Goal: Task Accomplishment & Management: Manage account settings

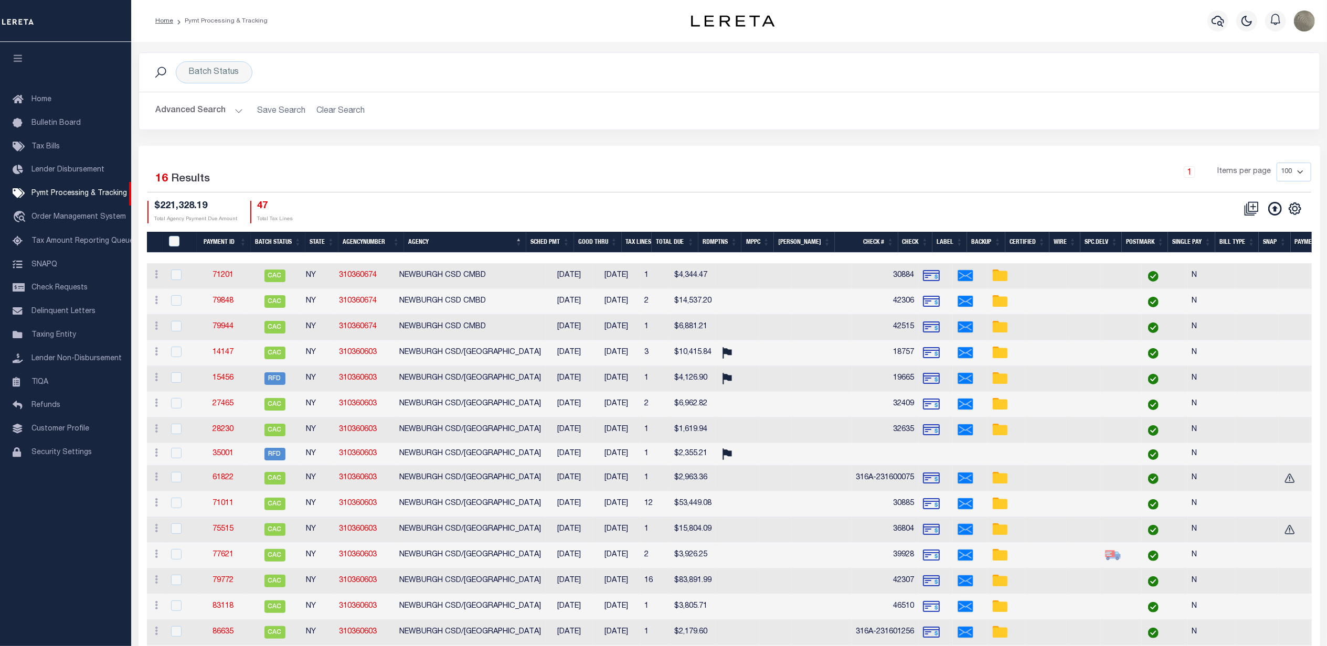
click at [626, 210] on div "$221,328.19 Total Agency Payment Due Amount 47 Total Tax Lines" at bounding box center [438, 212] width 582 height 23
drag, startPoint x: 199, startPoint y: 59, endPoint x: 202, endPoint y: 71, distance: 12.5
click at [199, 62] on div "Batch Status Search" at bounding box center [729, 72] width 1180 height 39
click at [206, 71] on div "Batch Status" at bounding box center [214, 72] width 77 height 22
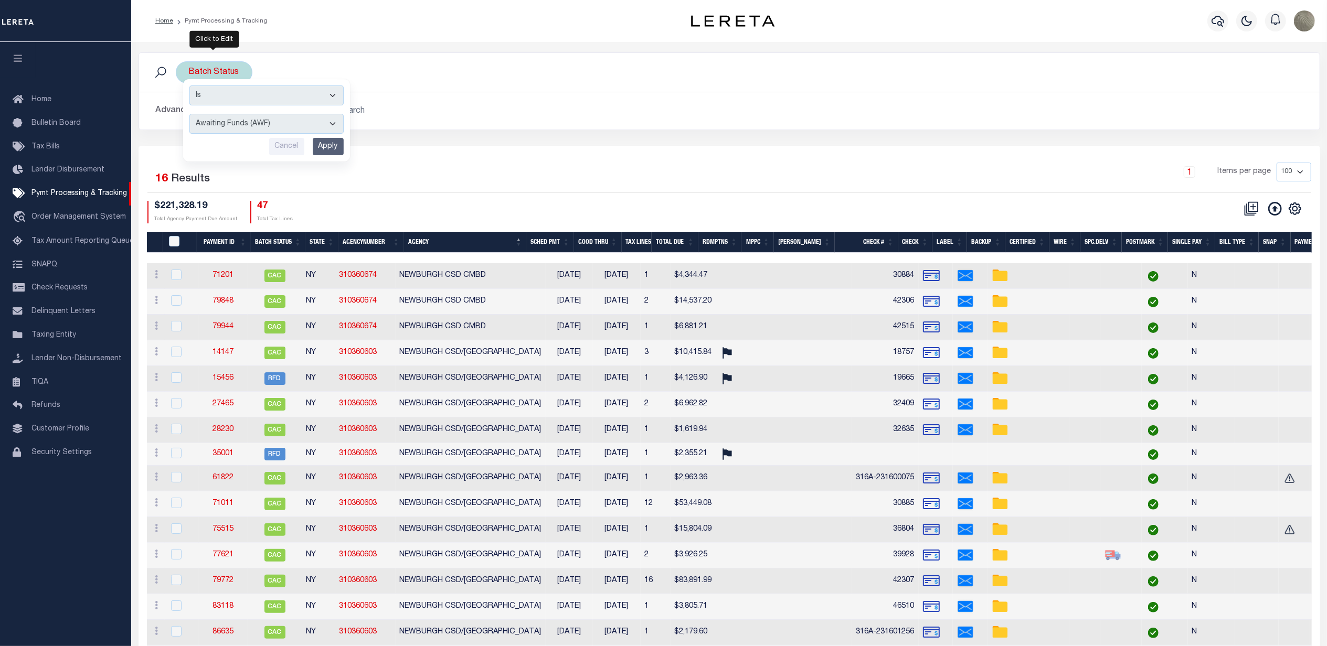
click at [212, 126] on select "Awaiting Funds (AWF) Cleared and Complete (CAC) New Check Needed (NCN) Payment …" at bounding box center [266, 124] width 154 height 20
select select "SFP"
click at [189, 114] on select "Awaiting Funds (AWF) Cleared and Complete (CAC) New Check Needed (NCN) Payment …" at bounding box center [266, 124] width 154 height 20
click at [333, 145] on input "Apply" at bounding box center [328, 146] width 31 height 17
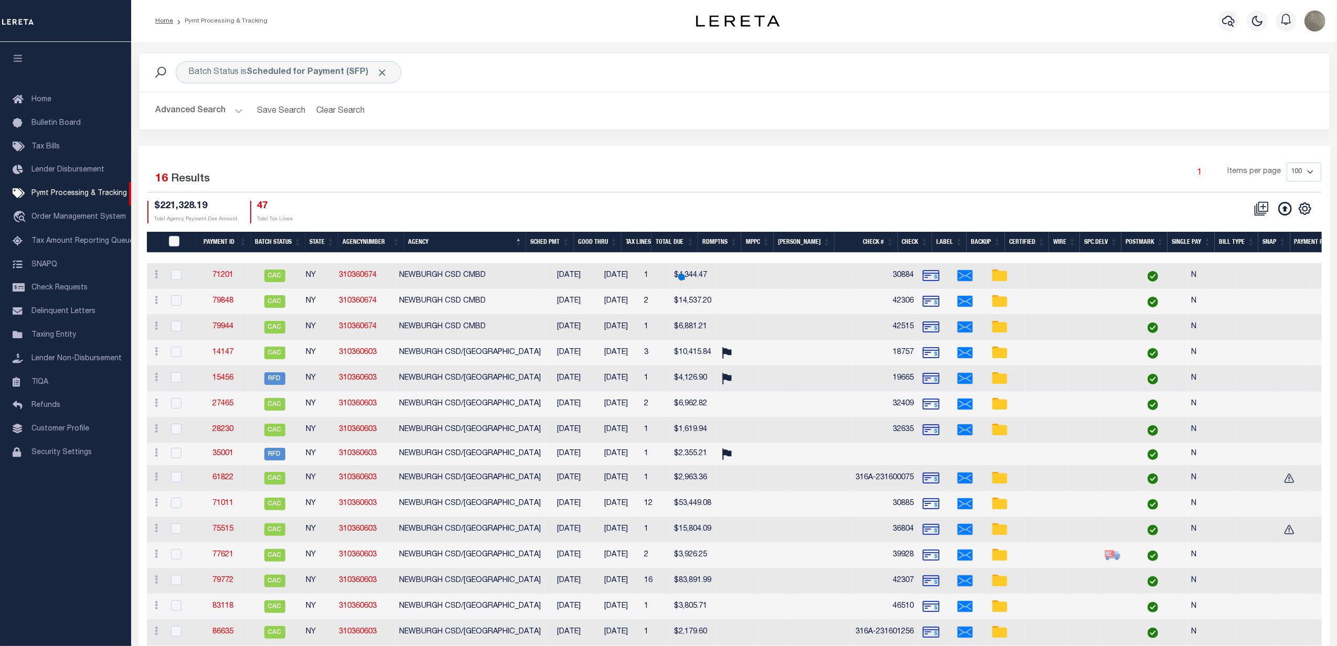
select select
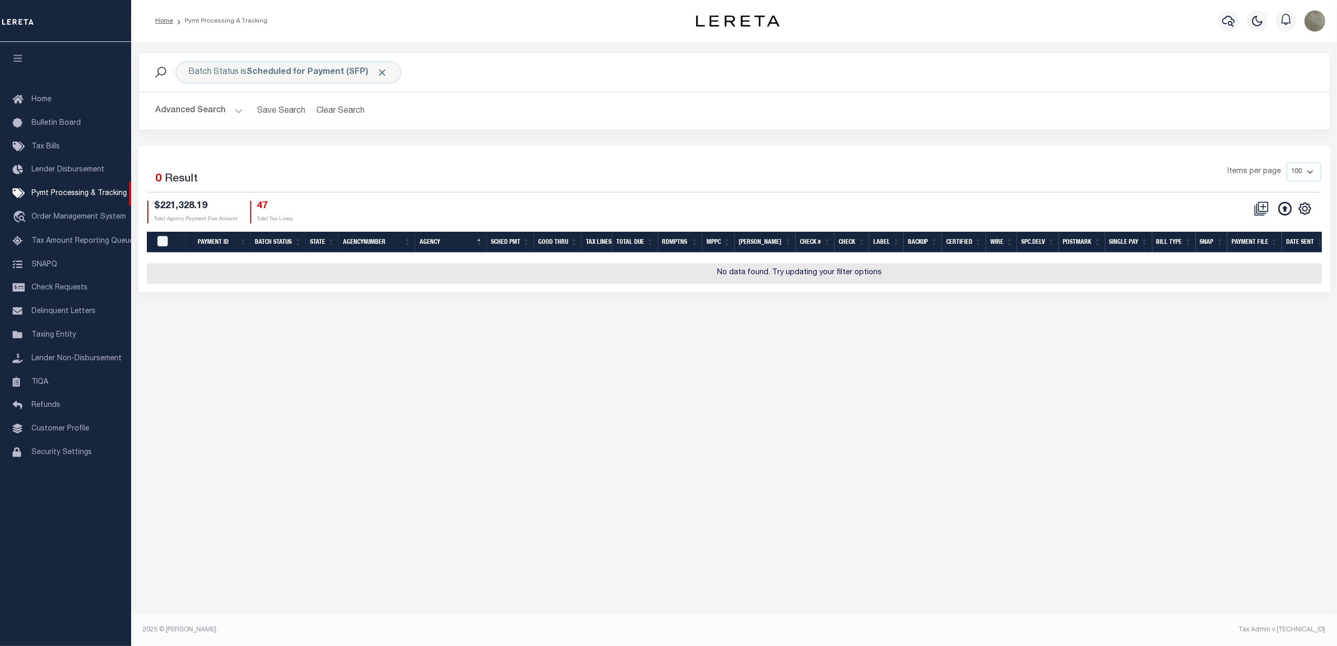
click at [340, 148] on div "Selected 0 Result Items per page 100 200 500 1000 $221,328.19 47" at bounding box center [734, 219] width 1192 height 146
click at [1310, 210] on icon "" at bounding box center [1305, 209] width 14 height 14
click at [1242, 295] on link "Show Filter" at bounding box center [1262, 287] width 102 height 20
select select
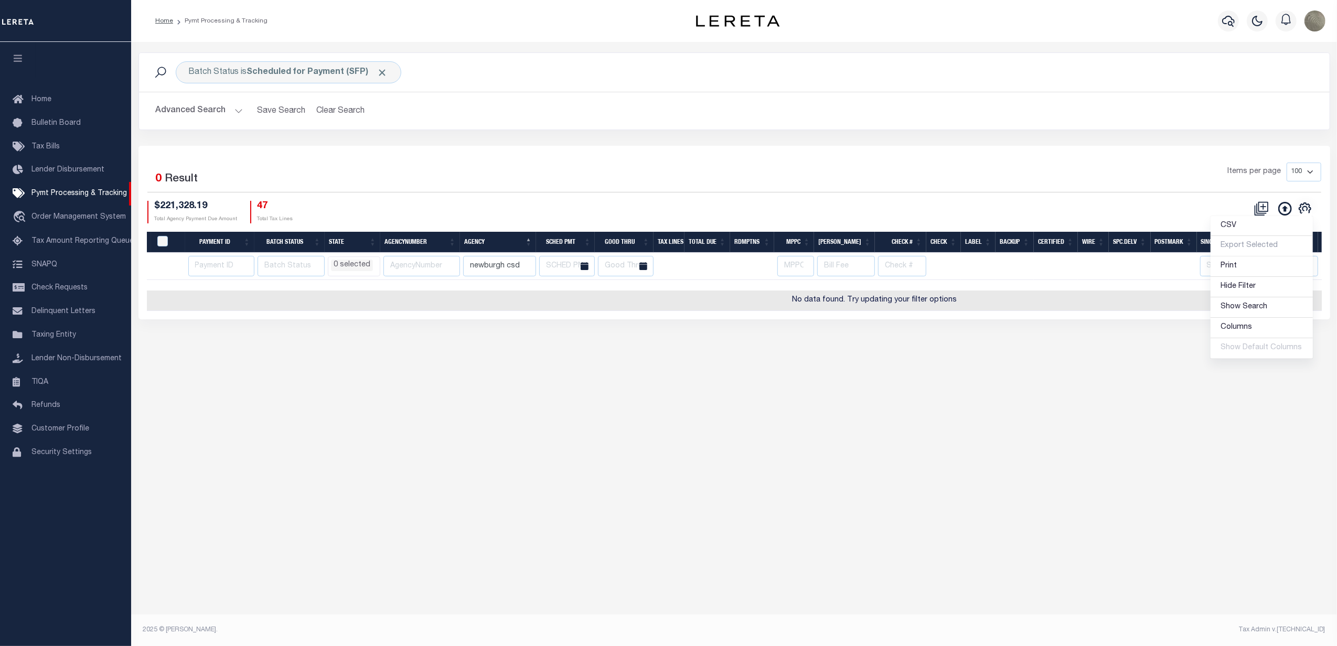
click at [717, 154] on div "Selected 0 Result Items per page 100 200 500 1000 $221,328.19 47" at bounding box center [734, 233] width 1192 height 174
click at [517, 260] on input "newburgh csd" at bounding box center [499, 266] width 73 height 20
select select
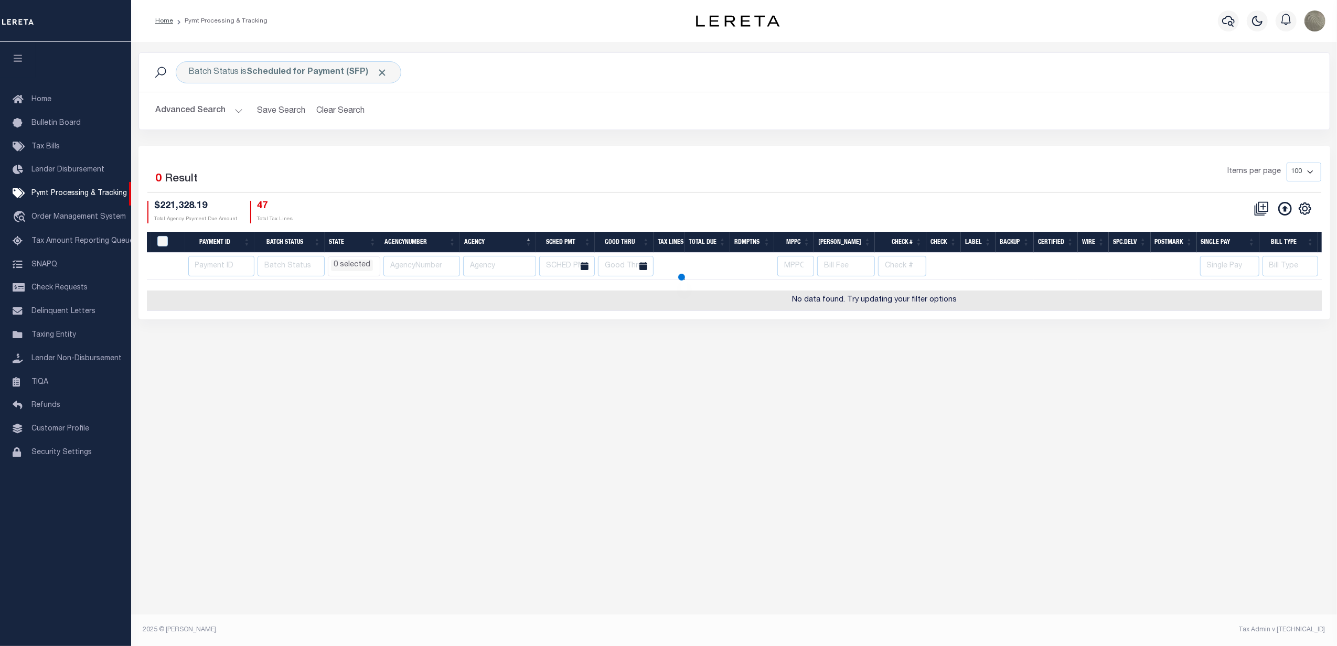
select select
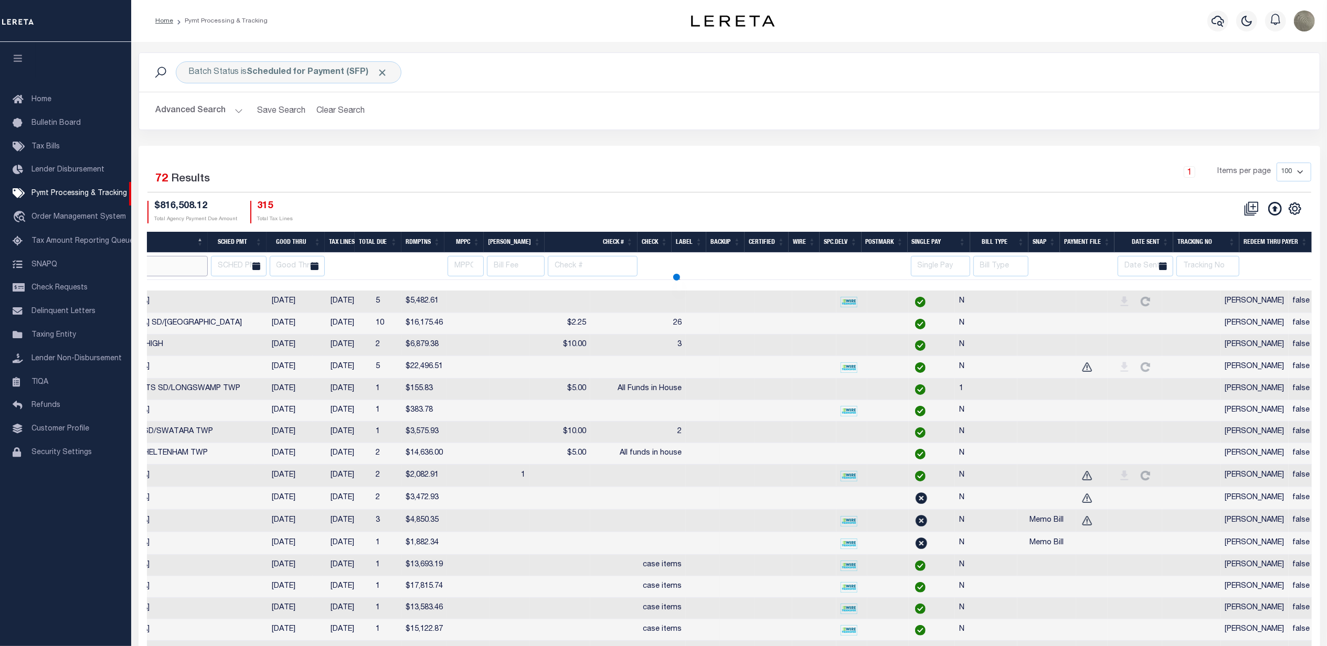
scroll to position [0, 419]
select select
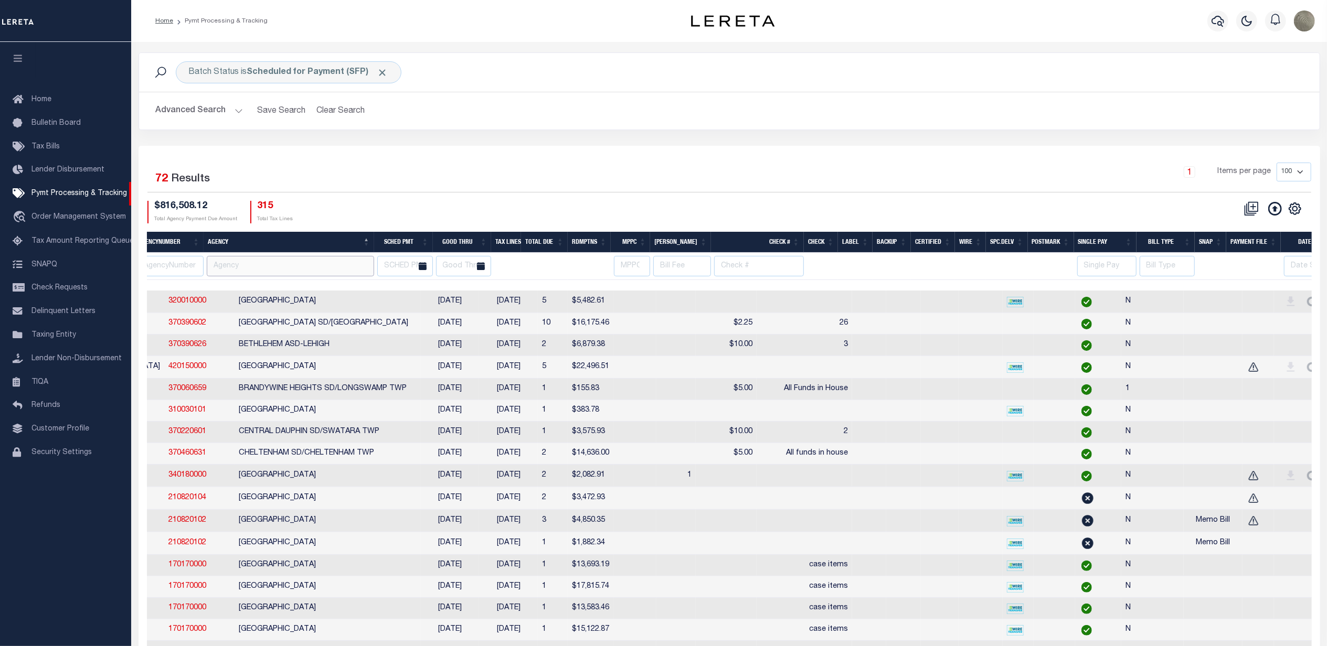
scroll to position [0, 0]
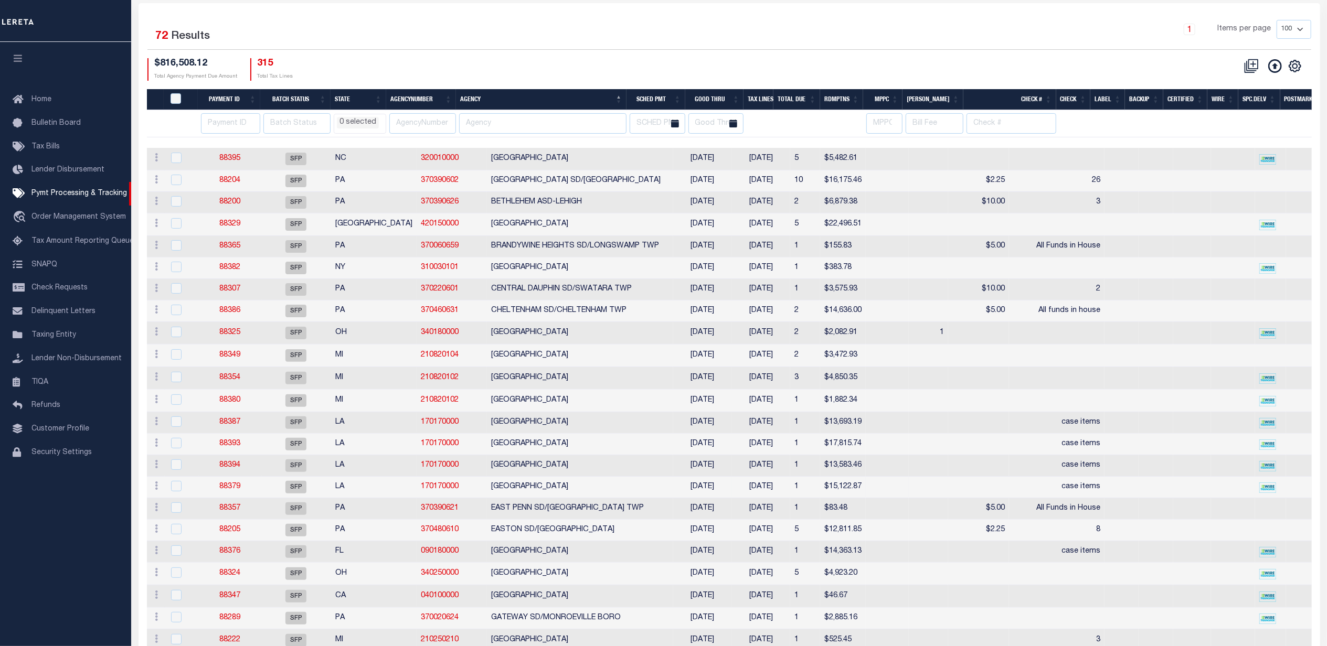
select select
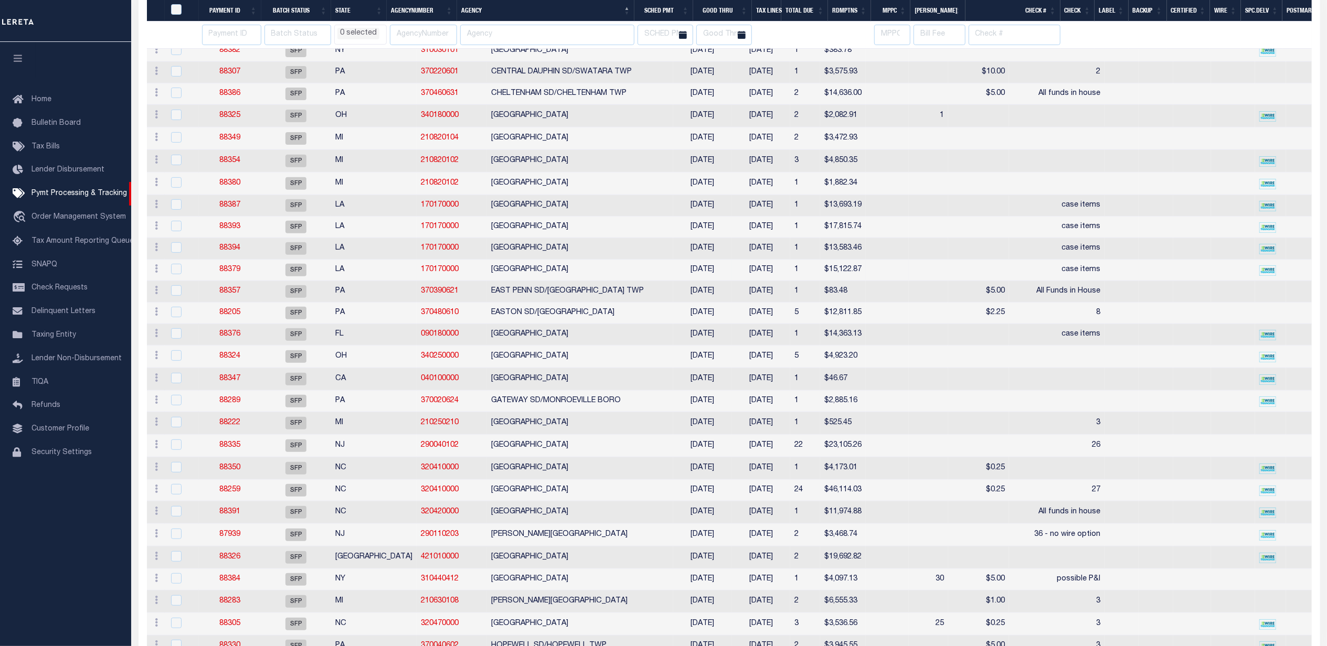
select select
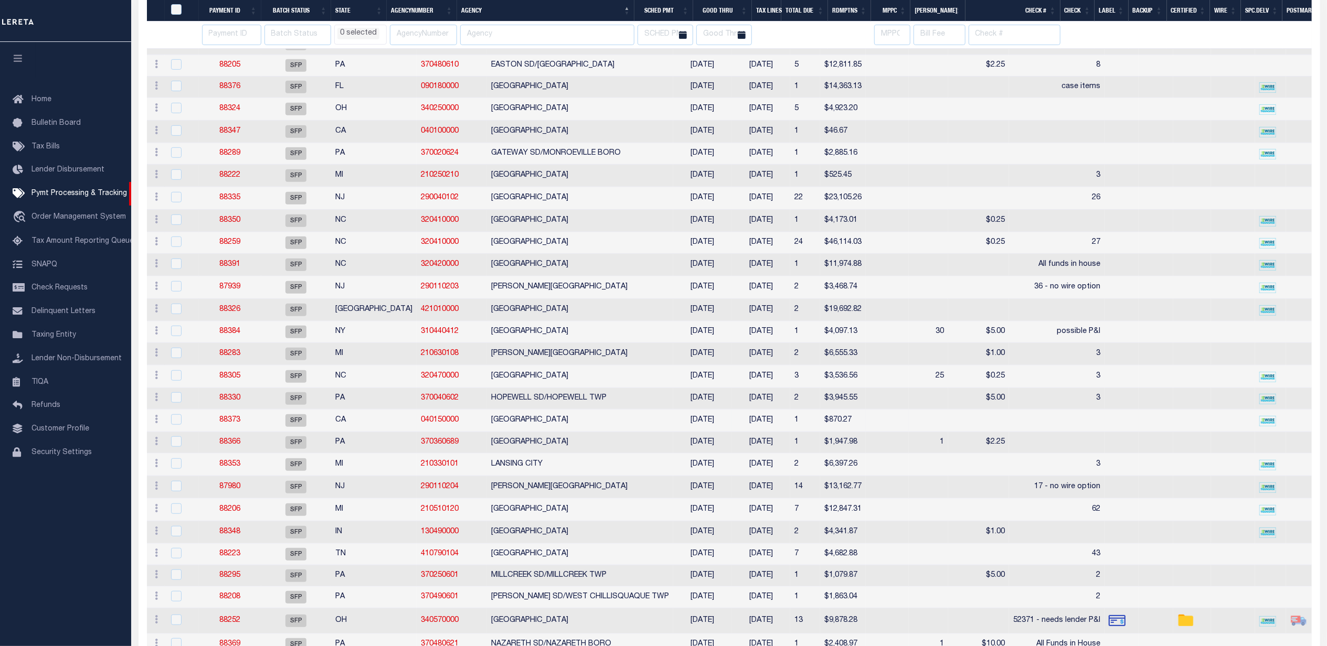
select select
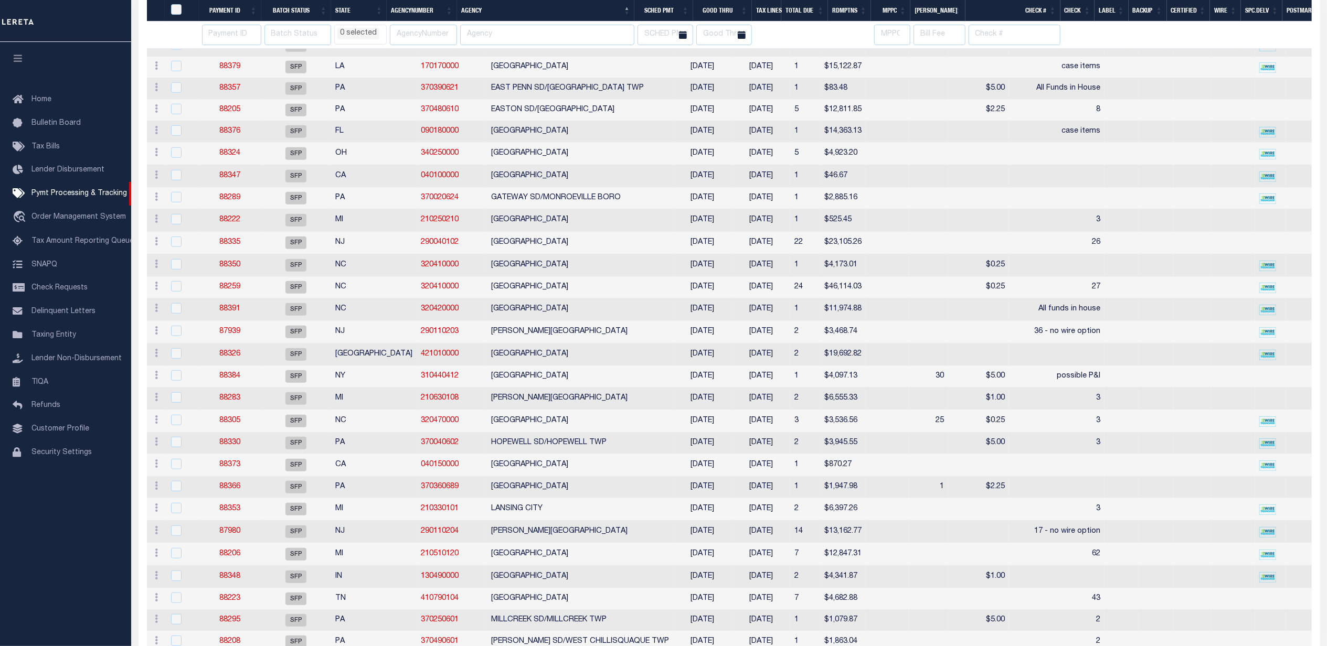
select select
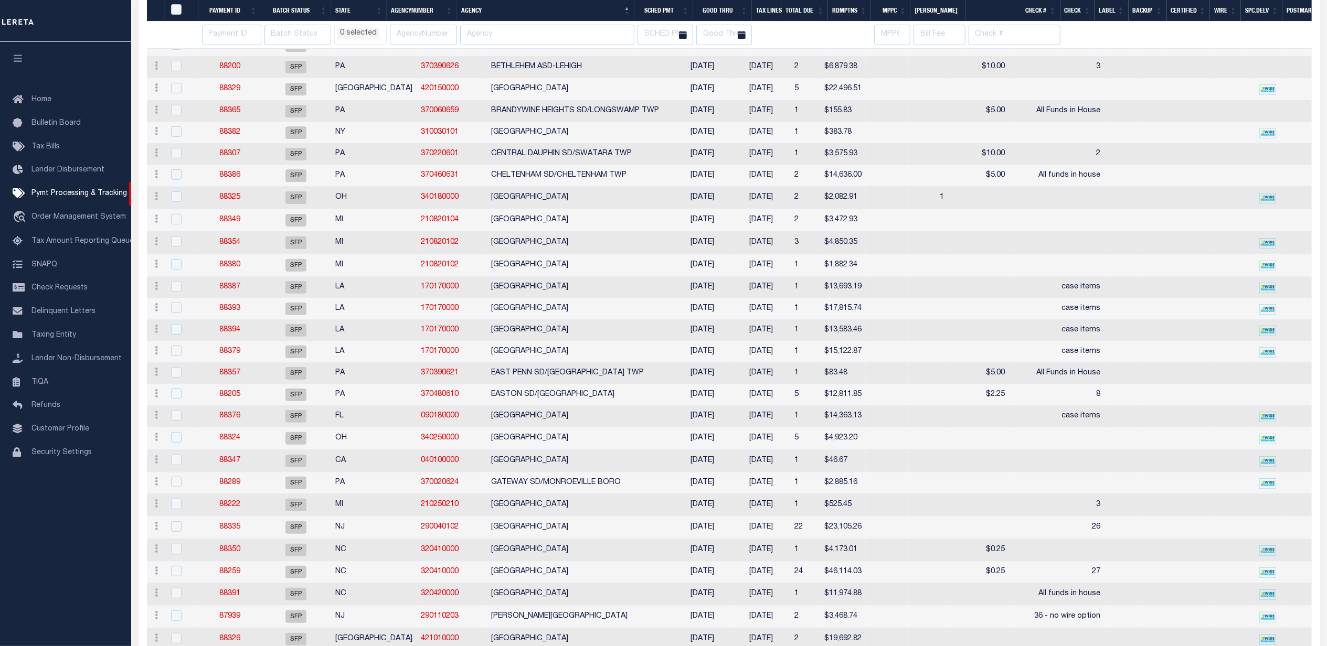
select select
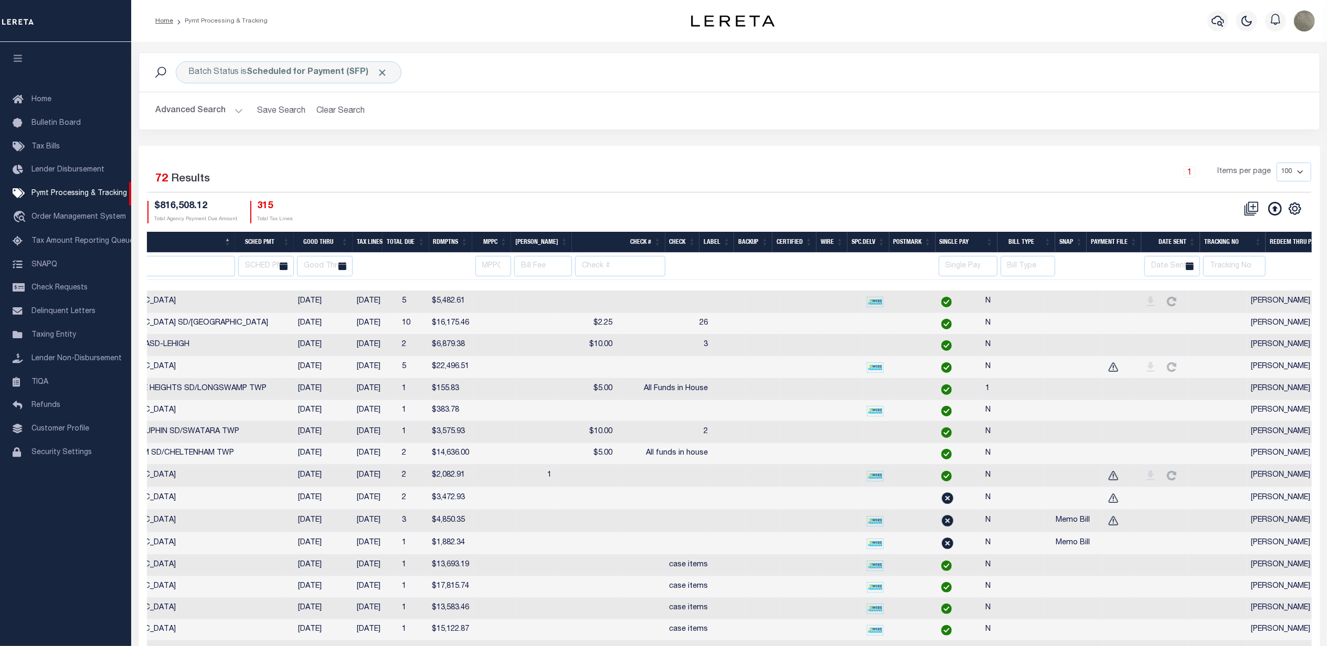
scroll to position [0, 419]
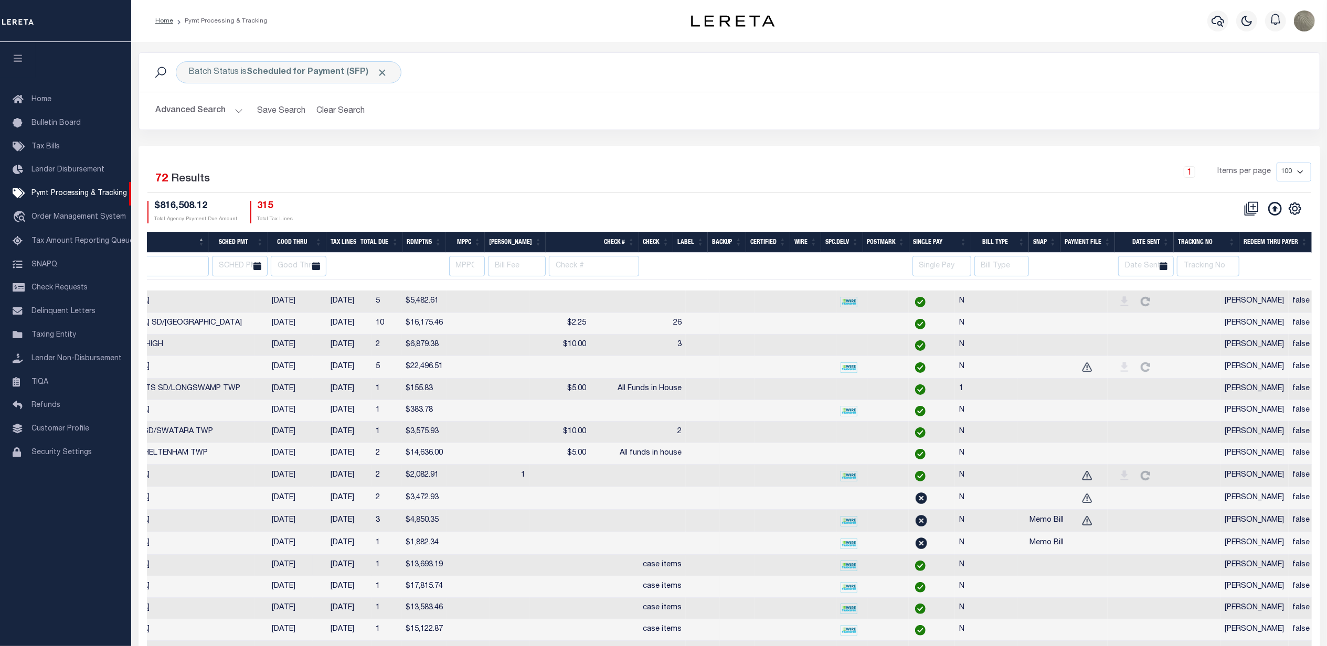
select select
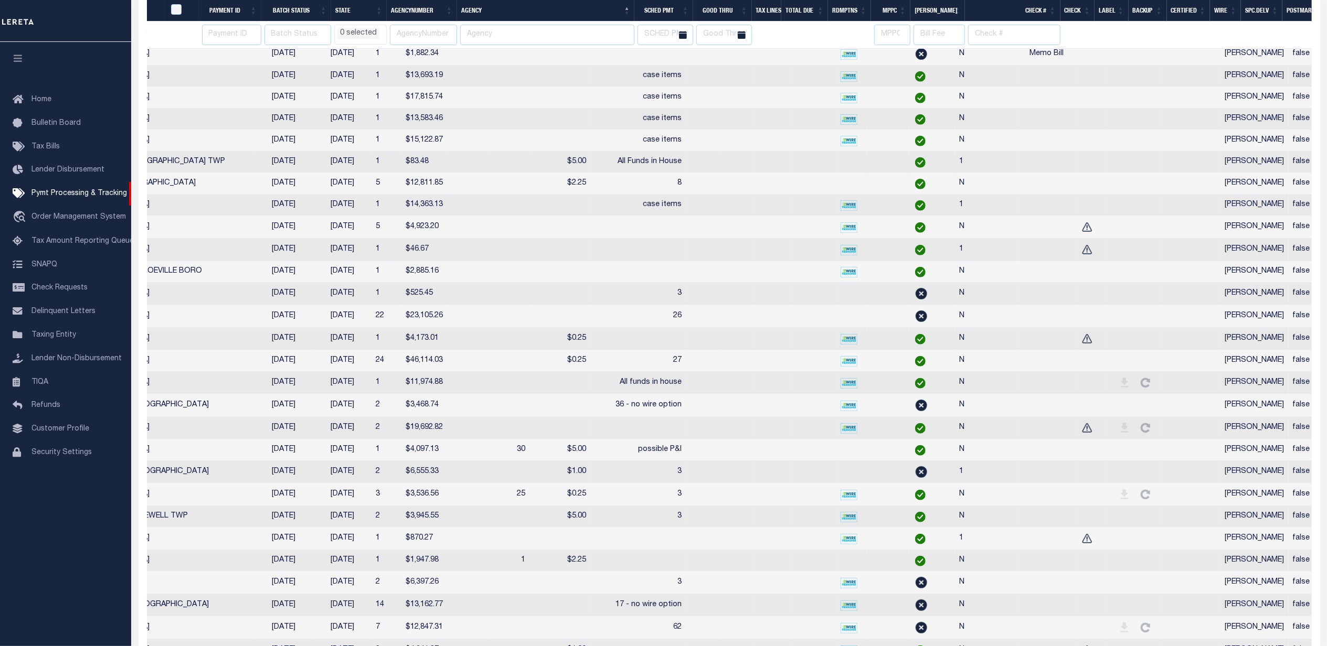
select select
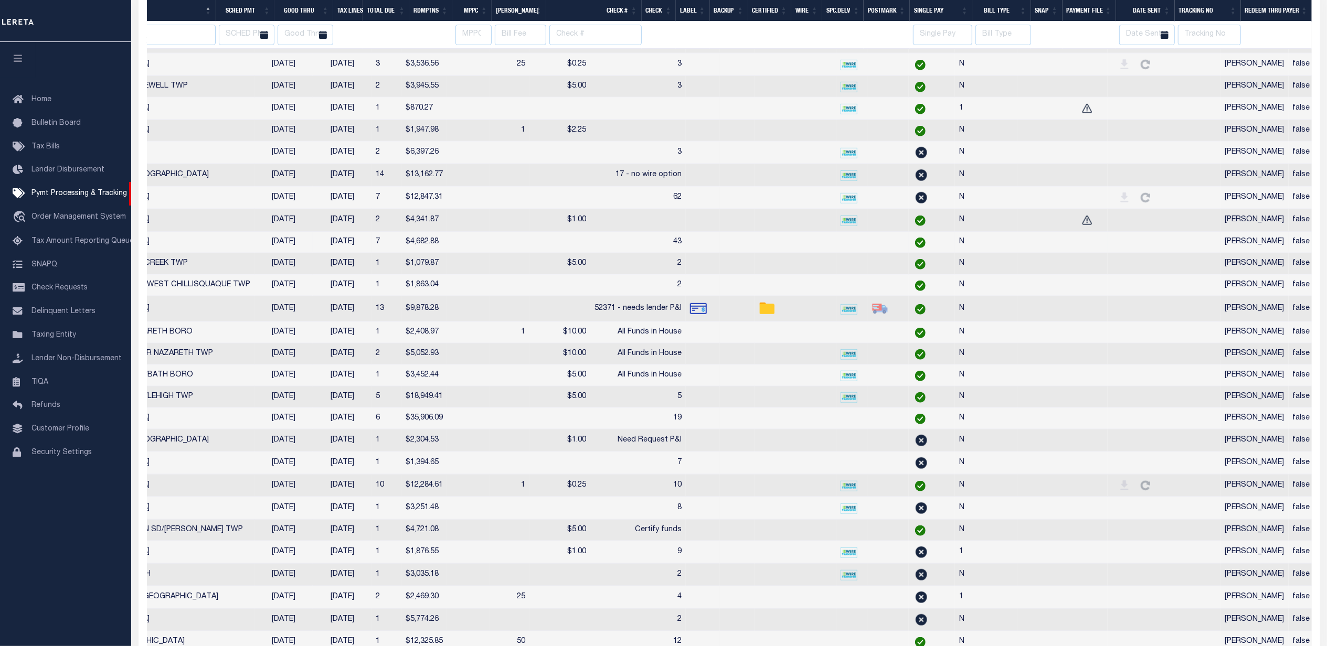
select select
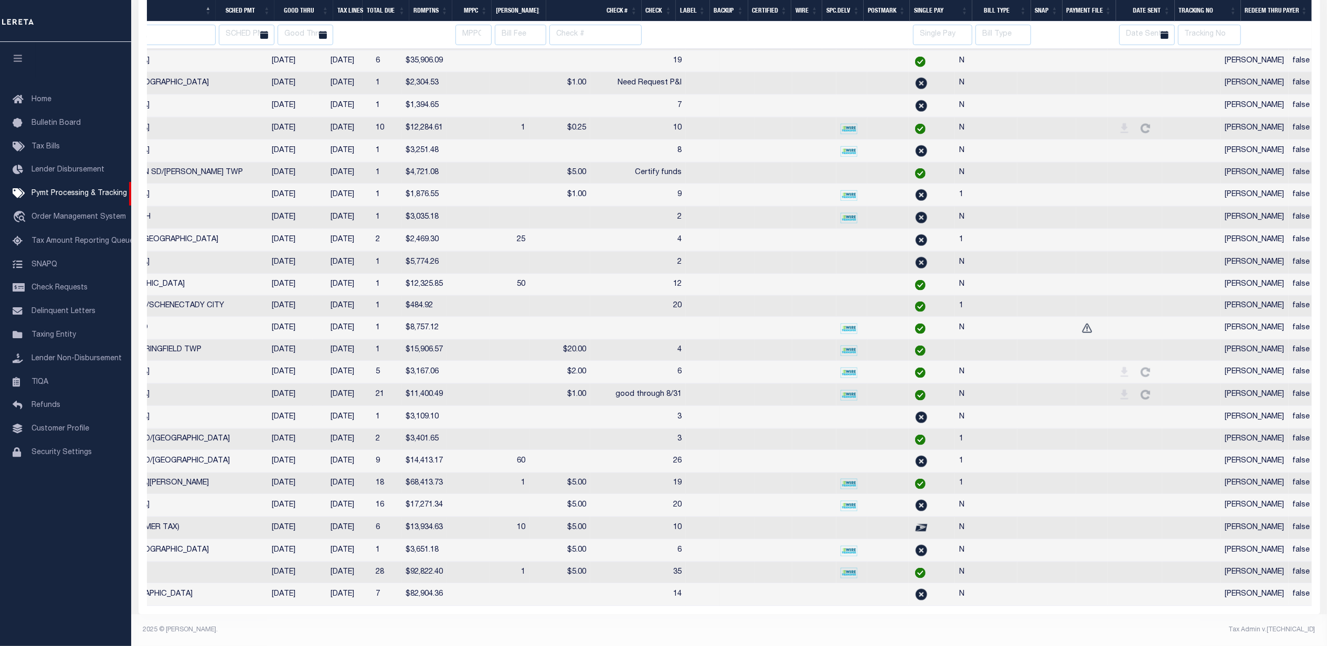
select select
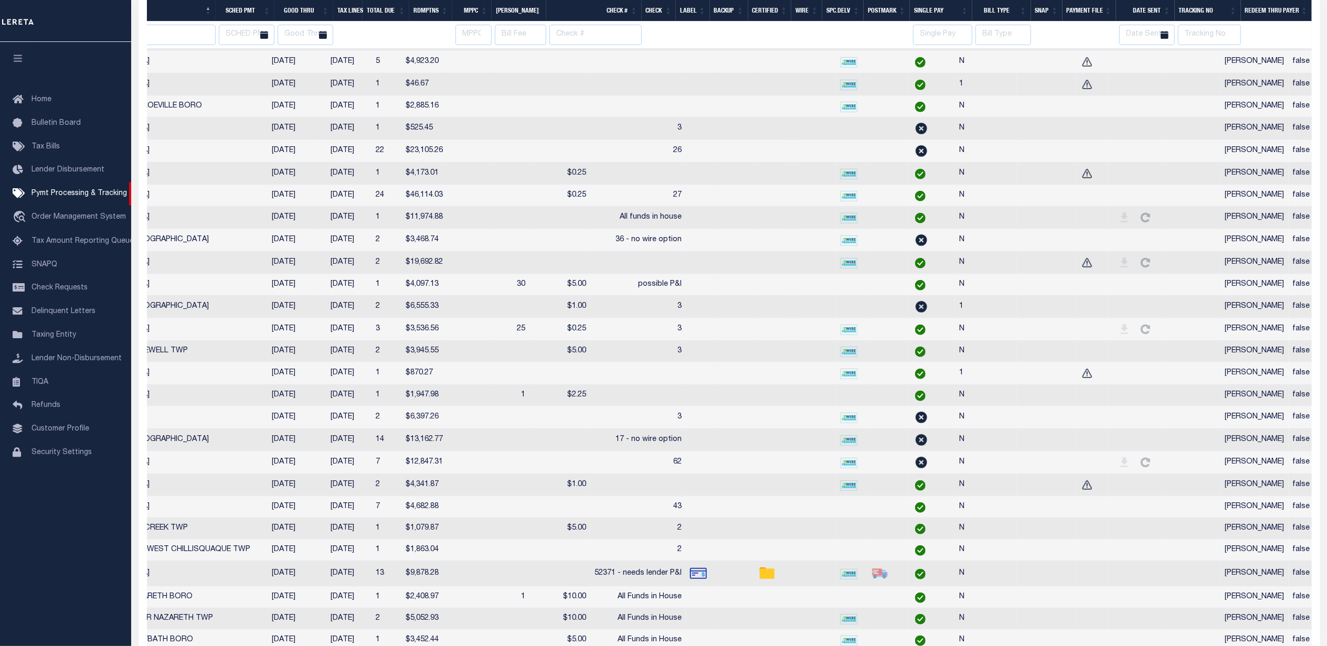
select select
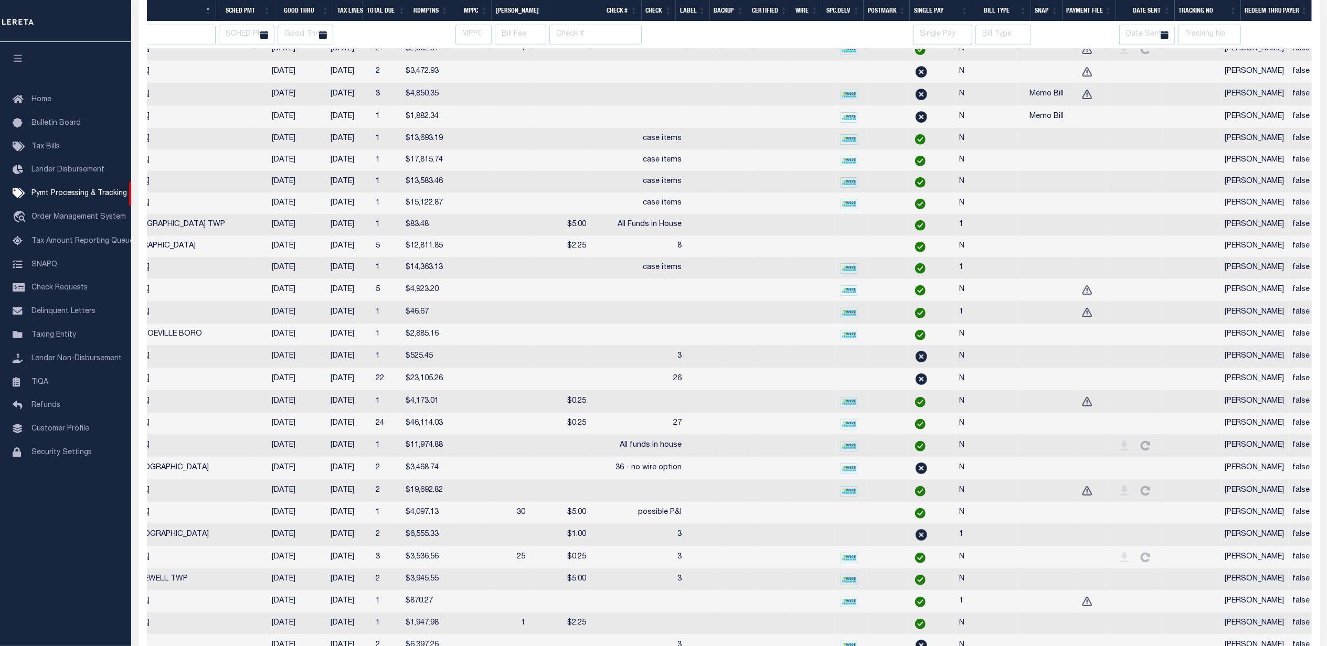
select select
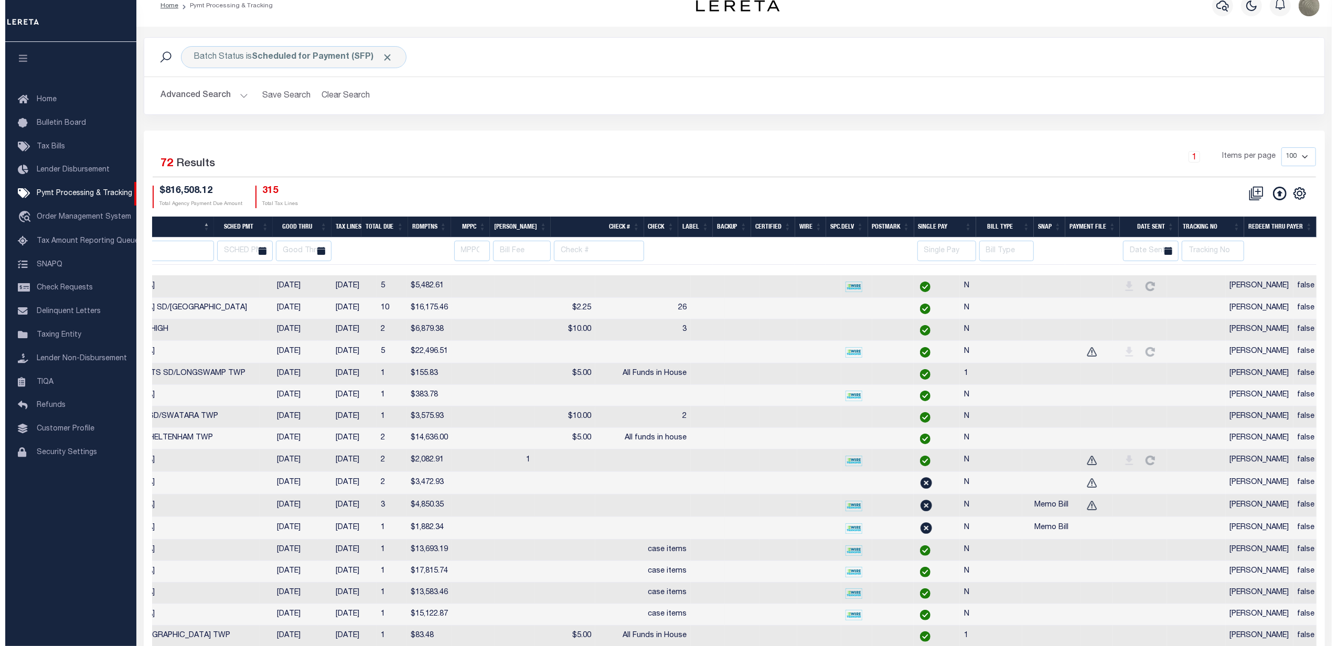
scroll to position [0, 0]
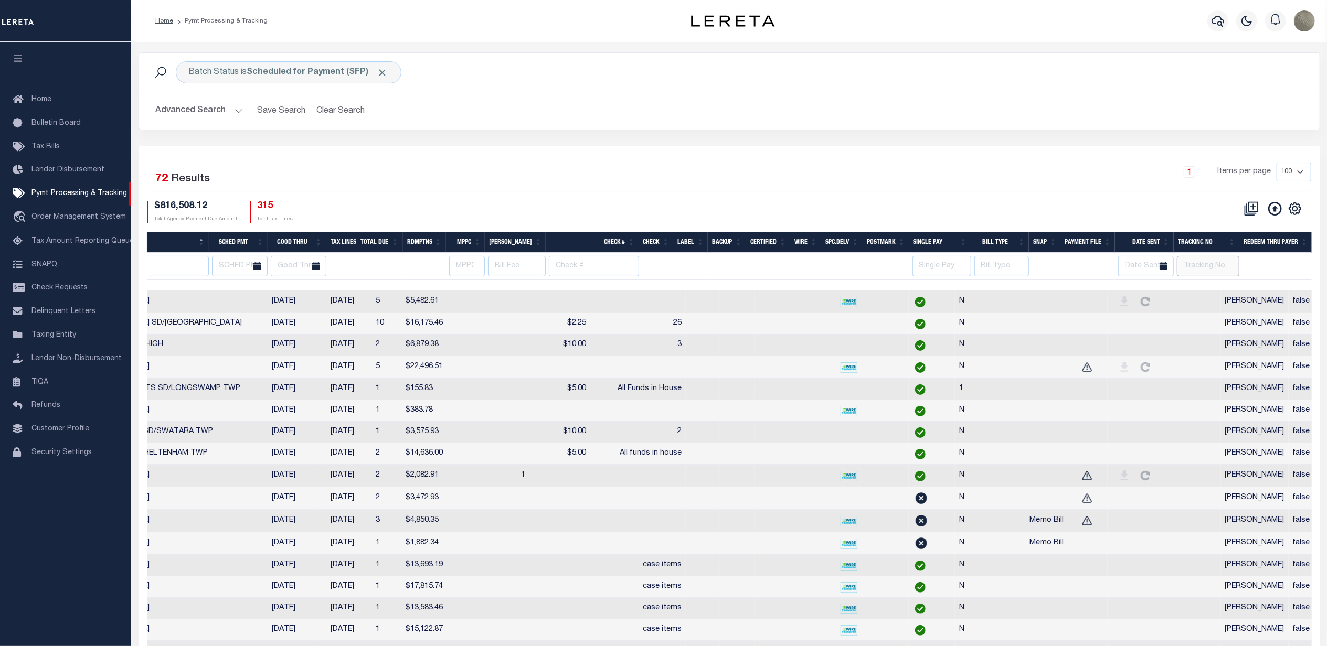
click at [1201, 264] on input "text" at bounding box center [1208, 266] width 62 height 20
click at [1202, 264] on input "text" at bounding box center [1208, 266] width 62 height 20
type input "Andres"
select select
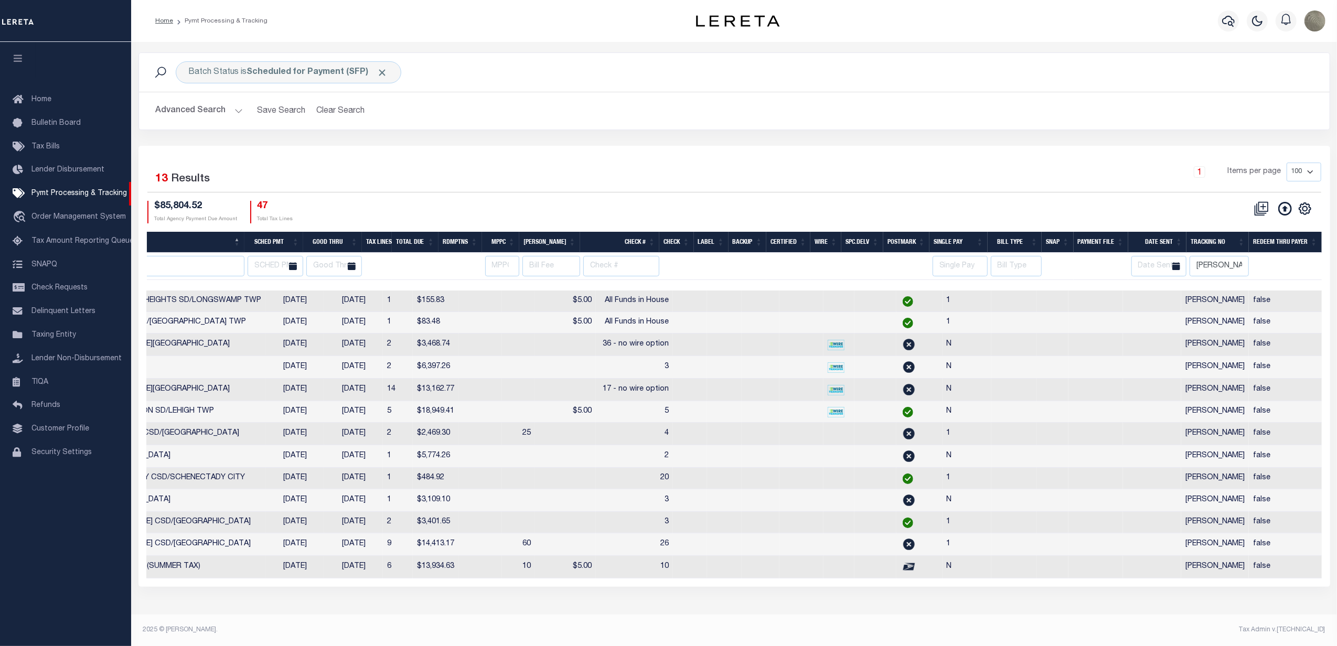
click at [788, 196] on div "Selected 13 Results 1 Items per page 100 200 500 1000 $85,804.52 Total Agency P…" at bounding box center [734, 193] width 1191 height 60
select select
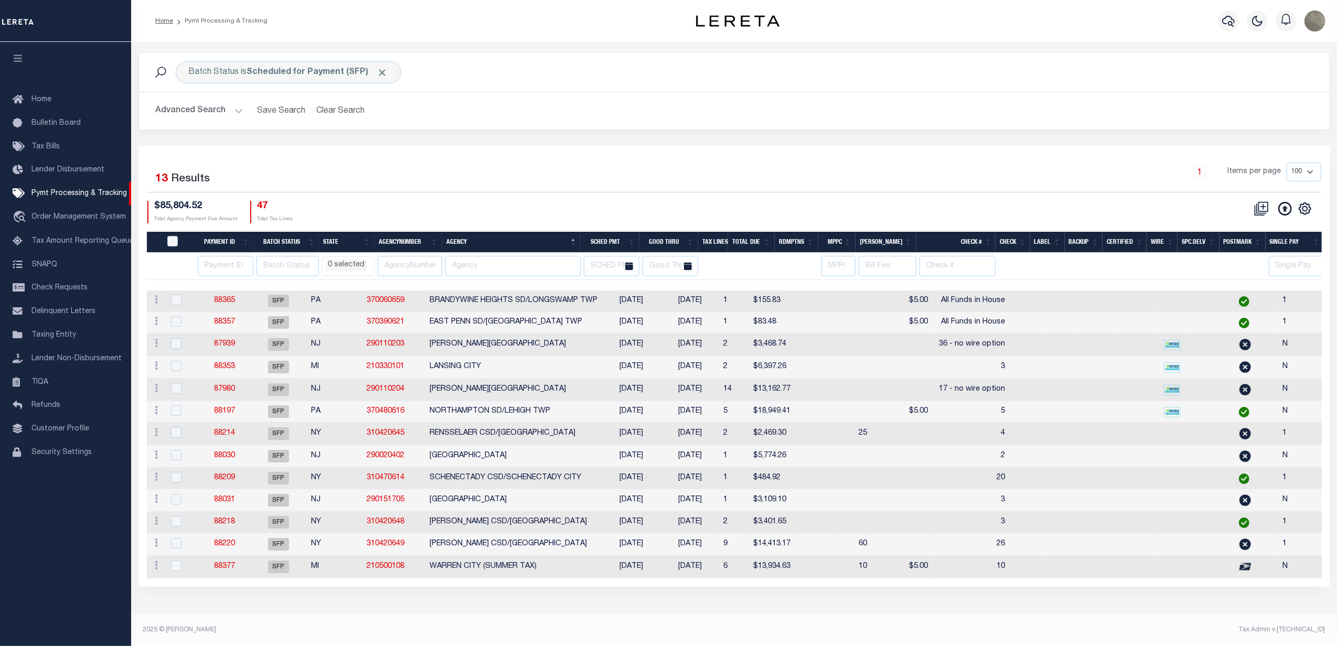
click at [669, 246] on th "Good Thru" at bounding box center [668, 243] width 59 height 22
select select
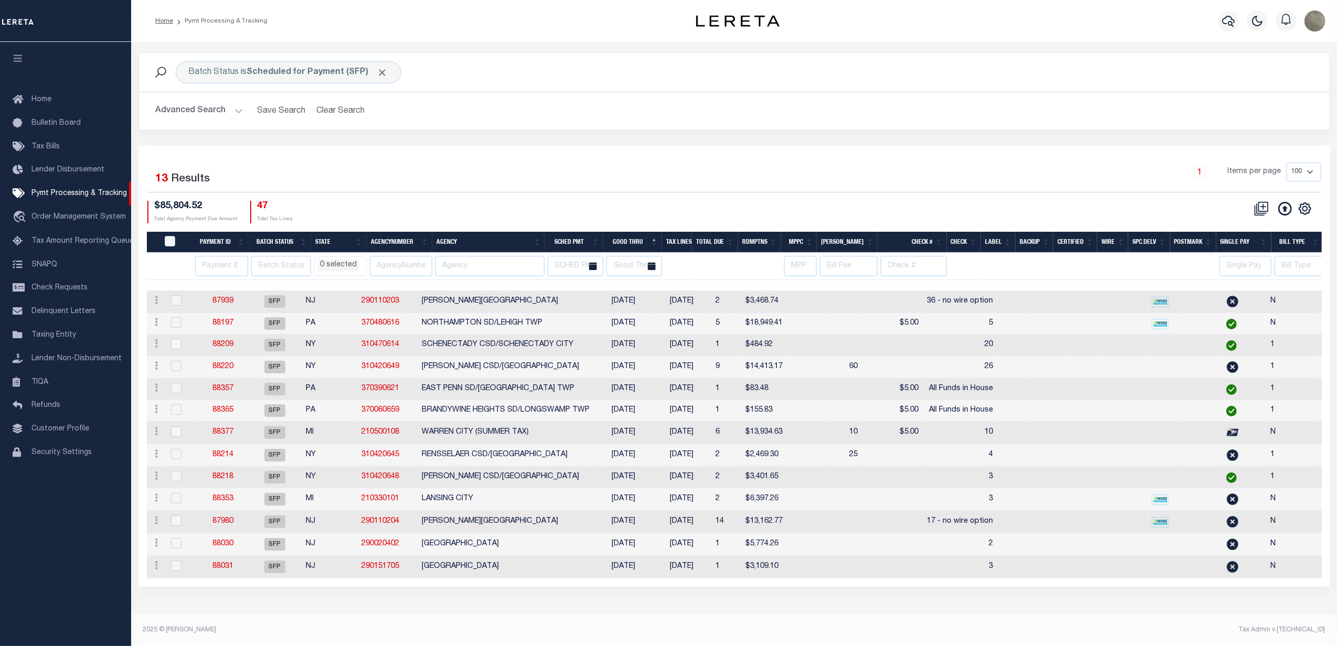
click at [590, 246] on th "SCHED PMT" at bounding box center [574, 243] width 59 height 22
select select
drag, startPoint x: 647, startPoint y: 529, endPoint x: 604, endPoint y: 460, distance: 82.0
click at [604, 460] on tbody "ACTIONS Delete Batch 87939 SFP NJ 290110203 HAMILTON TOWNSHIP 08/20/2025 08/29/…" at bounding box center [894, 435] width 1495 height 288
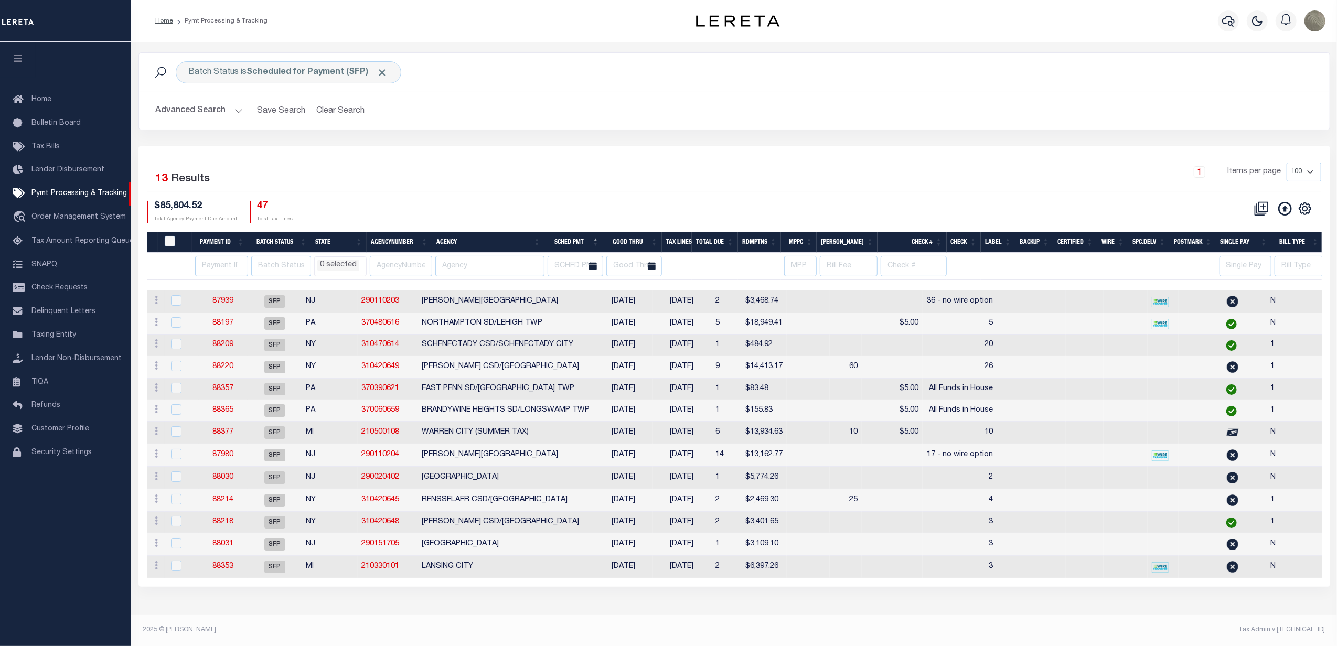
drag, startPoint x: 646, startPoint y: 439, endPoint x: 198, endPoint y: 294, distance: 470.7
click at [198, 294] on tbody "ACTIONS Delete Batch 87939 SFP NJ 290110203 HAMILTON TOWNSHIP 08/20/2025 08/29/…" at bounding box center [894, 435] width 1495 height 288
click at [877, 141] on div "Batch Status is Scheduled for Payment (SFP) Search Advanced Search Save Search …" at bounding box center [735, 98] width 1208 height 93
click at [607, 134] on div "Batch Status is Scheduled for Payment (SFP) Search Advanced Search Save Search …" at bounding box center [735, 98] width 1208 height 93
click at [477, 137] on div "Batch Status is Scheduled for Payment (SFP) Search Advanced Search Save Search …" at bounding box center [735, 98] width 1208 height 93
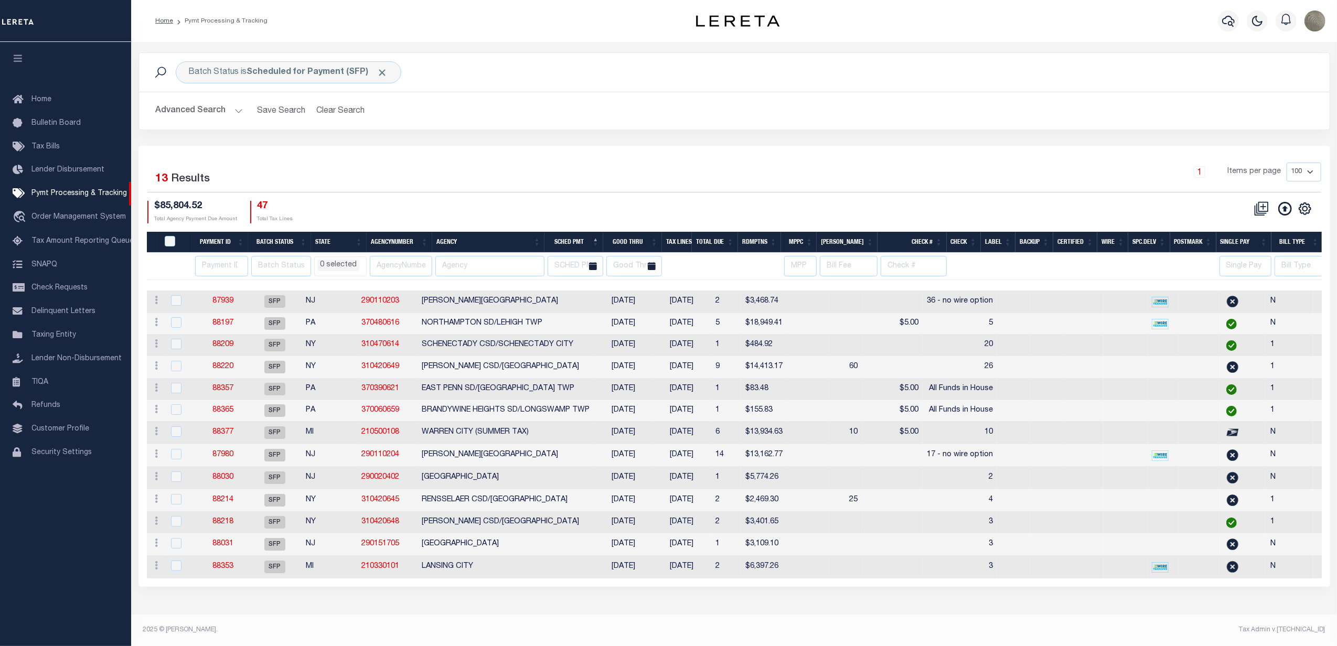
click at [571, 175] on div "1 Items per page 100 200 500 1000" at bounding box center [883, 176] width 877 height 27
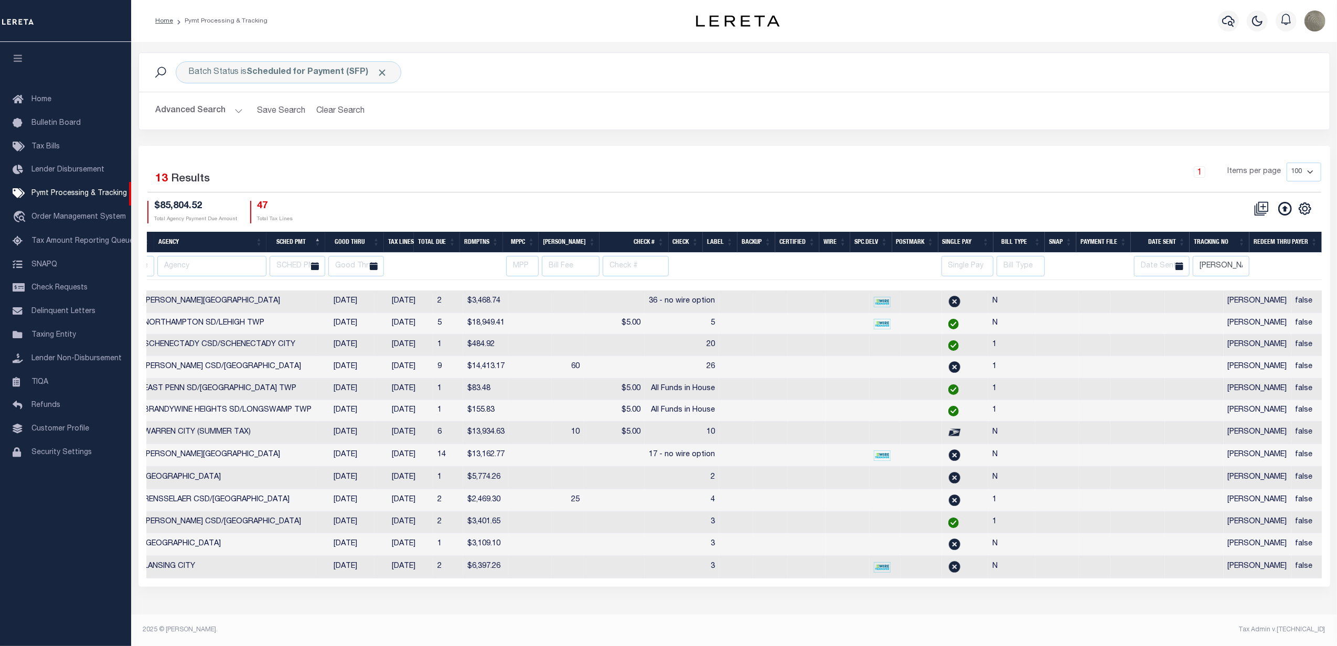
scroll to position [0, 278]
click at [787, 206] on div "CSV Export Selected Print Hide Filter Show Search Columns 0: 1: PayeePmtBatchSt…" at bounding box center [1027, 212] width 587 height 23
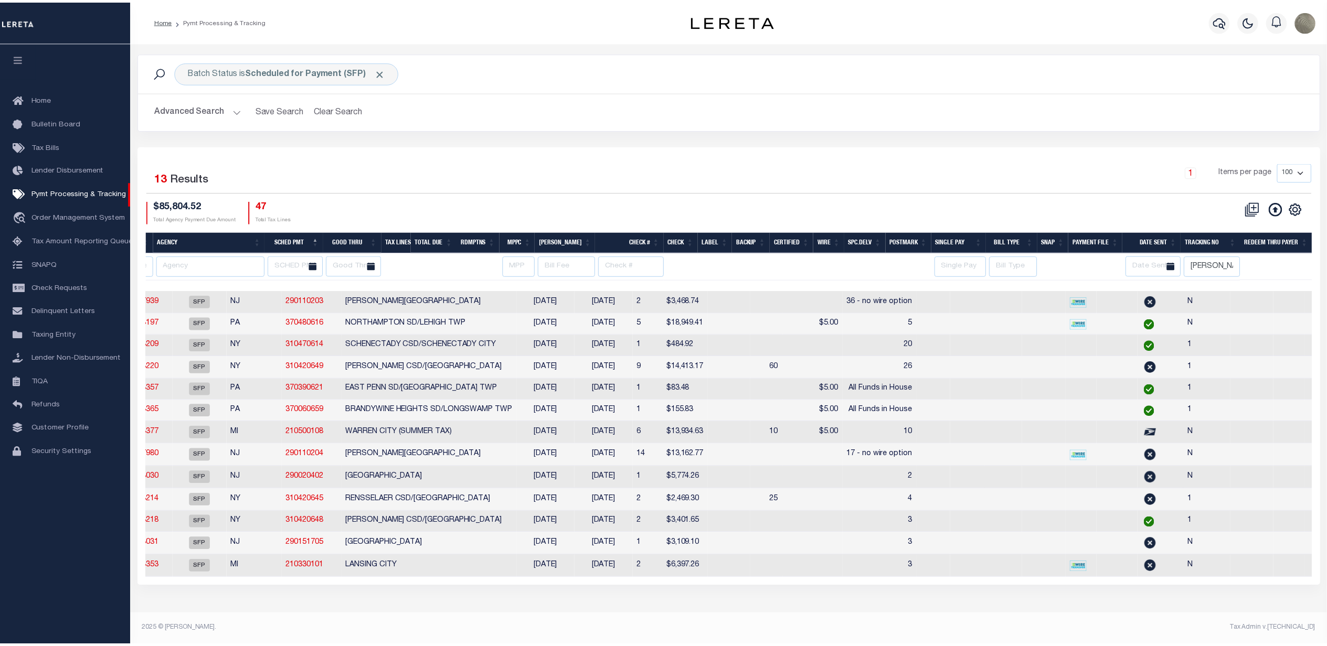
scroll to position [0, 0]
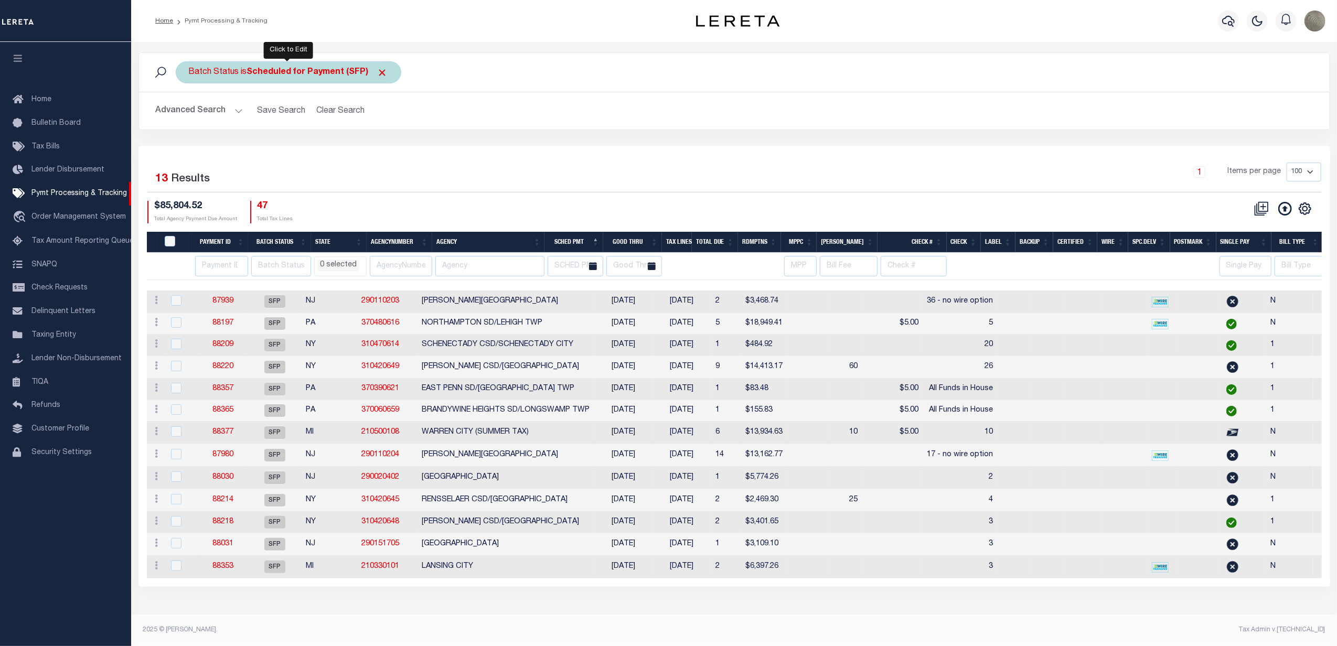
click at [312, 78] on div "Batch Status is Scheduled for Payment (SFP)" at bounding box center [289, 72] width 226 height 22
select select "SFP"
click at [266, 124] on select "Awaiting Funds (AWF) Cleared and Complete (CAC) New Check Needed (NCN) Payment …" at bounding box center [266, 124] width 154 height 20
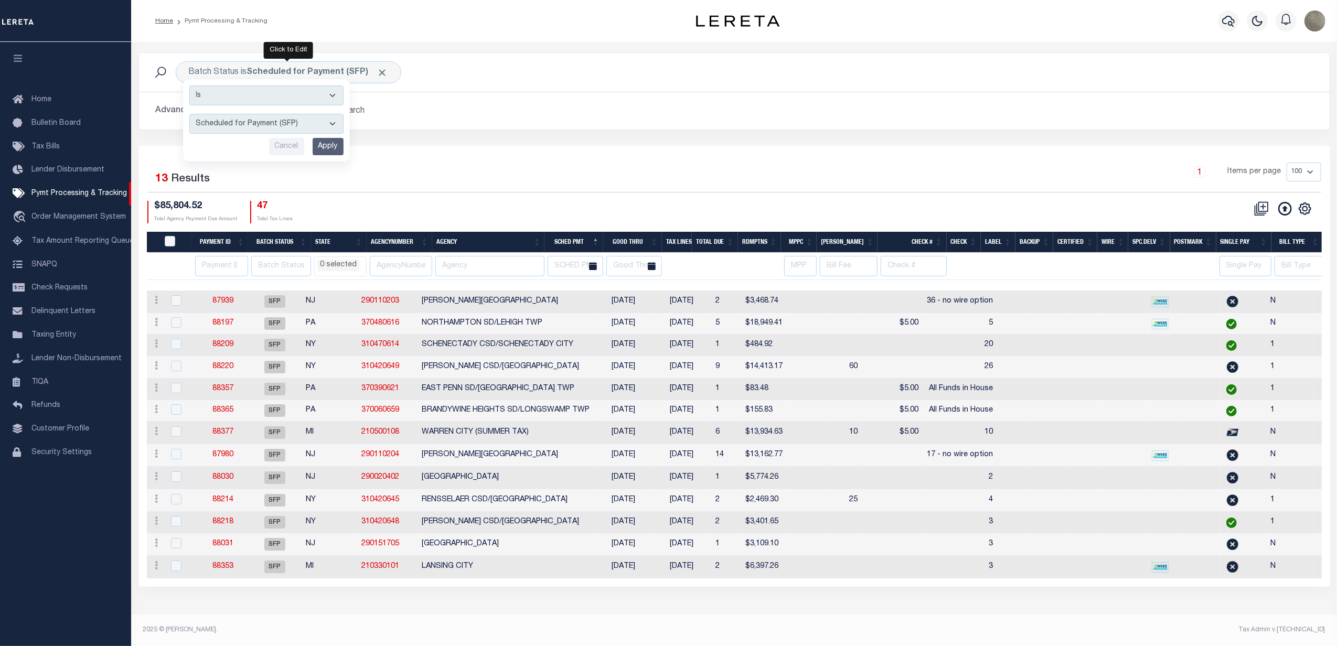
click at [438, 206] on div "$85,804.52 Total Agency Payment Due Amount 47 Total Tax Lines" at bounding box center [440, 212] width 587 height 23
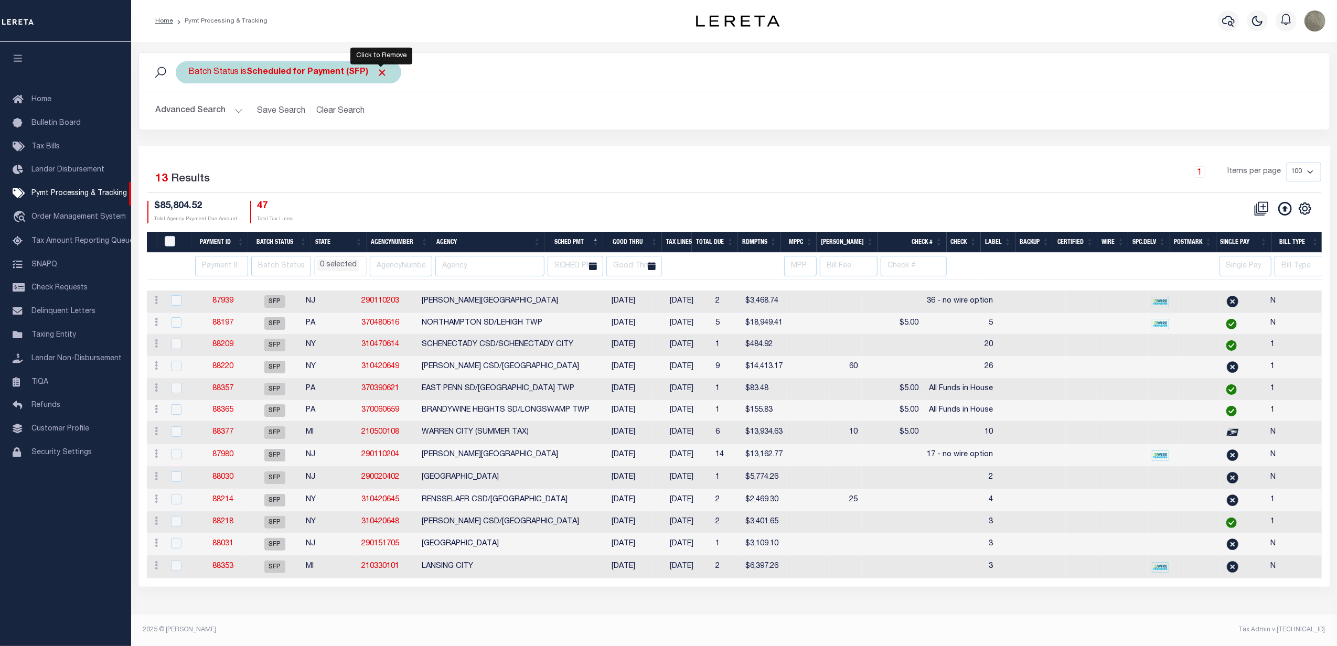
click at [380, 72] on span "Click to Remove" at bounding box center [382, 72] width 11 height 11
click at [216, 74] on div "Batch Status" at bounding box center [214, 72] width 77 height 22
select select
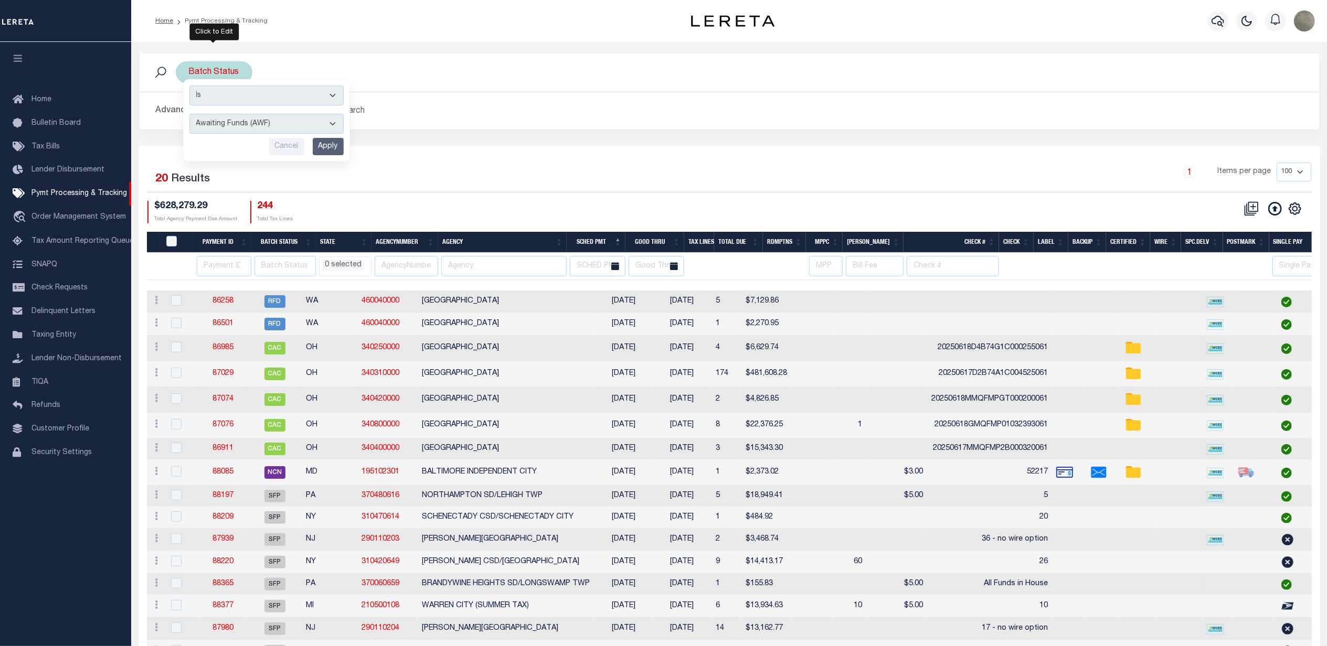
click at [217, 124] on select "Awaiting Funds (AWF) Cleared and Complete (CAC) New Check Needed (NCN) Payment …" at bounding box center [266, 124] width 154 height 20
click at [401, 167] on div "Selected 20 Results" at bounding box center [286, 177] width 279 height 29
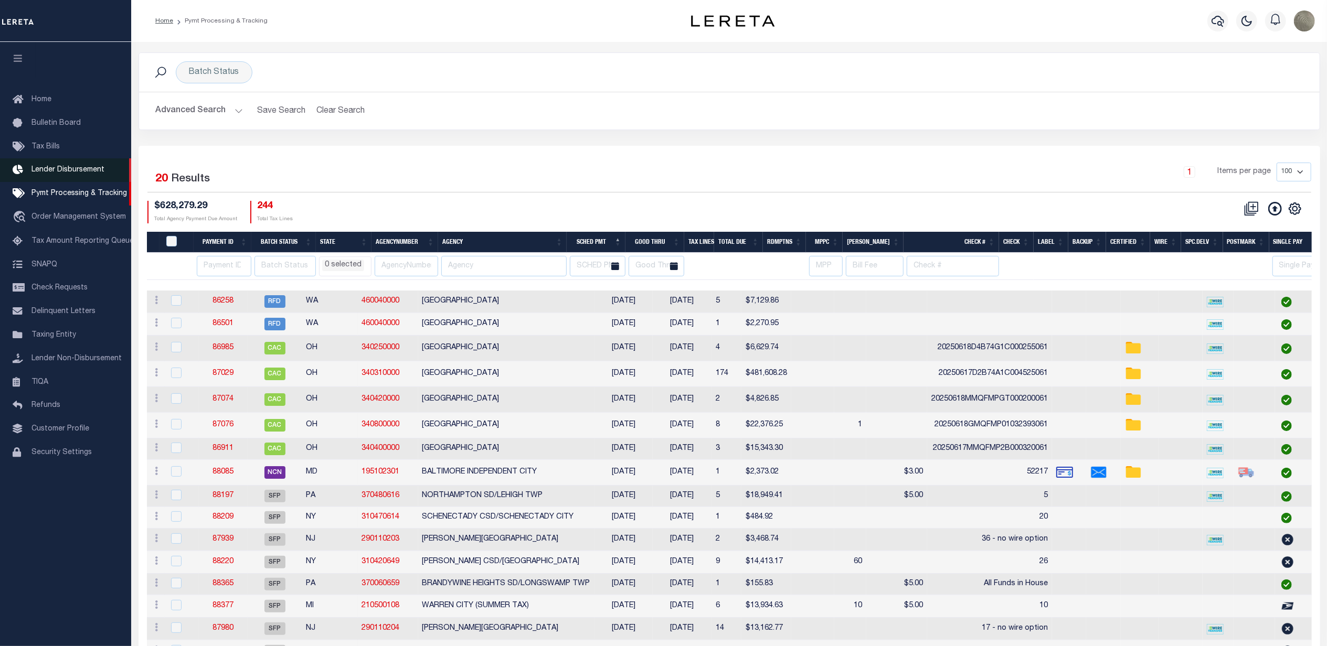
click at [55, 168] on span "Lender Disbursement" at bounding box center [67, 169] width 73 height 7
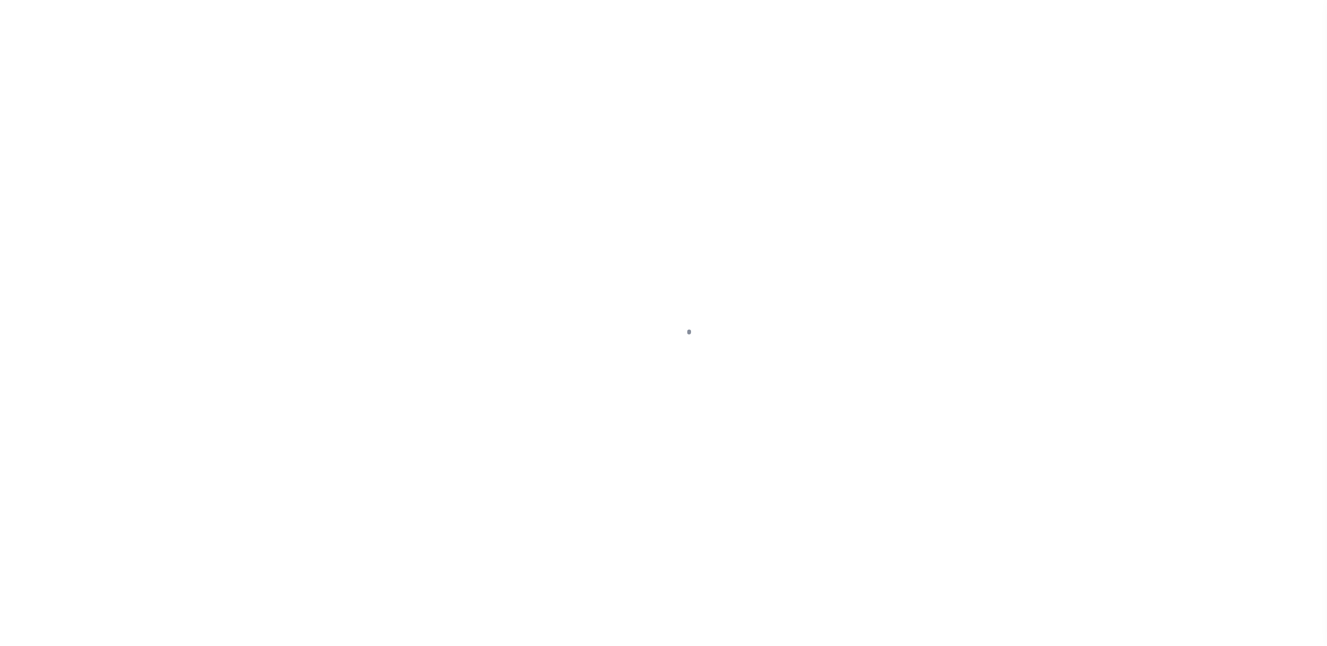
select select "SFP"
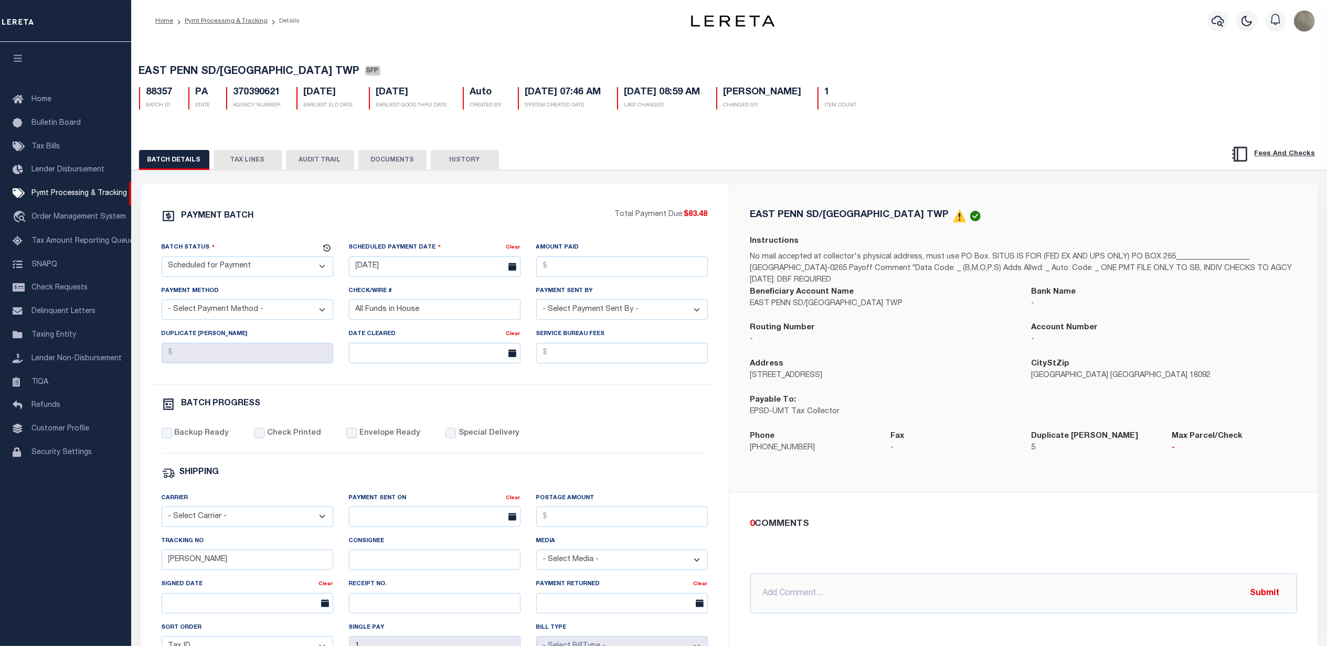
click at [251, 161] on button "TAX LINES" at bounding box center [248, 160] width 68 height 20
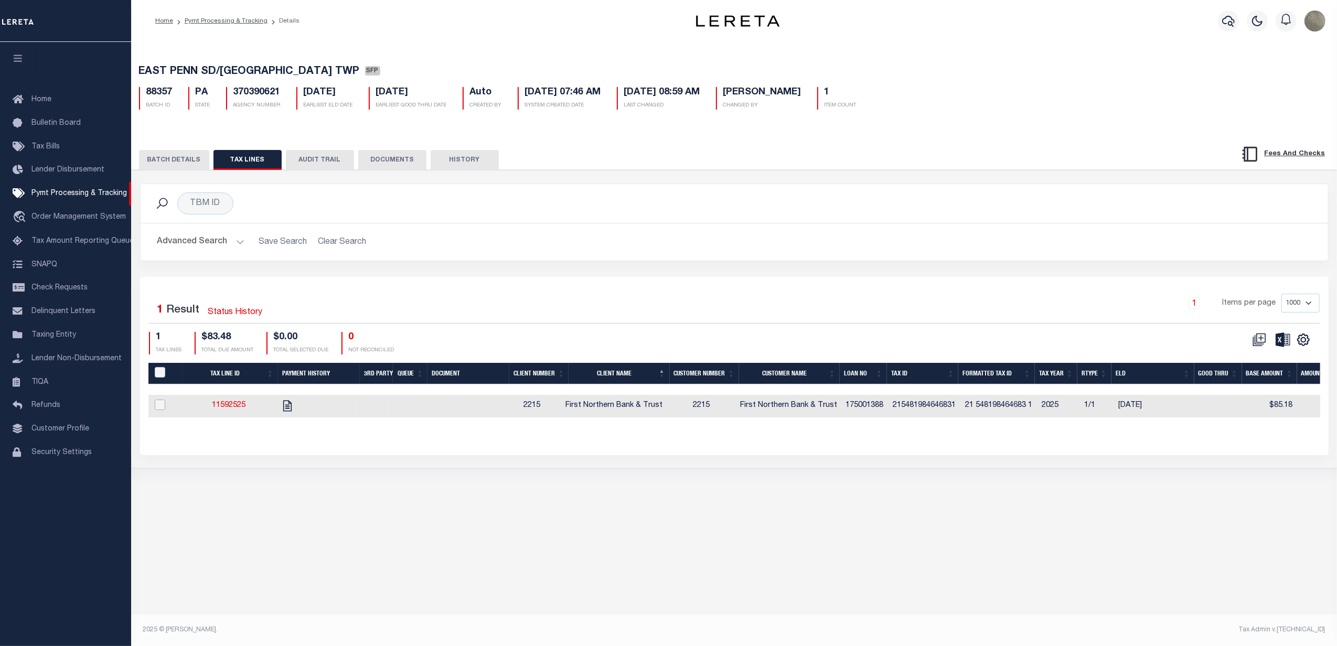
click at [162, 408] on input "checkbox" at bounding box center [160, 405] width 10 height 10
checkbox input "true"
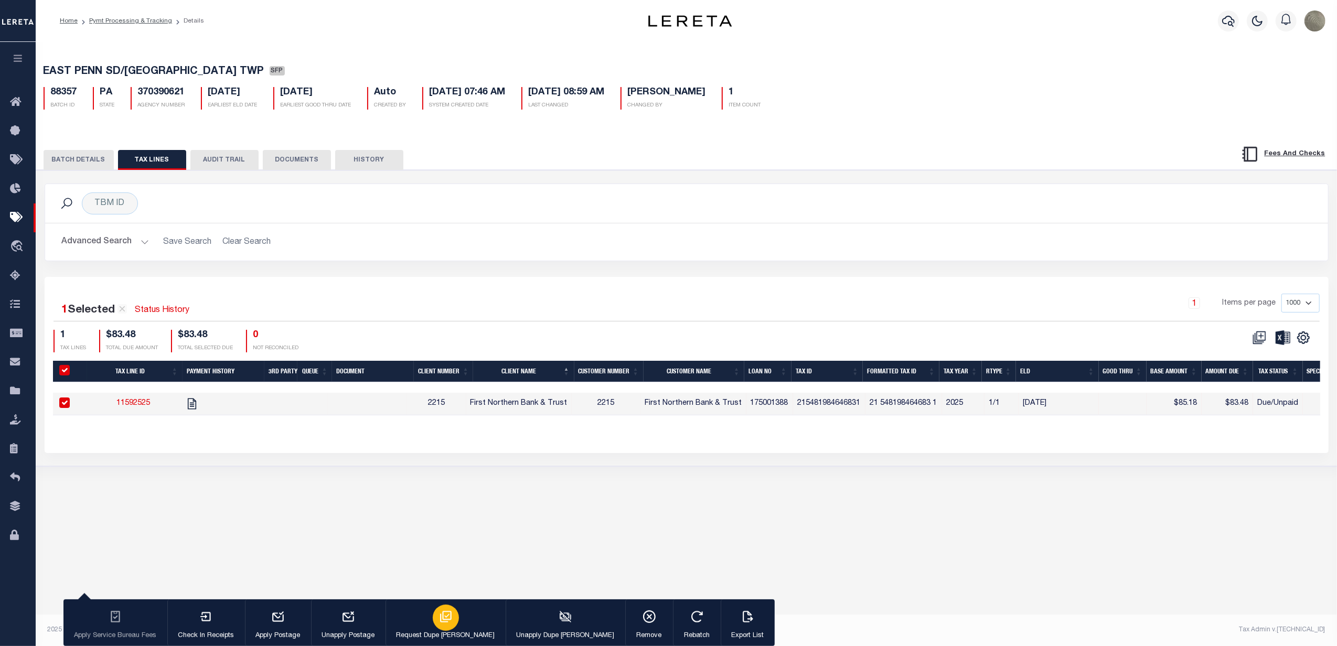
click at [440, 620] on icon "button" at bounding box center [446, 617] width 12 height 12
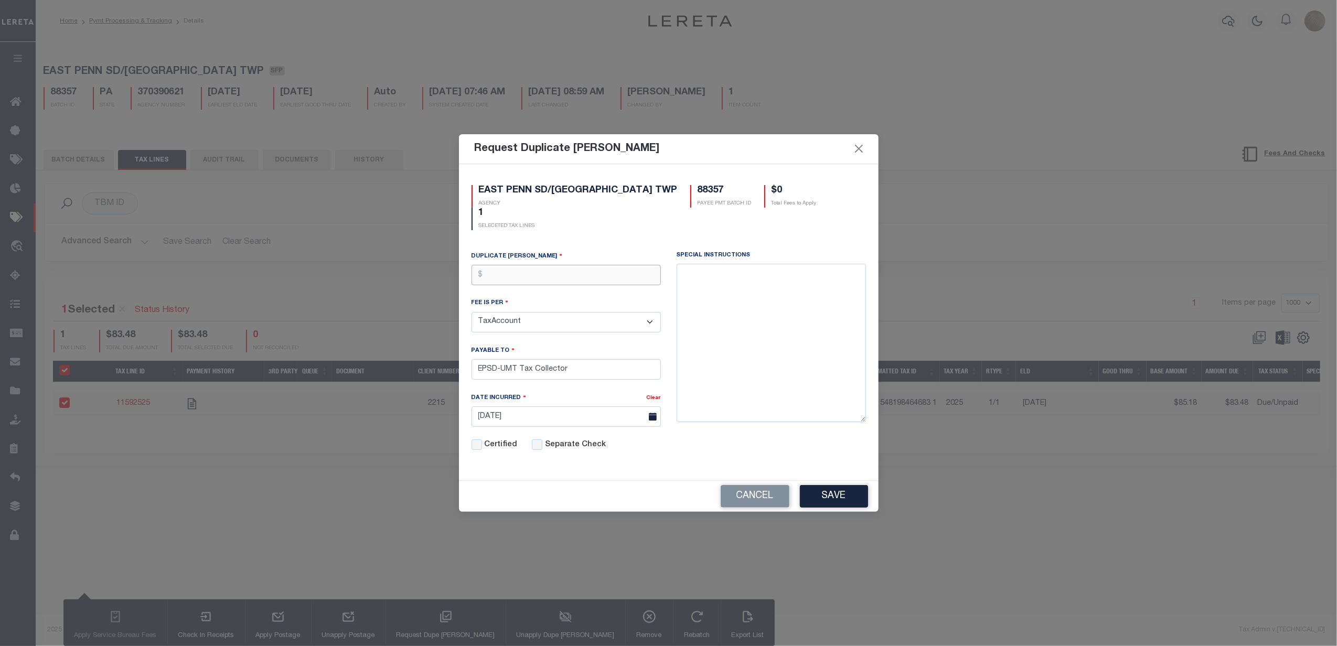
click at [549, 269] on input "text" at bounding box center [566, 275] width 189 height 20
type input "$5.00"
click at [835, 485] on div "Cancel Save" at bounding box center [669, 496] width 420 height 31
click at [835, 500] on button "Save" at bounding box center [834, 496] width 68 height 23
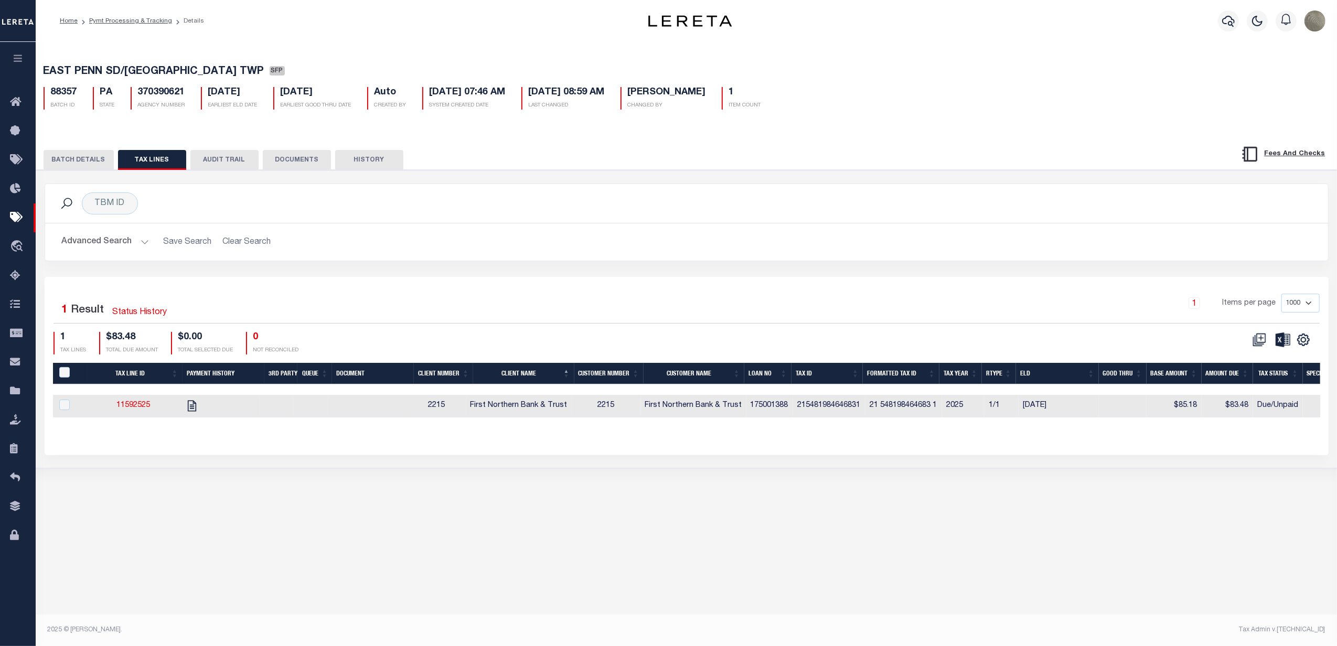
drag, startPoint x: 100, startPoint y: 163, endPoint x: 92, endPoint y: 163, distance: 7.3
click at [92, 163] on button "BATCH DETAILS" at bounding box center [79, 160] width 70 height 20
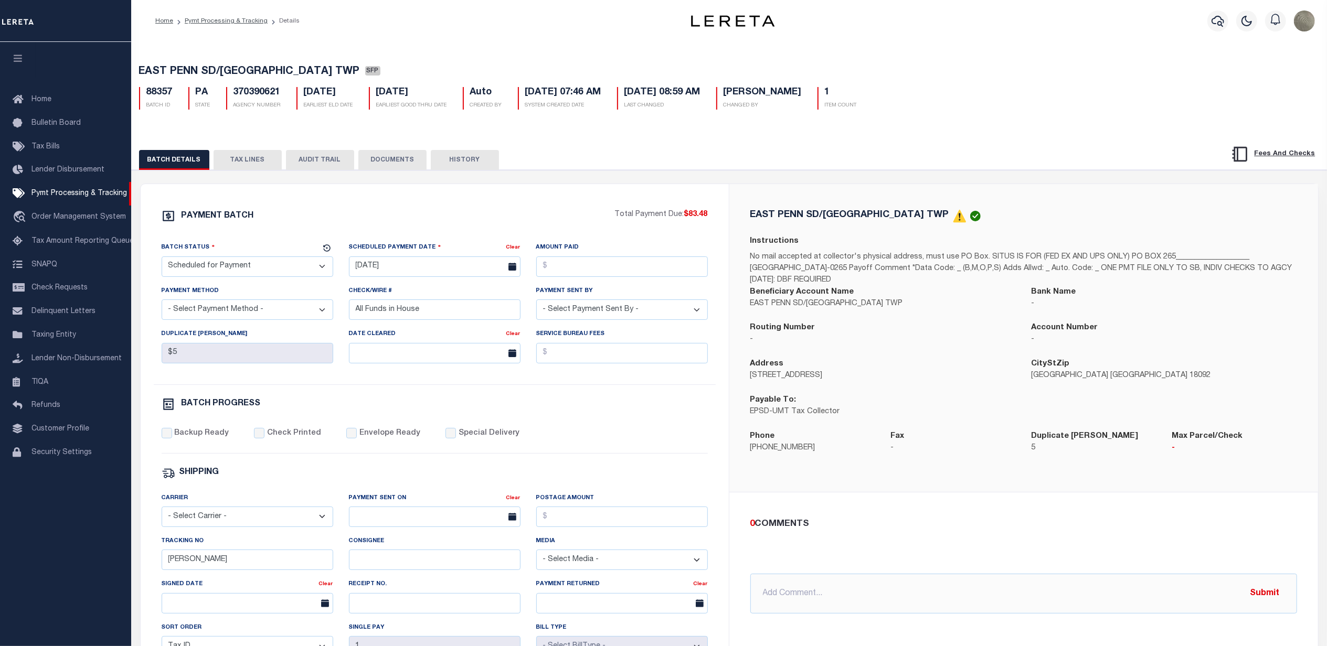
click at [412, 227] on div "PAYMENT BATCH" at bounding box center [388, 219] width 453 height 20
click at [217, 263] on select "- Select Status - Scheduled for Payment Ready For Payment Payment Sent Cleared …" at bounding box center [248, 267] width 172 height 20
select select "RFP"
click at [162, 260] on select "- Select Status - Scheduled for Payment Ready For Payment Payment Sent Cleared …" at bounding box center [248, 267] width 172 height 20
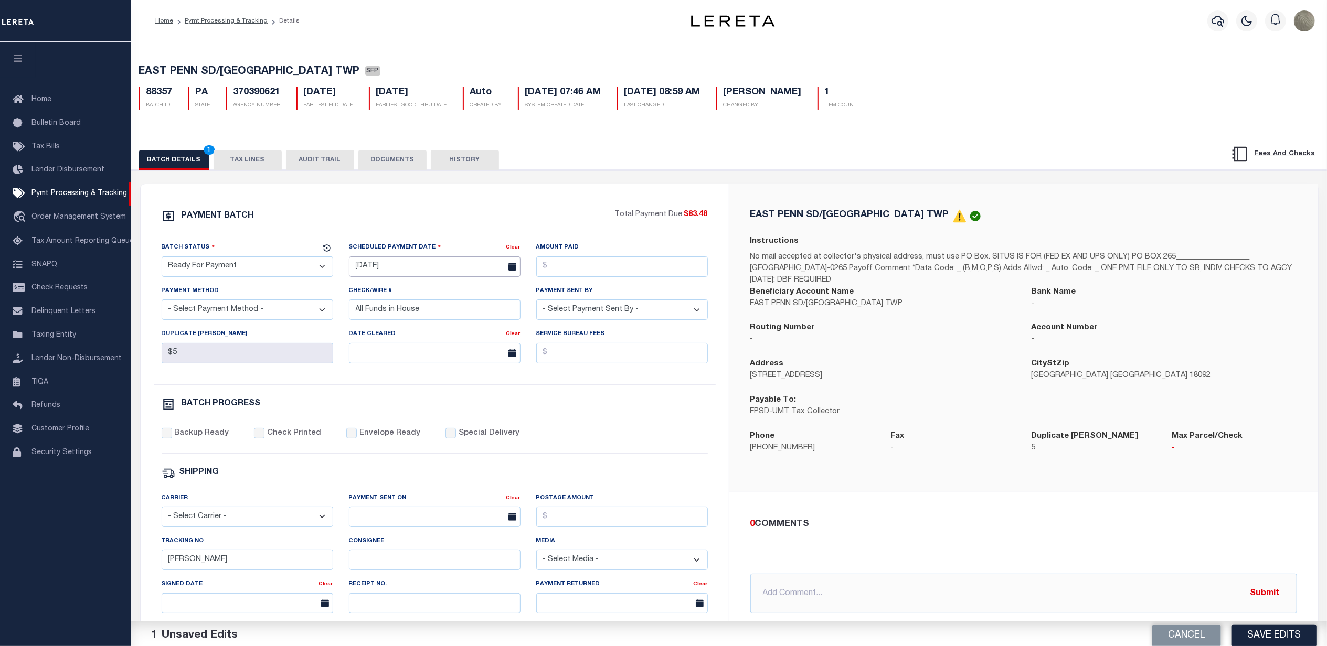
click at [415, 270] on input "08/20/2025" at bounding box center [435, 267] width 172 height 20
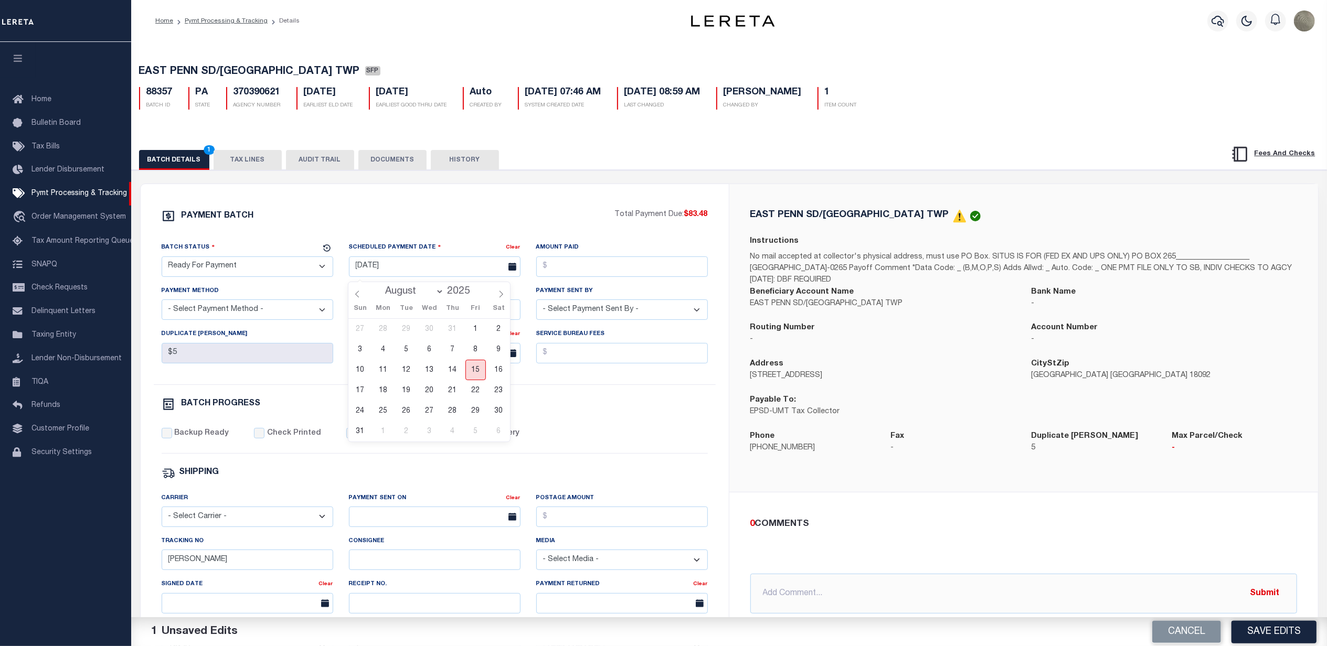
click at [475, 368] on span "15" at bounding box center [475, 370] width 20 height 20
type input "[DATE]"
click at [469, 232] on div "PAYMENT BATCH Total Payment Due: $83.48 Batch Status - Select Status -" at bounding box center [434, 490] width 563 height 563
click at [586, 275] on input "Amount Paid" at bounding box center [622, 267] width 172 height 20
type input "$83.48"
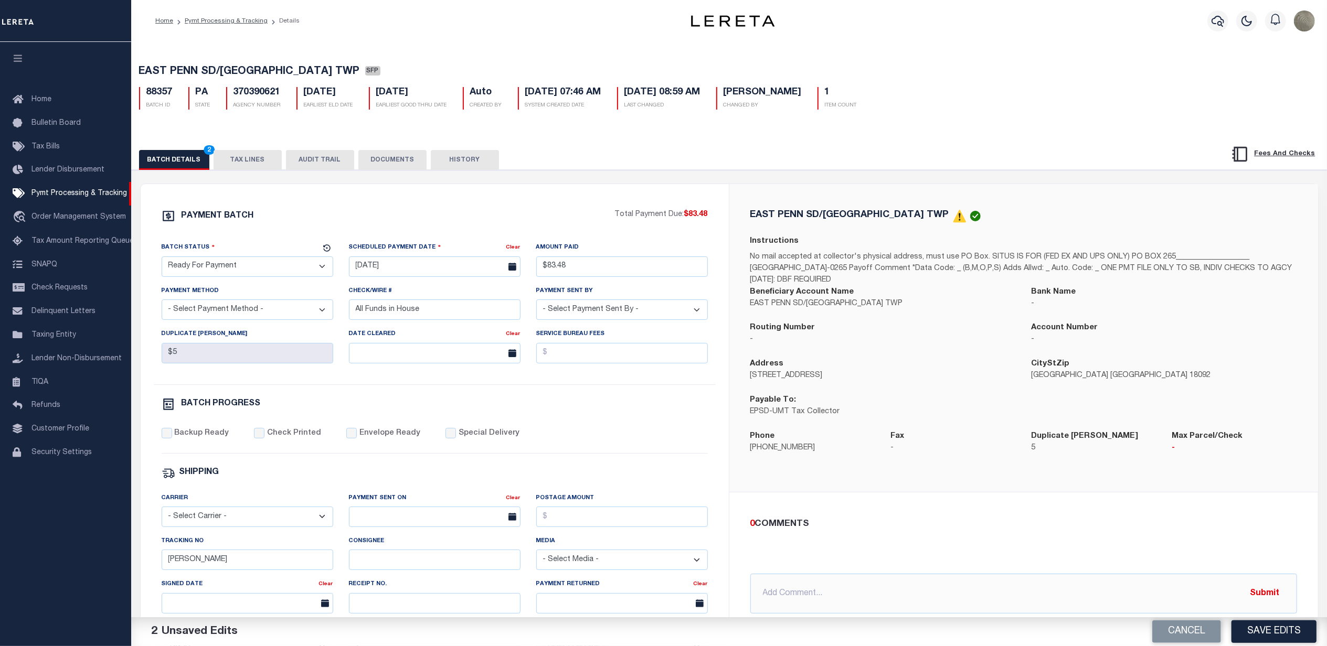
click at [588, 326] on div "Payment Sent By - Select Payment Sent By - Aakash Patel Abdul Muzain Adams, Pam…" at bounding box center [621, 306] width 187 height 43
click at [603, 308] on select "- Select Payment Sent By - Aakash Patel Abdul Muzain Adams, Pamela S Agustin Fe…" at bounding box center [622, 310] width 172 height 20
select select "[PERSON_NAME]"
click at [536, 304] on select "- Select Payment Sent By - Aakash Patel Abdul Muzain Adams, Pamela S Agustin Fe…" at bounding box center [622, 310] width 172 height 20
click at [395, 319] on input "All Funds in House" at bounding box center [435, 310] width 172 height 20
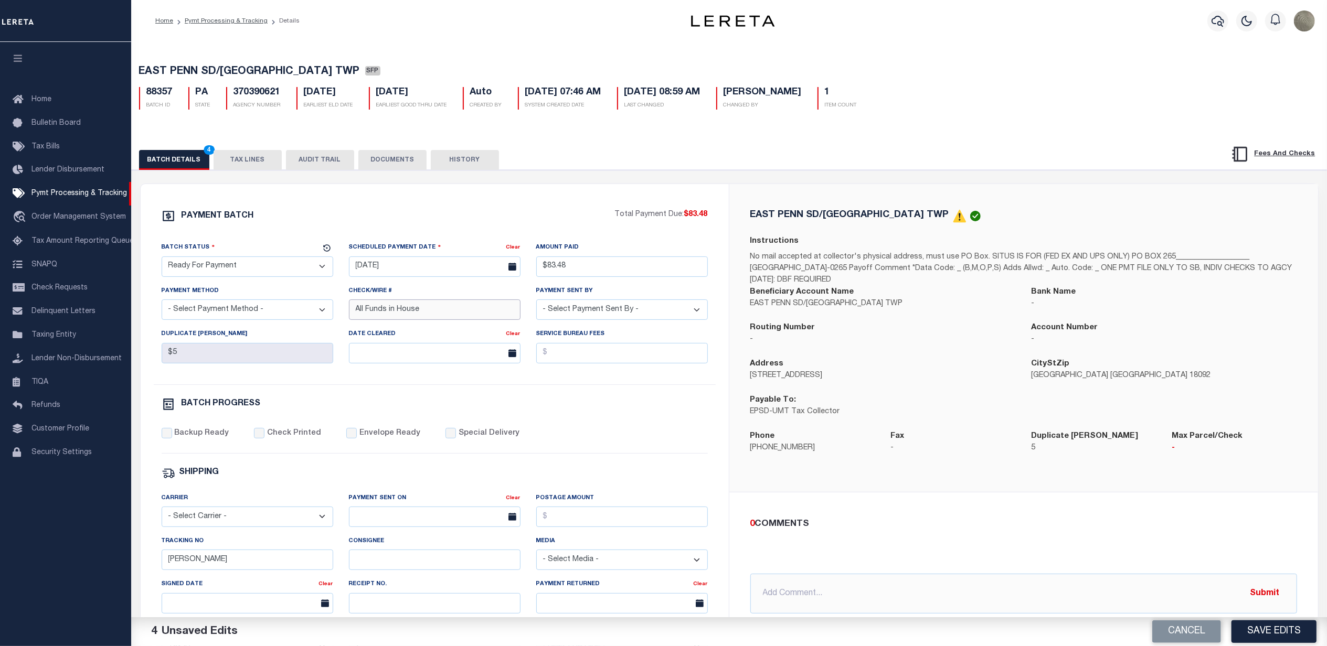
click at [395, 319] on input "All Funds in House" at bounding box center [435, 310] width 172 height 20
click at [250, 317] on select "- Select Payment Method - ACH Certified Check Check Direct Deposit Wire Transfer" at bounding box center [248, 310] width 172 height 20
select select "CHK"
click at [162, 304] on select "- Select Payment Method - ACH Certified Check Check Direct Deposit Wire Transfer" at bounding box center [248, 310] width 172 height 20
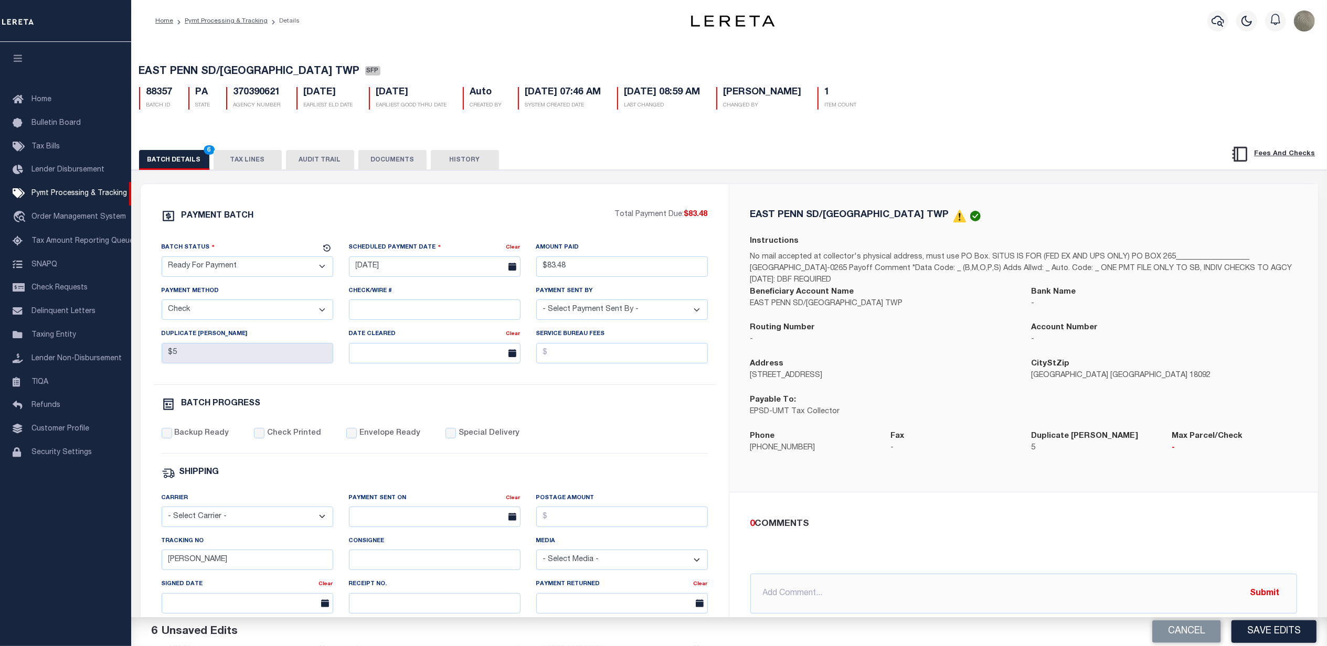
click at [503, 391] on div "PAYMENT BATCH Total Payment Due: $83.48 Batch Status - Select Status -" at bounding box center [434, 490] width 563 height 563
click at [455, 220] on div "PAYMENT BATCH" at bounding box center [388, 219] width 453 height 20
click at [429, 275] on body "Home Pymt Processing & Tracking Details" at bounding box center [663, 440] width 1327 height 881
click at [481, 371] on span "15" at bounding box center [475, 370] width 20 height 20
click at [573, 234] on div "PAYMENT BATCH Total Payment Due: $83.48 Batch Status - Select Status -" at bounding box center [434, 490] width 563 height 563
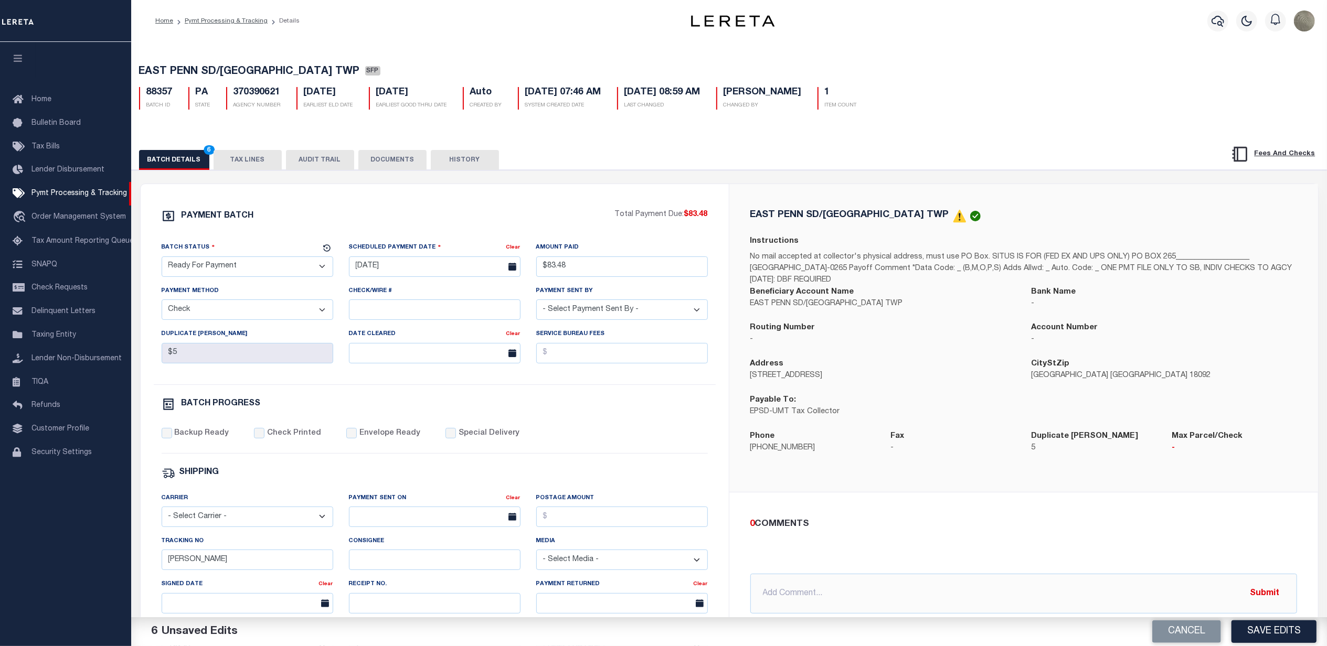
click at [775, 178] on div "PAYMENT BATCH Total Payment Due: $83.48 Batch Status" at bounding box center [729, 509] width 1206 height 679
click at [617, 447] on div "Backup Ready Check Printed Envelope Ready Special Delivery" at bounding box center [435, 441] width 546 height 26
click at [208, 556] on div "Tracking No Andres" at bounding box center [248, 553] width 172 height 35
click at [209, 559] on div "Tracking No Andres" at bounding box center [248, 553] width 172 height 35
click at [208, 564] on input "[PERSON_NAME]" at bounding box center [248, 560] width 172 height 20
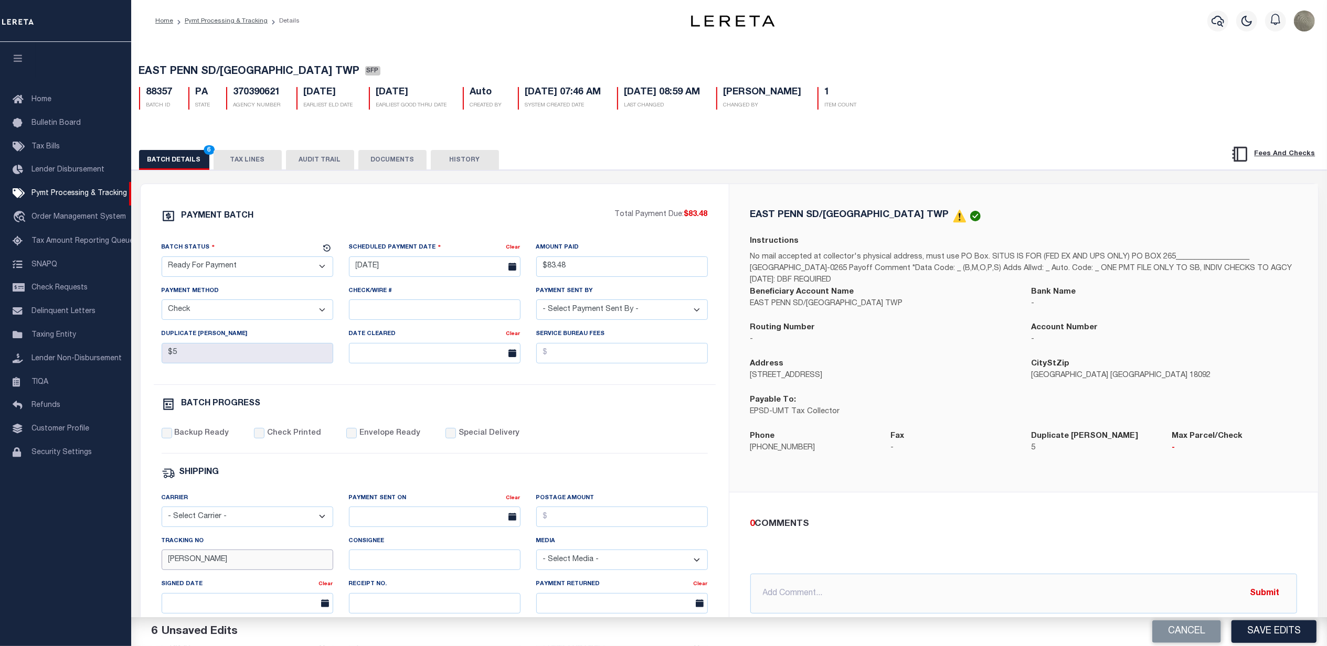
click at [208, 564] on input "[PERSON_NAME]" at bounding box center [248, 560] width 172 height 20
click at [613, 441] on div "Backup Ready Check Printed Envelope Ready Special Delivery" at bounding box center [435, 441] width 546 height 26
click at [177, 440] on label "Backup Ready" at bounding box center [201, 434] width 55 height 12
click at [172, 439] on input "Backup Ready" at bounding box center [167, 433] width 10 height 10
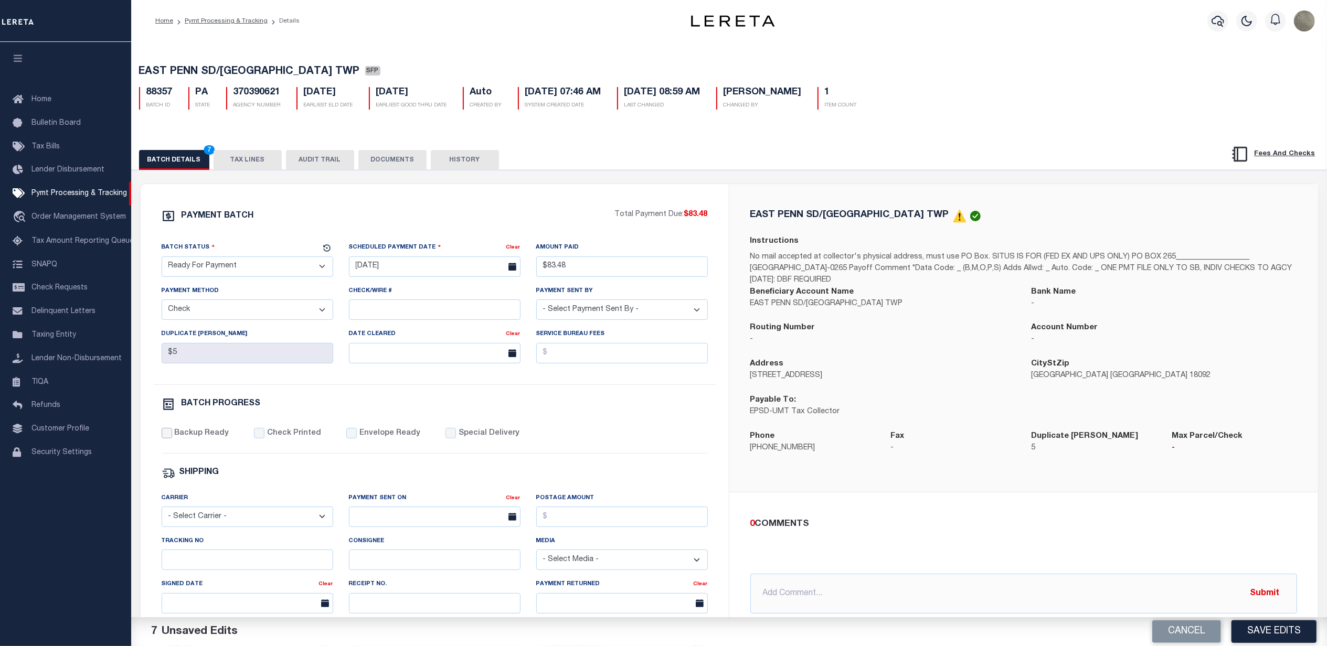
checkbox input "true"
click at [735, 156] on div "BATCH DETAILS 8 TAX LINES AUDIT TRAIL DOCUMENTS HISTORY" at bounding box center [662, 159] width 1047 height 19
click at [644, 173] on div "PAYMENT BATCH Total Payment Due: $83.48 Batch Status" at bounding box center [729, 509] width 1206 height 679
drag, startPoint x: 330, startPoint y: 70, endPoint x: 134, endPoint y: 65, distance: 196.3
click at [134, 65] on div "EAST PENN SD/UPPER MILFORD TWP SFP 88357 BATCH ID PA STATE 370390621 1" at bounding box center [729, 85] width 1206 height 65
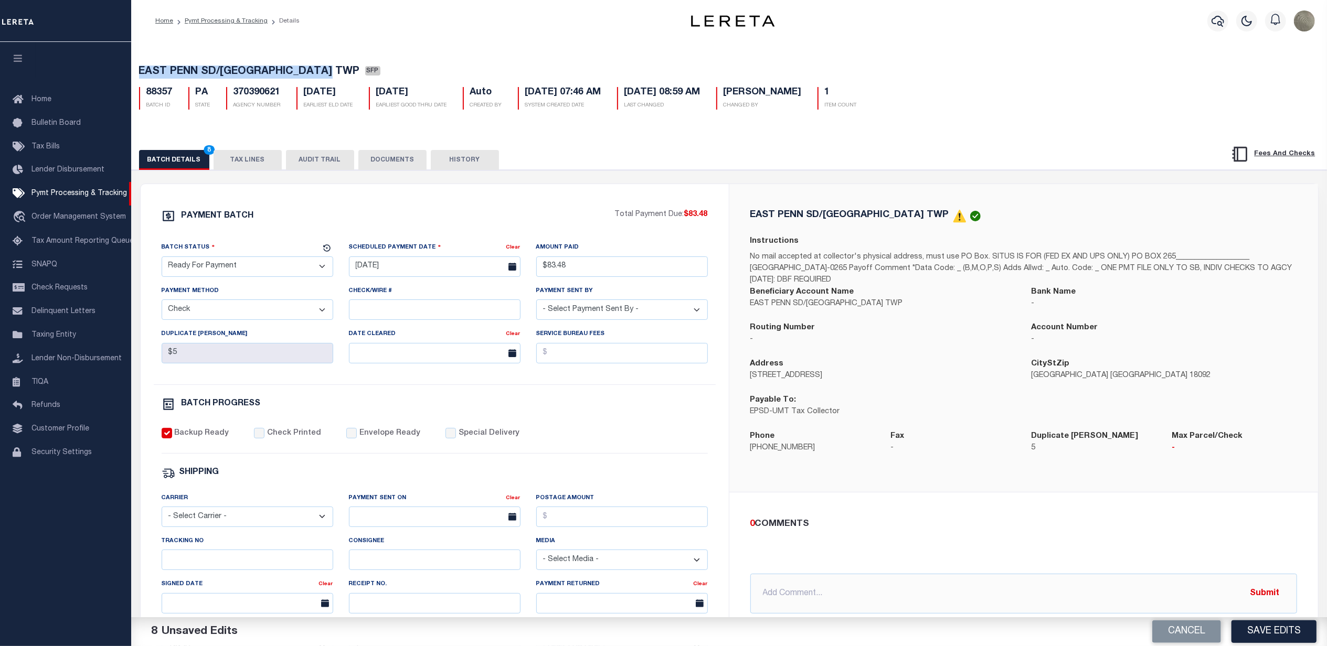
click at [255, 162] on button "TAX LINES" at bounding box center [248, 160] width 68 height 20
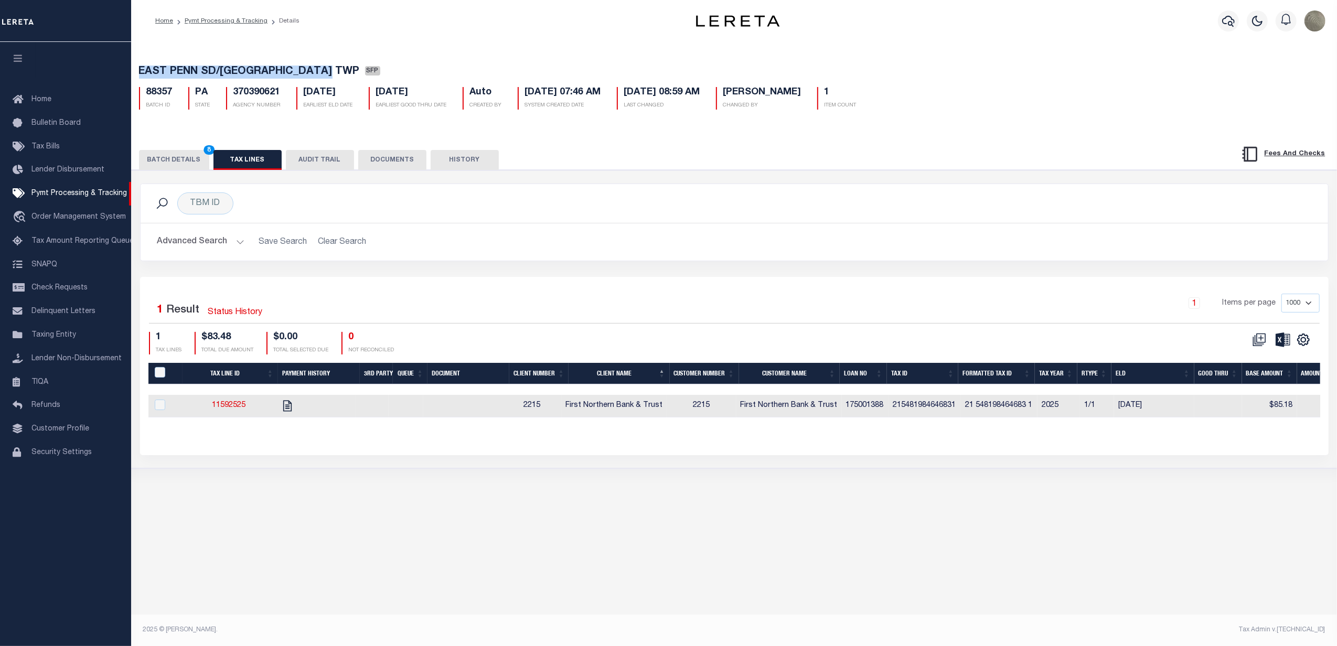
click at [182, 152] on button "BATCH DETAILS 8" at bounding box center [174, 160] width 70 height 20
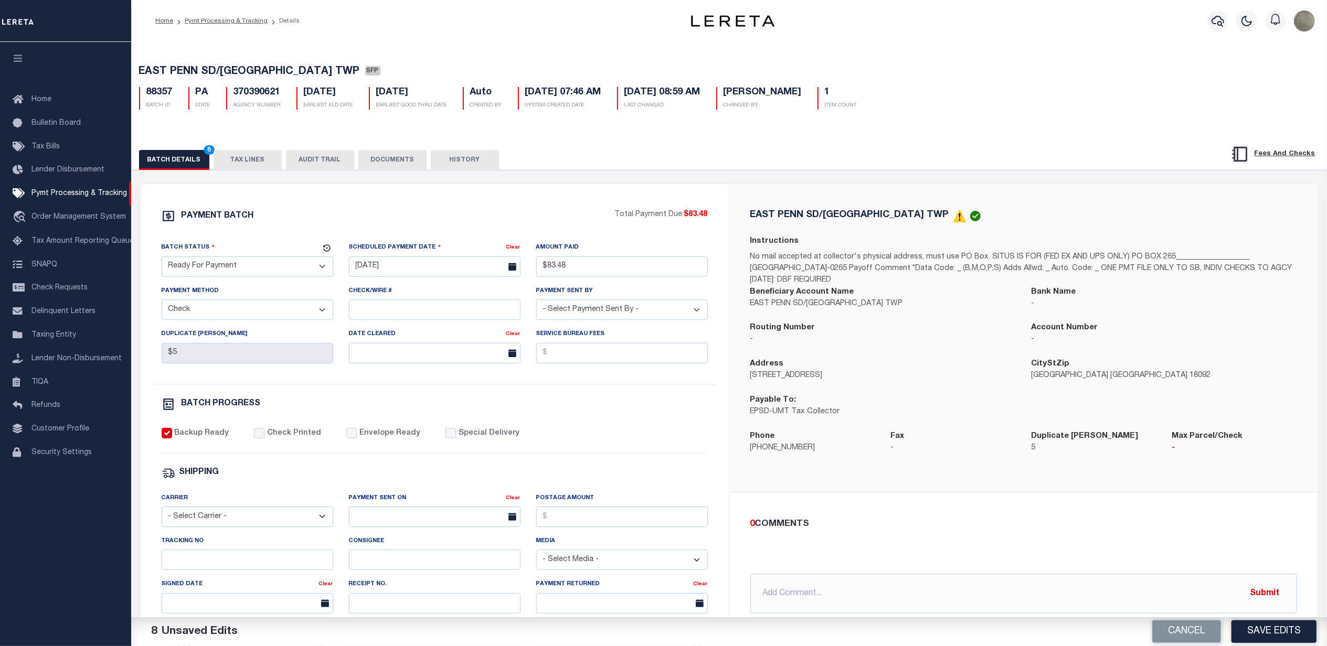
click at [683, 204] on div "PAYMENT BATCH Total Payment Due: $83.48 Batch Status" at bounding box center [435, 491] width 588 height 614
click at [1295, 630] on button "Save Edits" at bounding box center [1273, 632] width 85 height 23
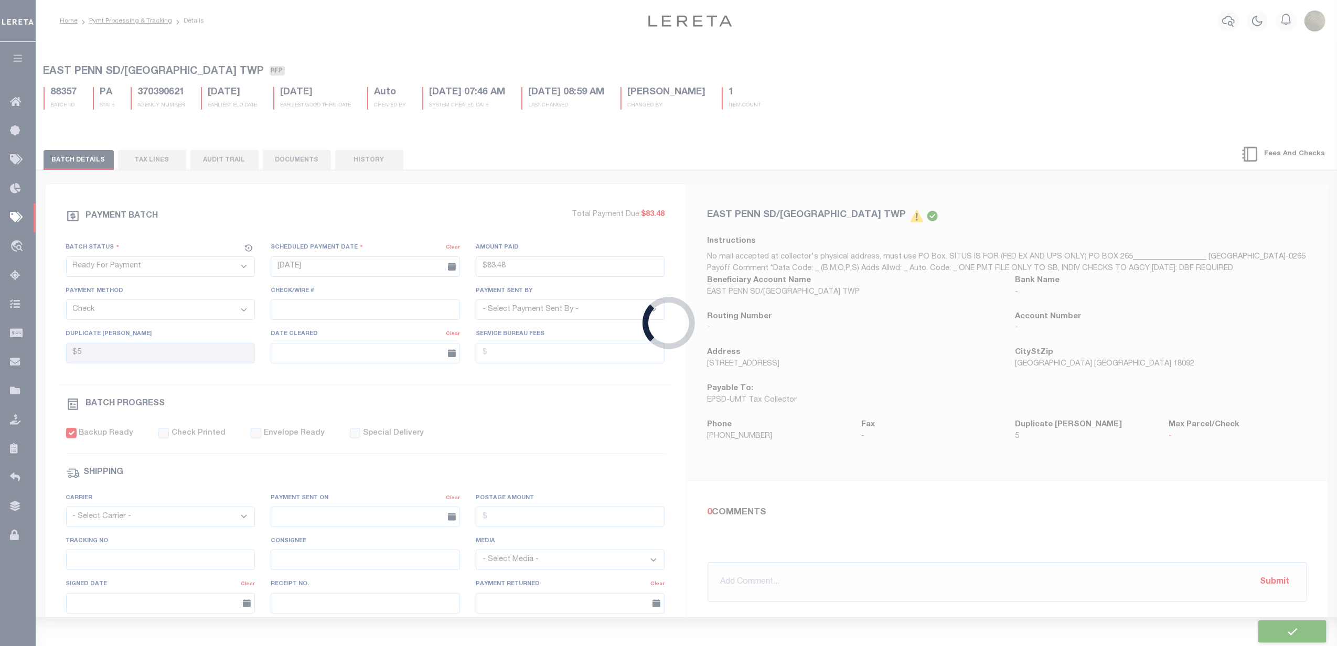
type input "$83.48"
type input "$5"
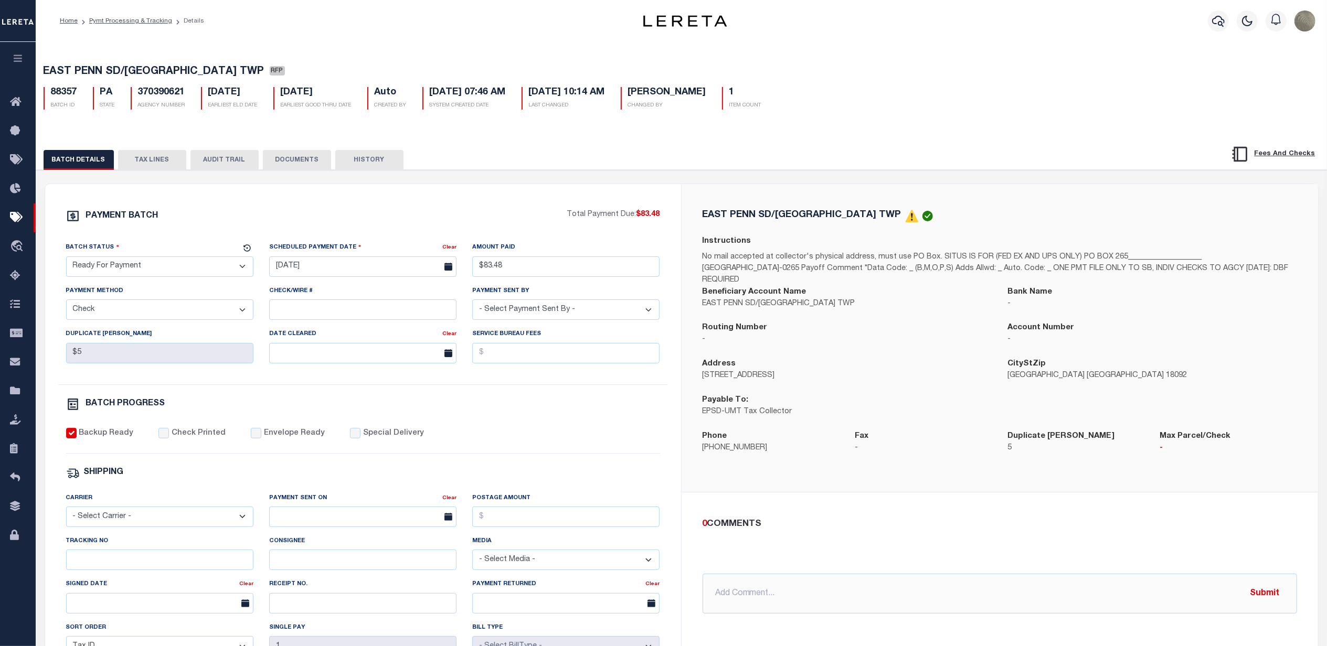
click at [247, 61] on div "EAST PENN SD/UPPER MILFORD TWP RFP 88357 BATCH ID PA STATE 370390621 1" at bounding box center [681, 85] width 1301 height 65
drag, startPoint x: 235, startPoint y: 72, endPoint x: 39, endPoint y: 68, distance: 196.3
click at [39, 68] on div "EAST PENN SD/UPPER MILFORD TWP RFP 88357 BATCH ID PA STATE 370390621 1" at bounding box center [681, 85] width 1301 height 65
copy span "EAST PENN SD/[GEOGRAPHIC_DATA] TWP"
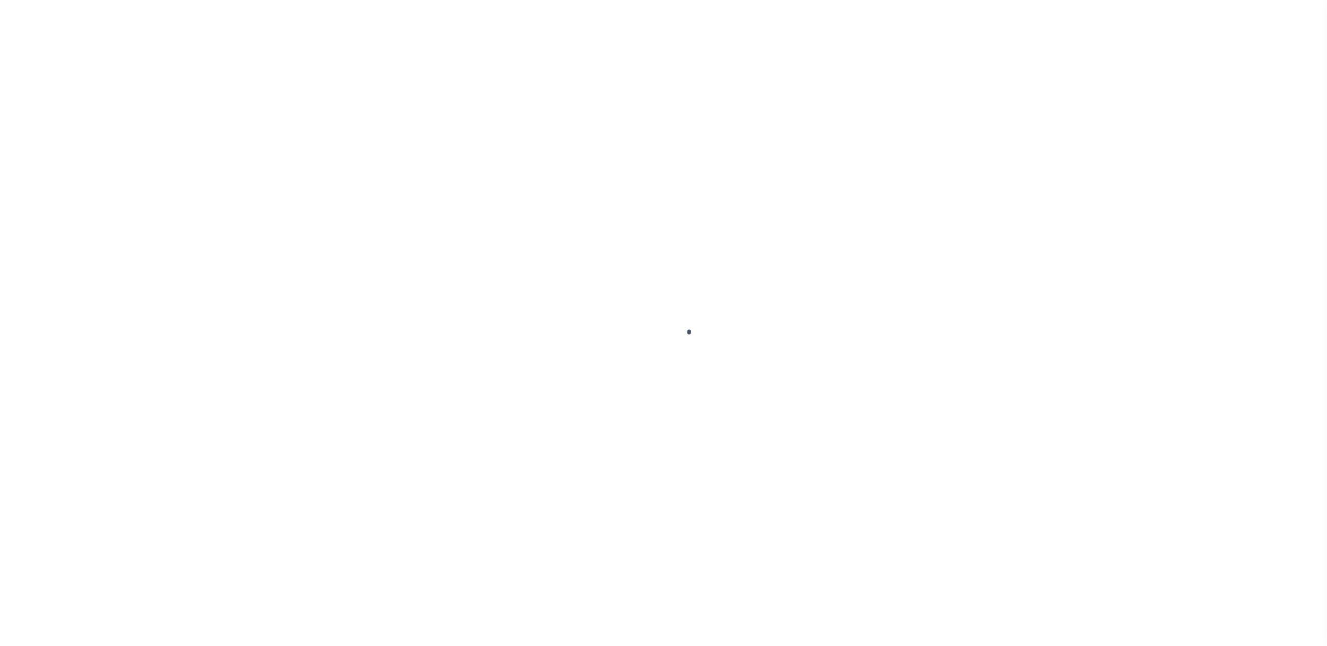
select select "RFP"
select select "CHK"
select select "[PERSON_NAME]"
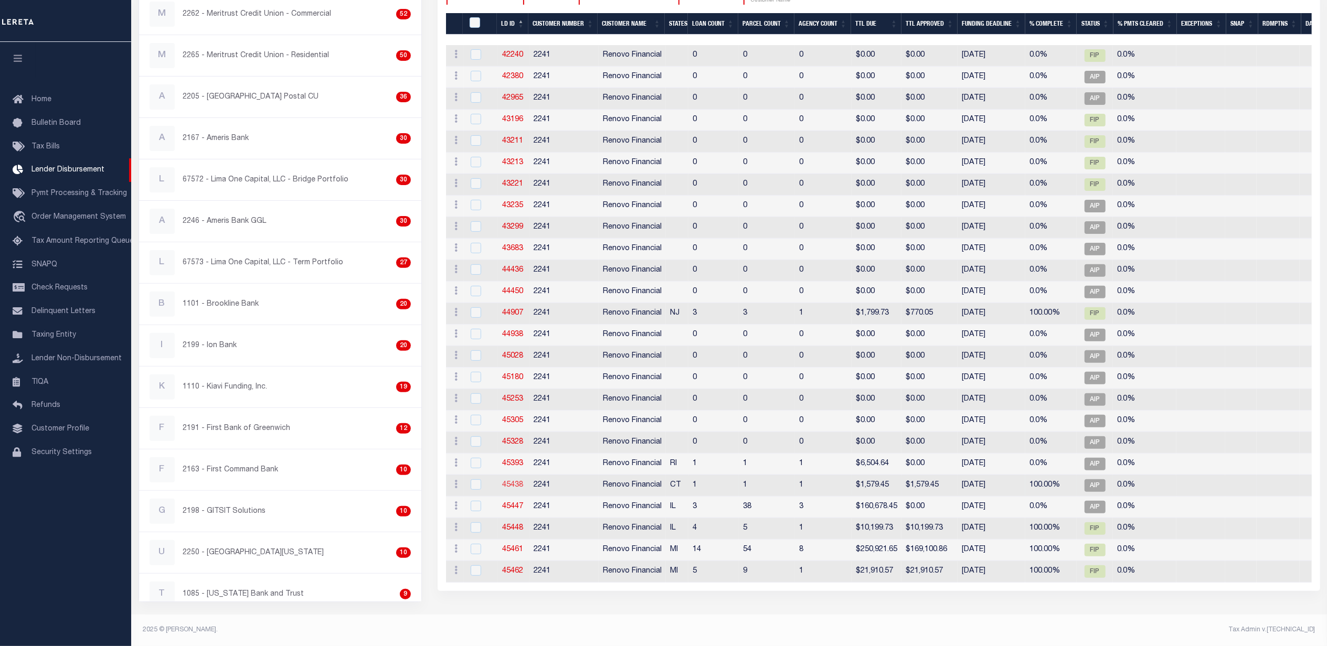
click at [515, 487] on link "45438" at bounding box center [512, 485] width 21 height 7
checkbox input "true"
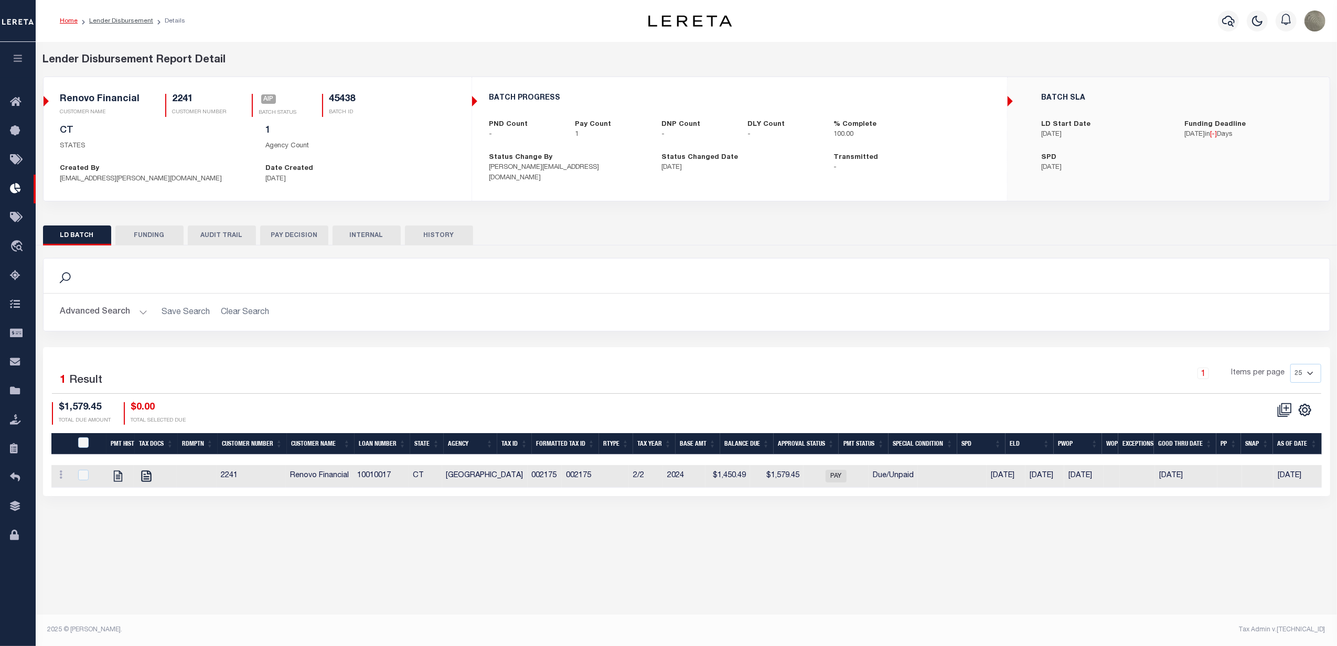
select select
click at [457, 376] on div "1 Items per page 25 50 100 200" at bounding box center [847, 377] width 948 height 27
checkbox input "true"
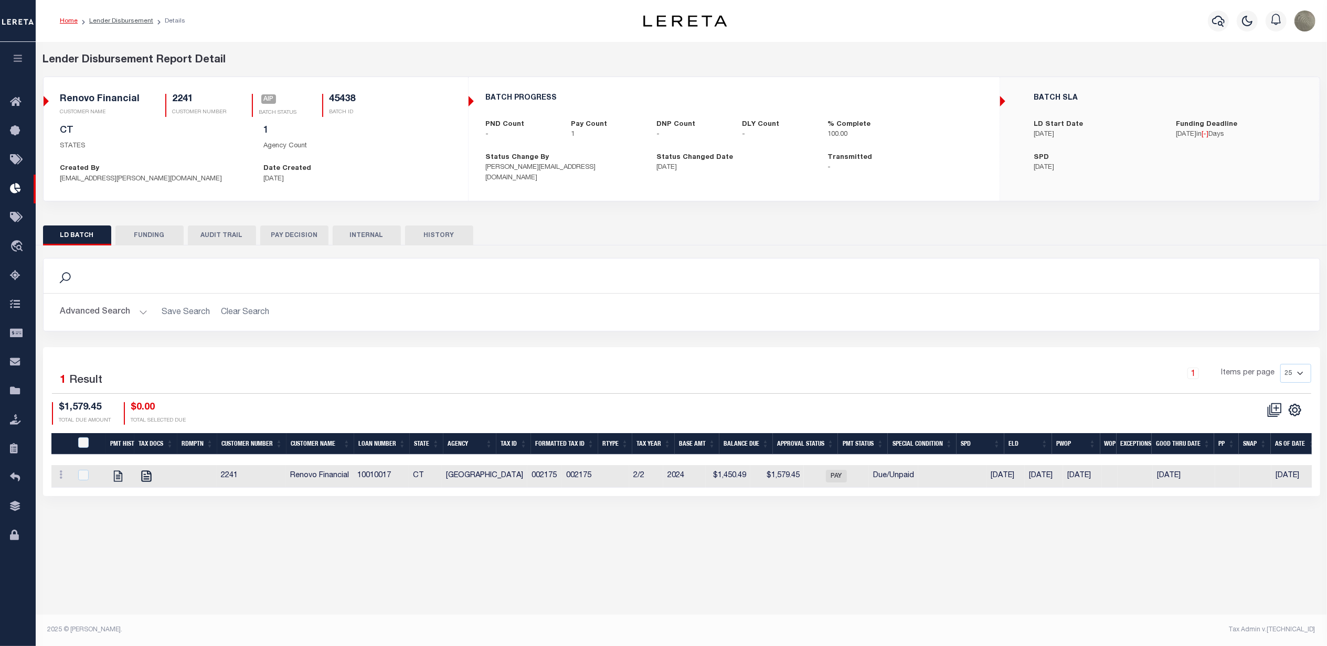
select select
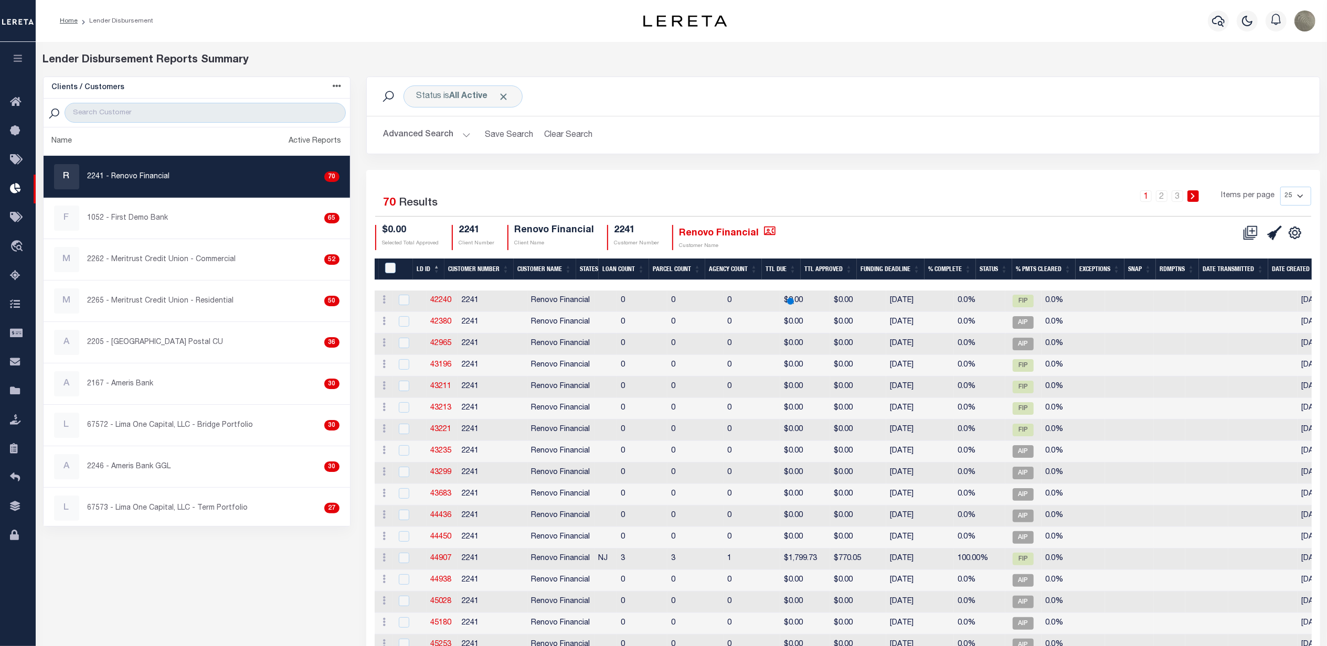
select select
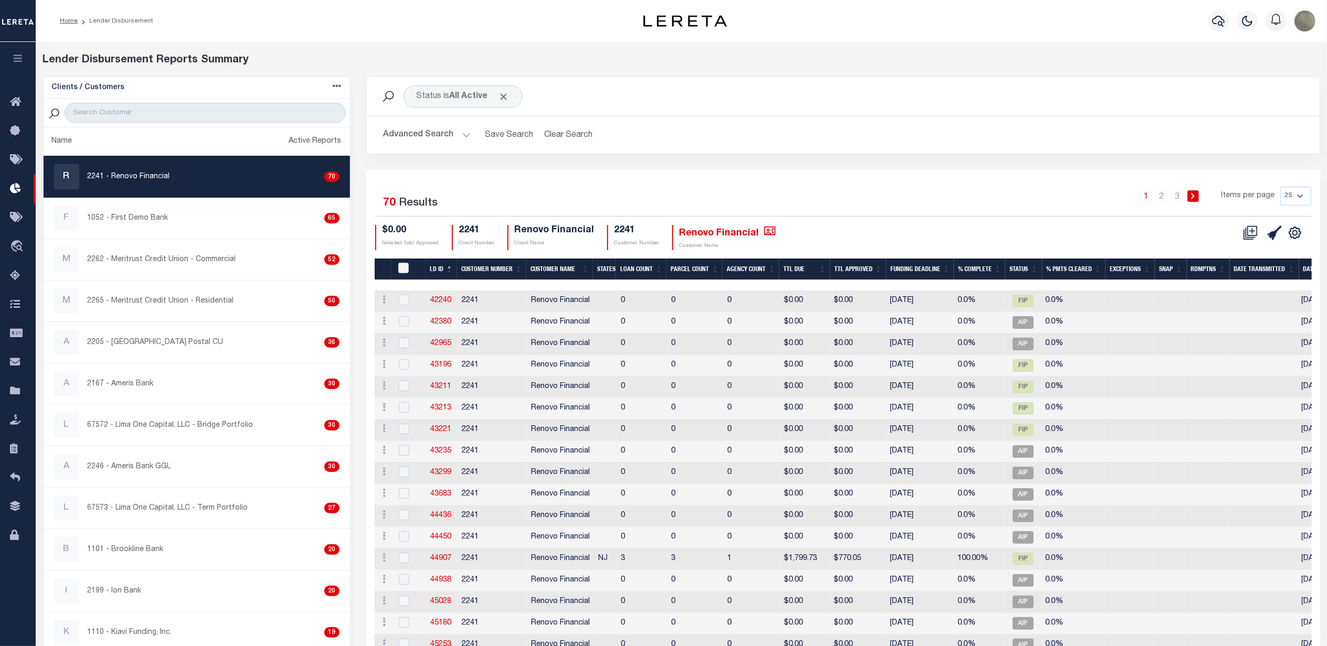
scroll to position [0, 145]
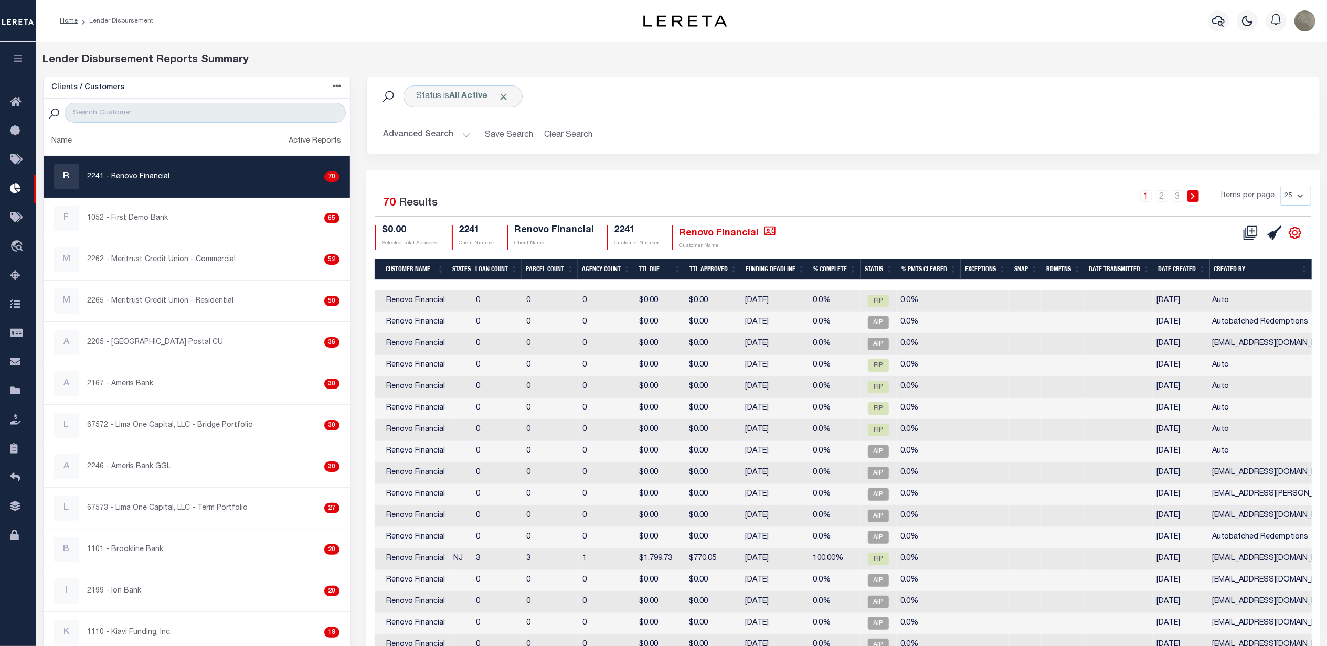
click at [1288, 236] on icon at bounding box center [1295, 233] width 14 height 14
click at [1234, 314] on span "Show Filter" at bounding box center [1230, 310] width 39 height 7
select select
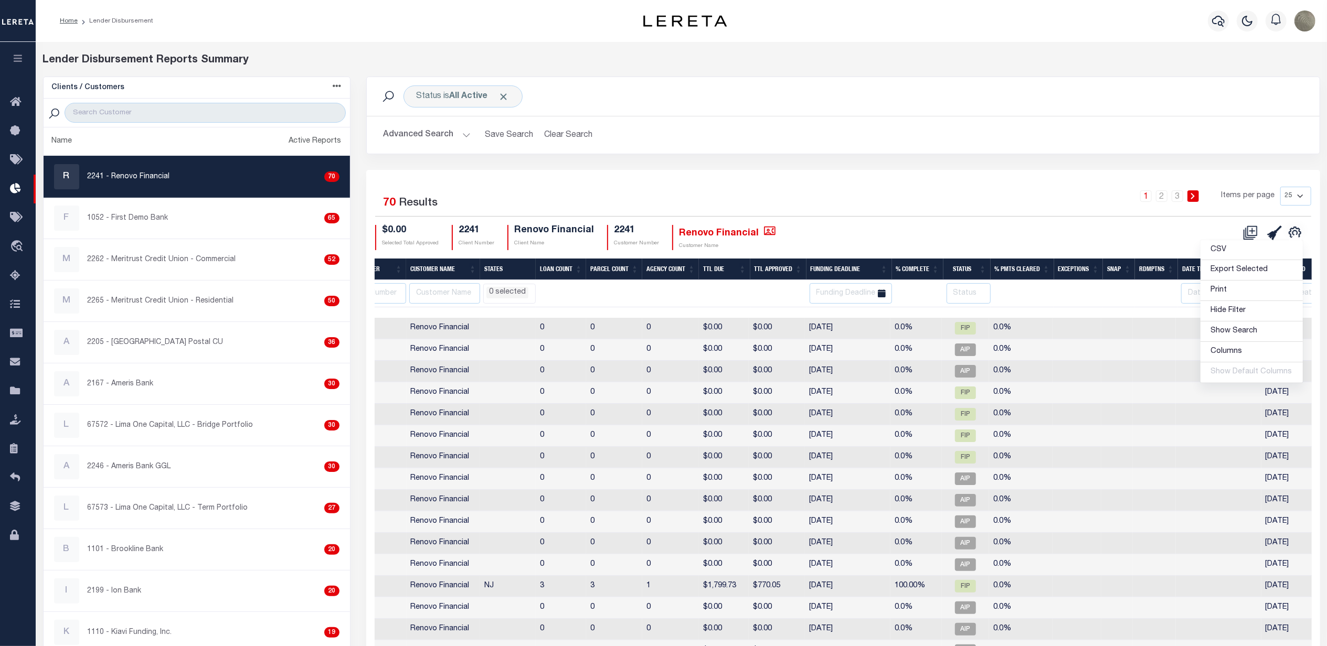
click at [942, 189] on div "1 2 3 Items per page 25 50 100 200" at bounding box center [962, 200] width 698 height 27
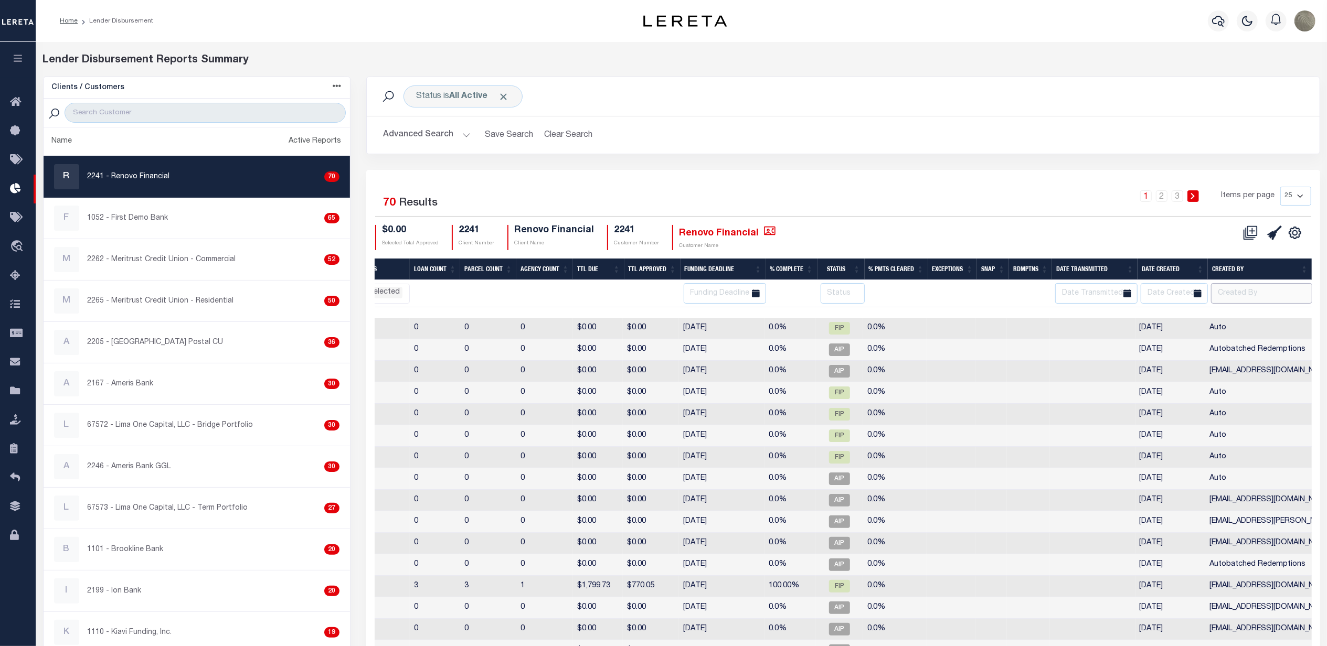
click at [1234, 290] on input "text" at bounding box center [1261, 293] width 101 height 20
type input "avillatoro"
select select
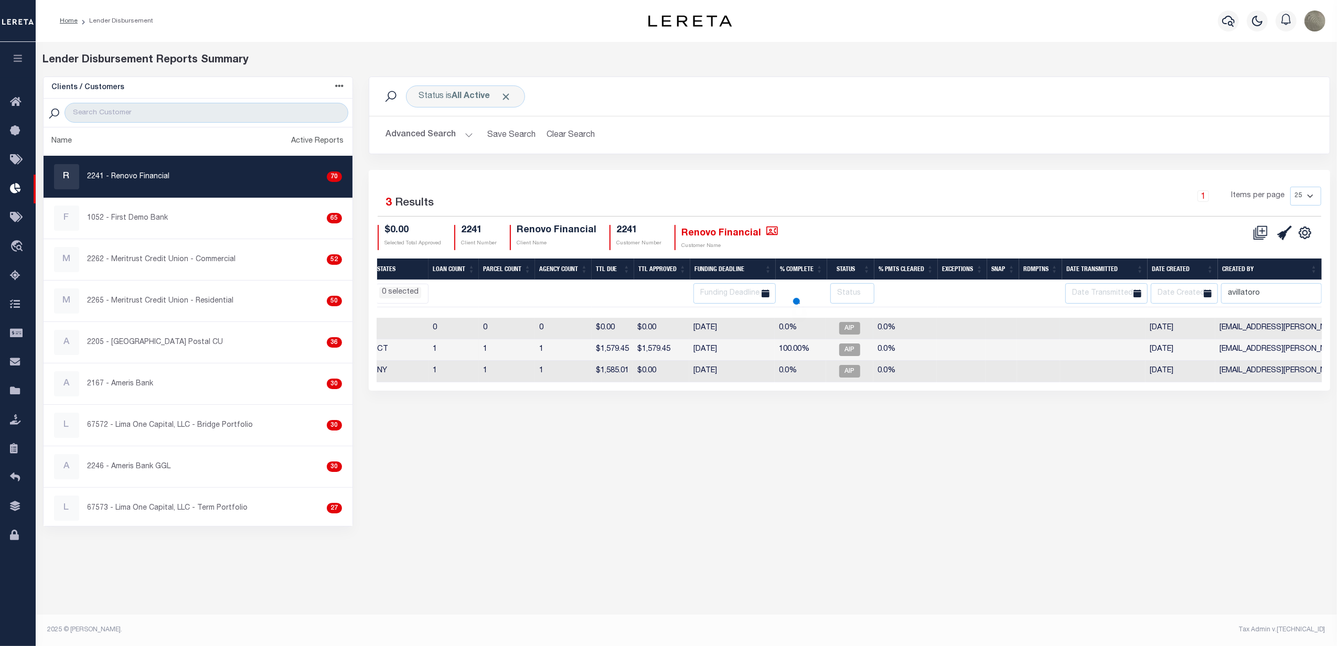
select select
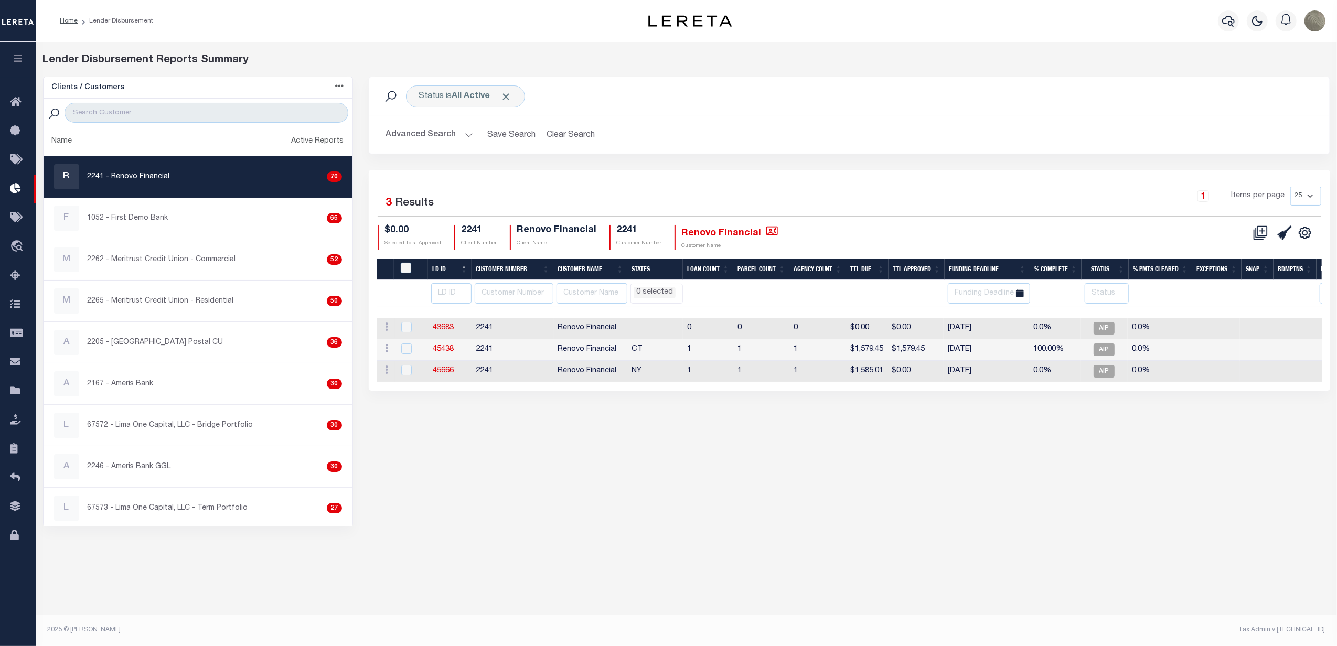
click at [971, 372] on td "[DATE]" at bounding box center [987, 372] width 86 height 22
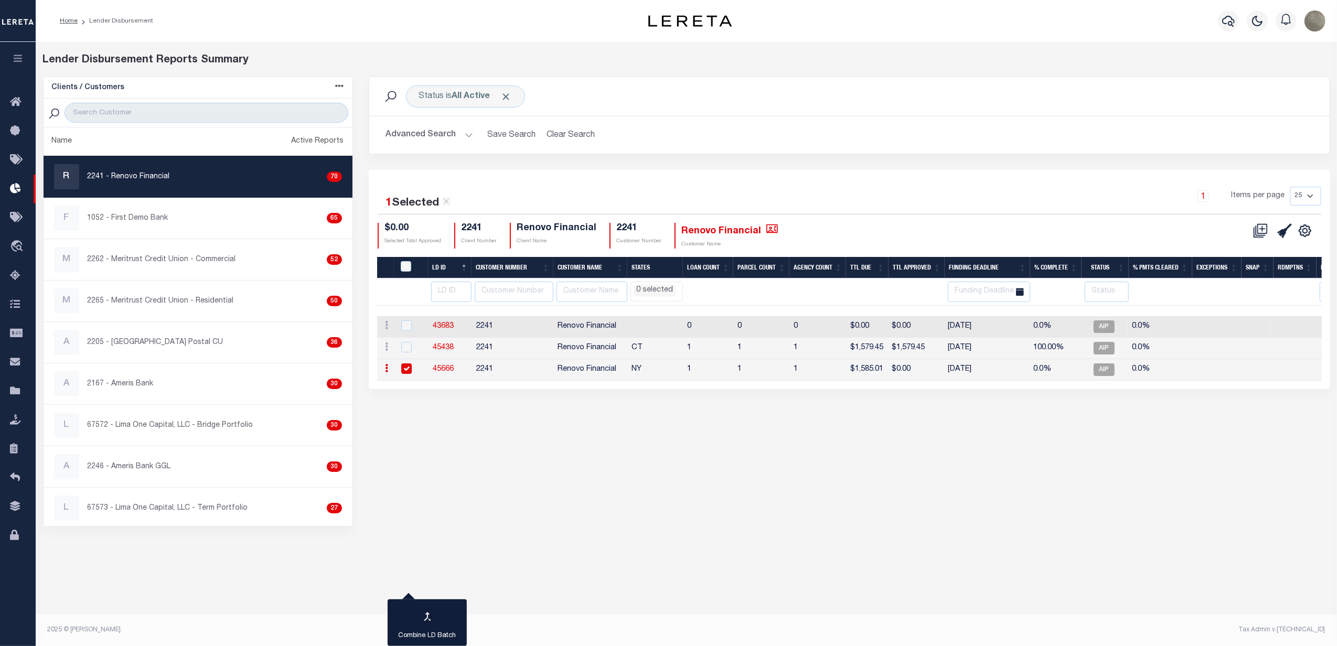
click at [971, 371] on td "[DATE]" at bounding box center [987, 370] width 86 height 22
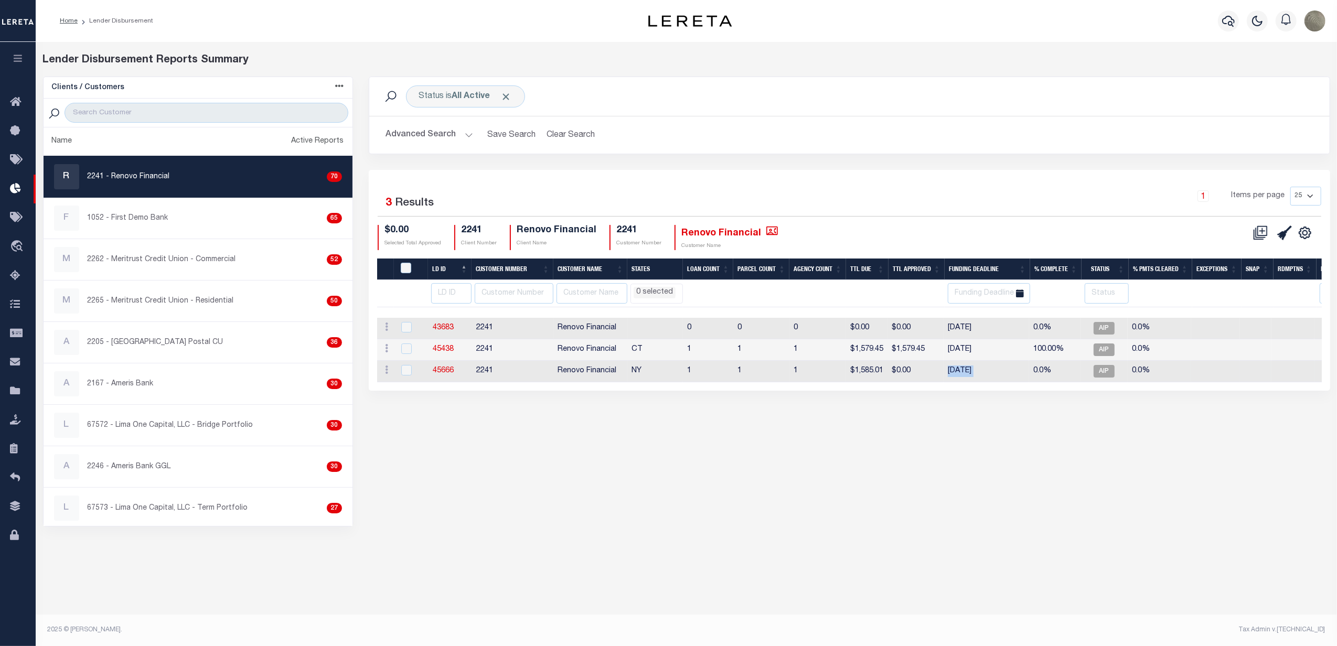
click at [971, 371] on td "[DATE]" at bounding box center [987, 372] width 86 height 22
checkbox input "true"
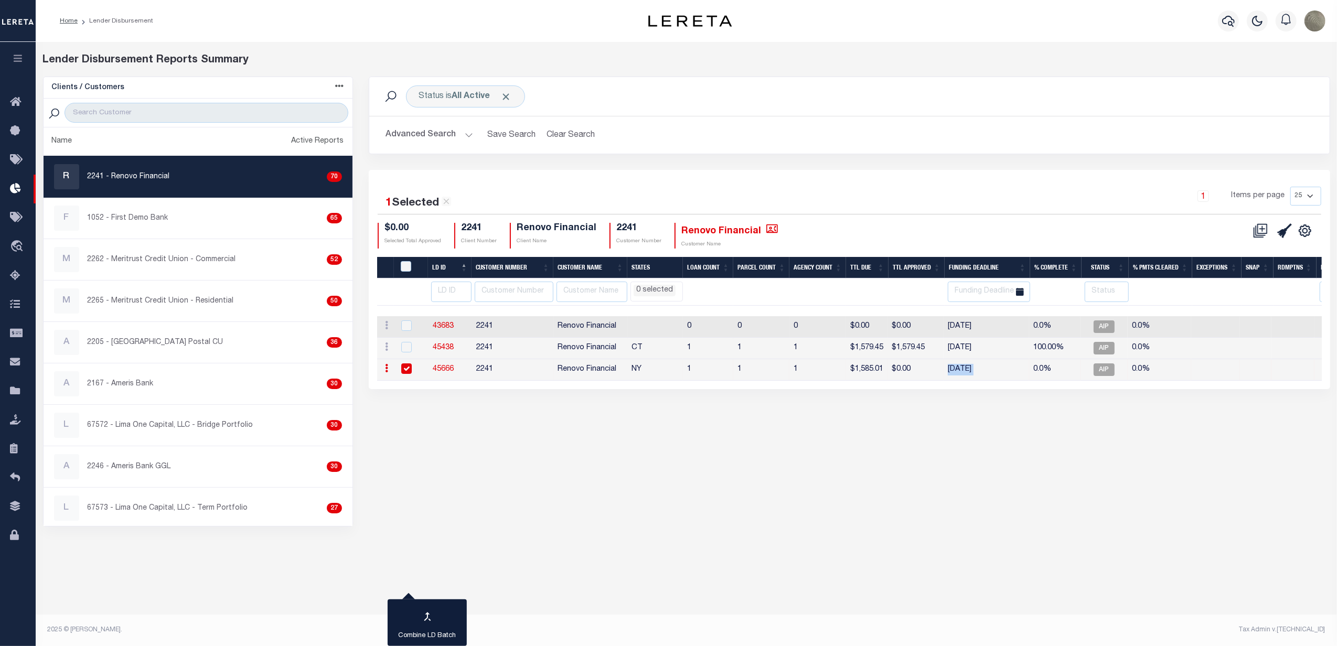
drag, startPoint x: 917, startPoint y: 139, endPoint x: 917, endPoint y: 133, distance: 6.3
click at [917, 135] on h2 "Advanced Search Save Search Clear Search" at bounding box center [850, 135] width 944 height 20
click at [771, 166] on div "Status is All Active Search Advanced Search Save Search Clear Search Equals Equ…" at bounding box center [849, 123] width 977 height 93
click at [15, 220] on icon at bounding box center [18, 217] width 17 height 13
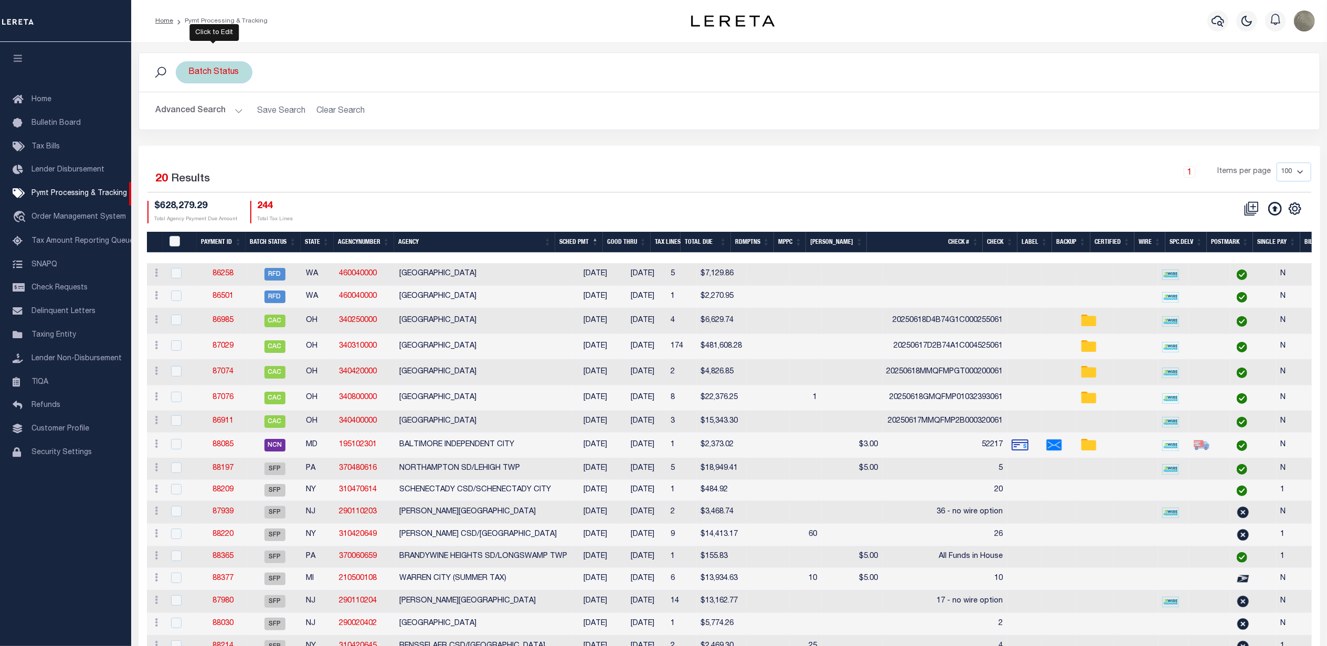
click at [200, 74] on div "Batch Status" at bounding box center [214, 72] width 77 height 22
click at [226, 122] on select "Awaiting Funds (AWF) Cleared and Complete (CAC) New Check Needed (NCN) Payment …" at bounding box center [266, 124] width 154 height 20
select select "SFP"
click at [189, 114] on select "Awaiting Funds (AWF) Cleared and Complete (CAC) New Check Needed (NCN) Payment …" at bounding box center [266, 124] width 154 height 20
click at [328, 135] on div "Is Contains Awaiting Funds (AWF) Cleared and Complete (CAC) New Check Needed (N…" at bounding box center [266, 120] width 167 height 82
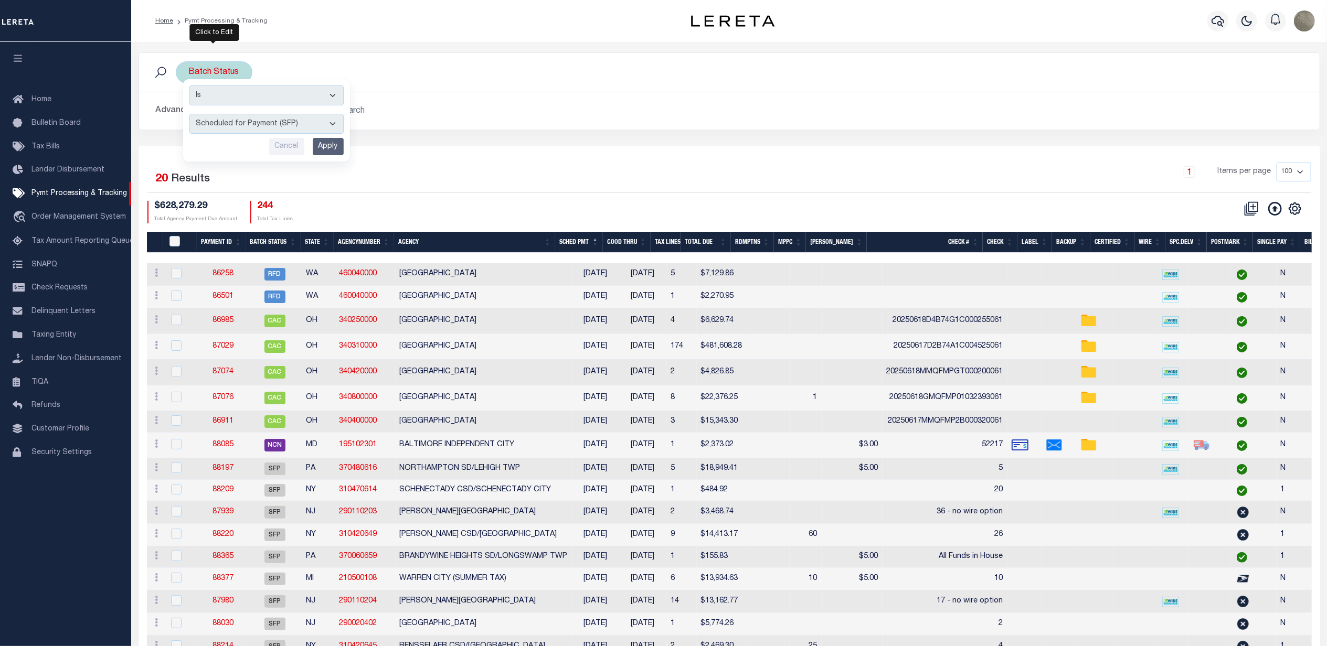
click at [328, 142] on input "Apply" at bounding box center [328, 146] width 31 height 17
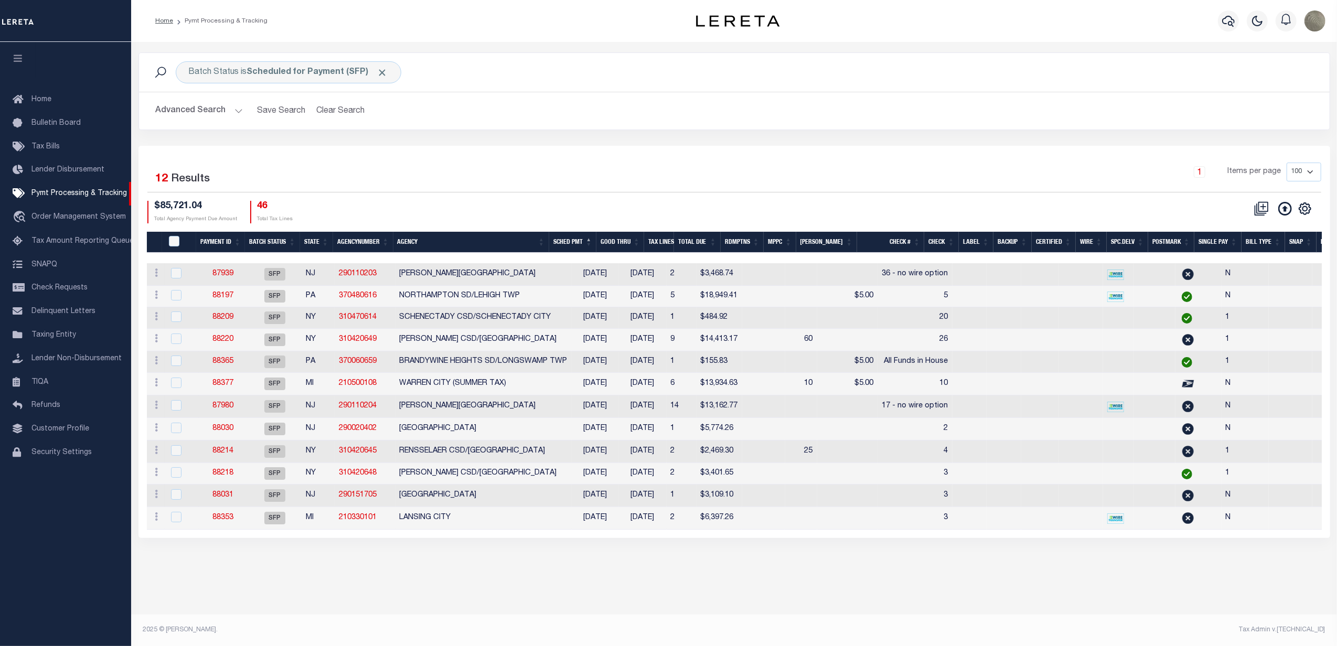
click at [213, 108] on button "Advanced Search" at bounding box center [199, 111] width 87 height 20
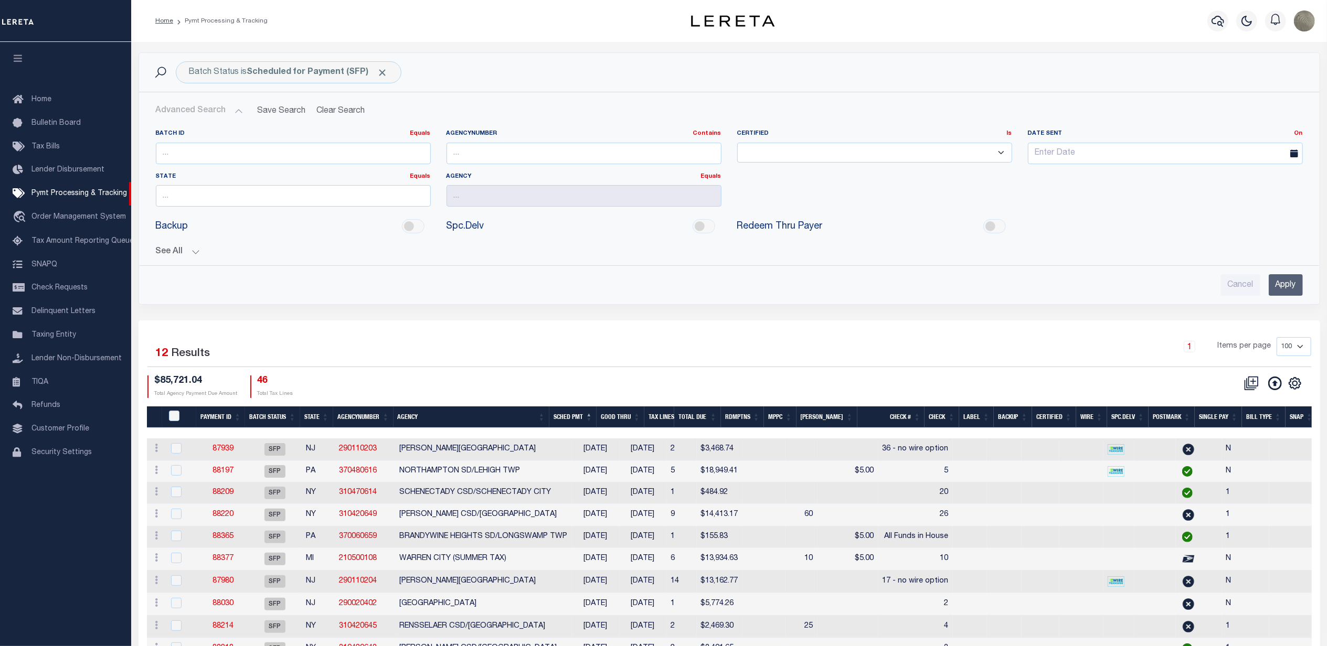
click at [187, 252] on button "See All" at bounding box center [729, 252] width 1147 height 10
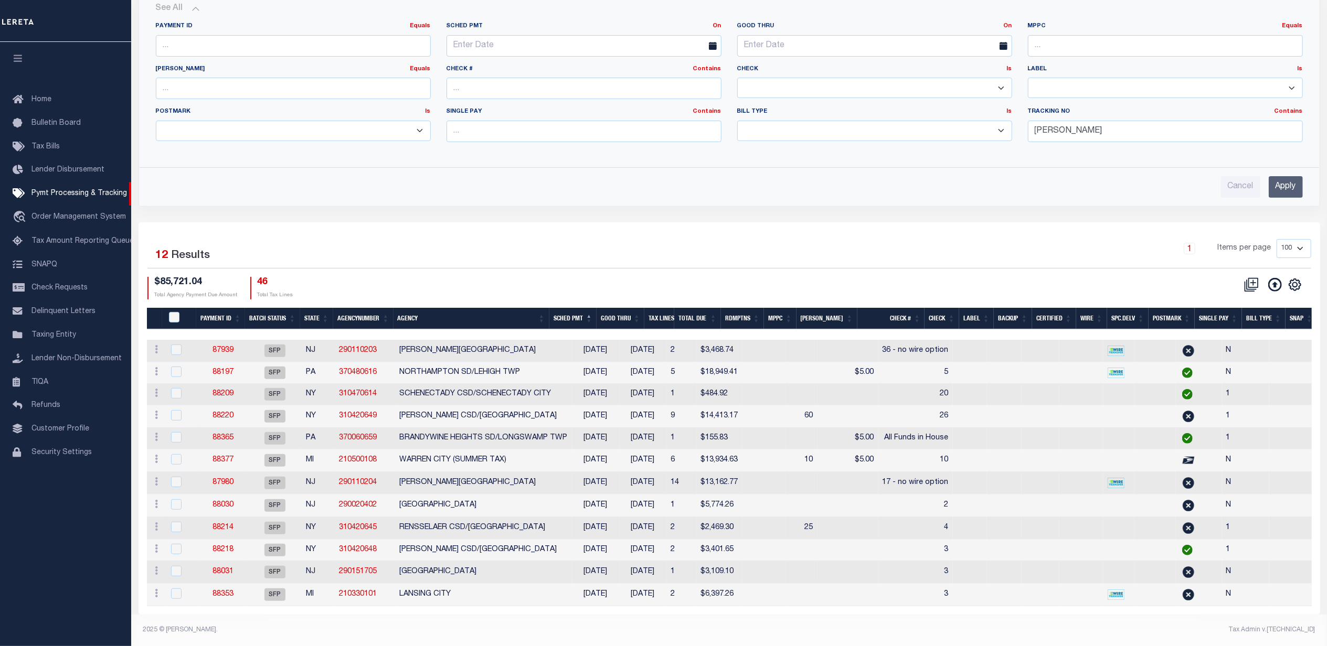
scroll to position [261, 0]
click at [221, 434] on link "88365" at bounding box center [222, 437] width 21 height 7
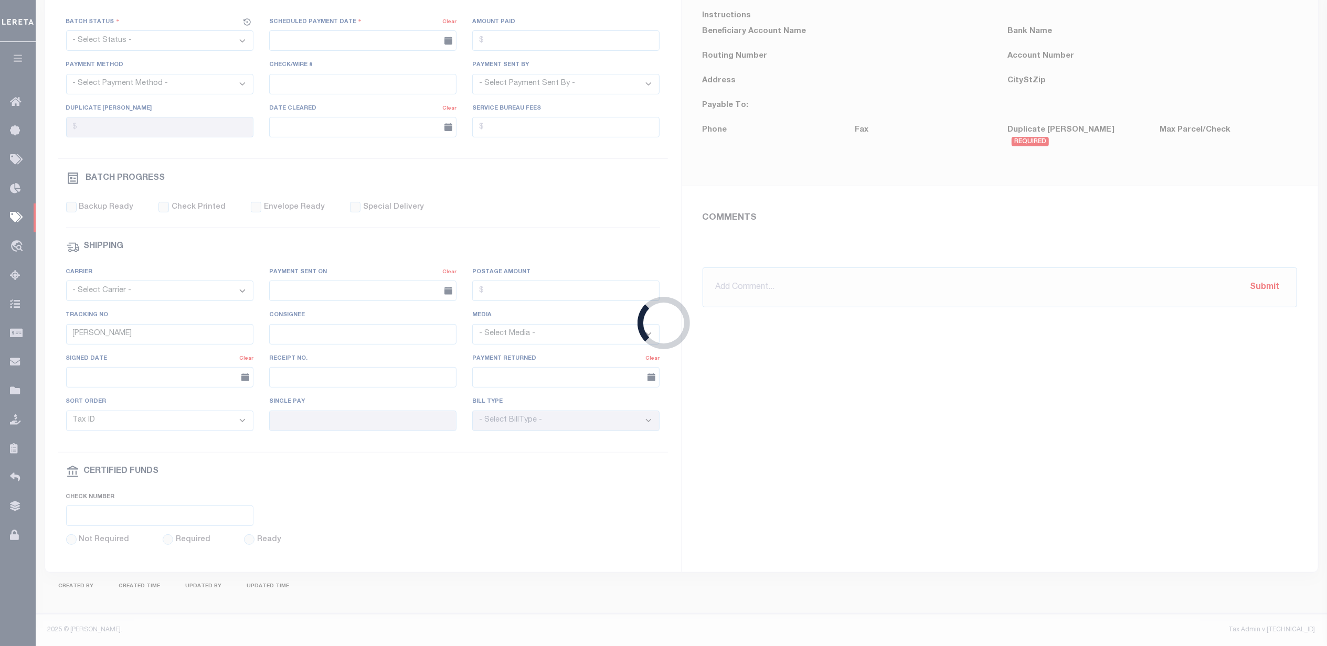
select select "SFP"
type input "08/20/2025"
type input "All Funds in House"
type input "1"
radio input "true"
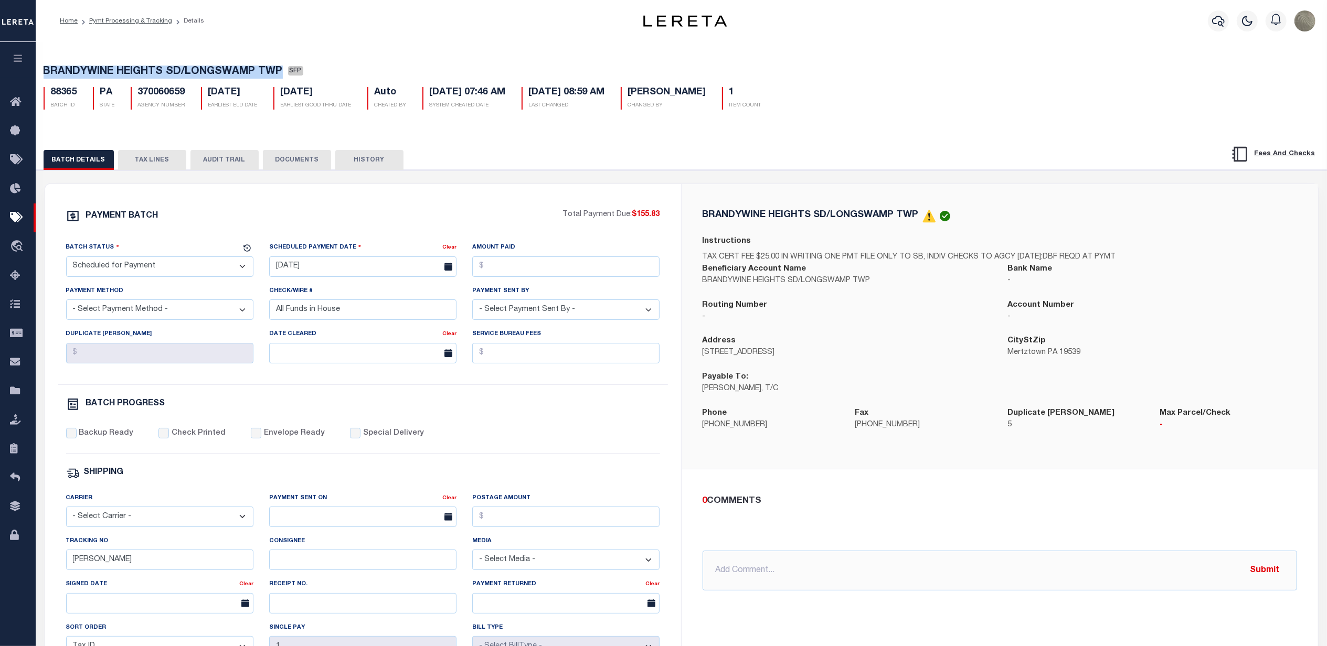
drag, startPoint x: 281, startPoint y: 70, endPoint x: 10, endPoint y: 73, distance: 270.7
click at [10, 73] on div "Home Pymt Processing & Tracking Details Profile Sign out" at bounding box center [663, 440] width 1327 height 881
copy div "Batch Status is Scheduled for Payment (SFP) Search Advanced Search Save Search …"
drag, startPoint x: 472, startPoint y: 200, endPoint x: 461, endPoint y: 215, distance: 18.3
click at [472, 200] on div "PAYMENT BATCH Total Payment Due: $155.83 Batch Status" at bounding box center [363, 491] width 636 height 614
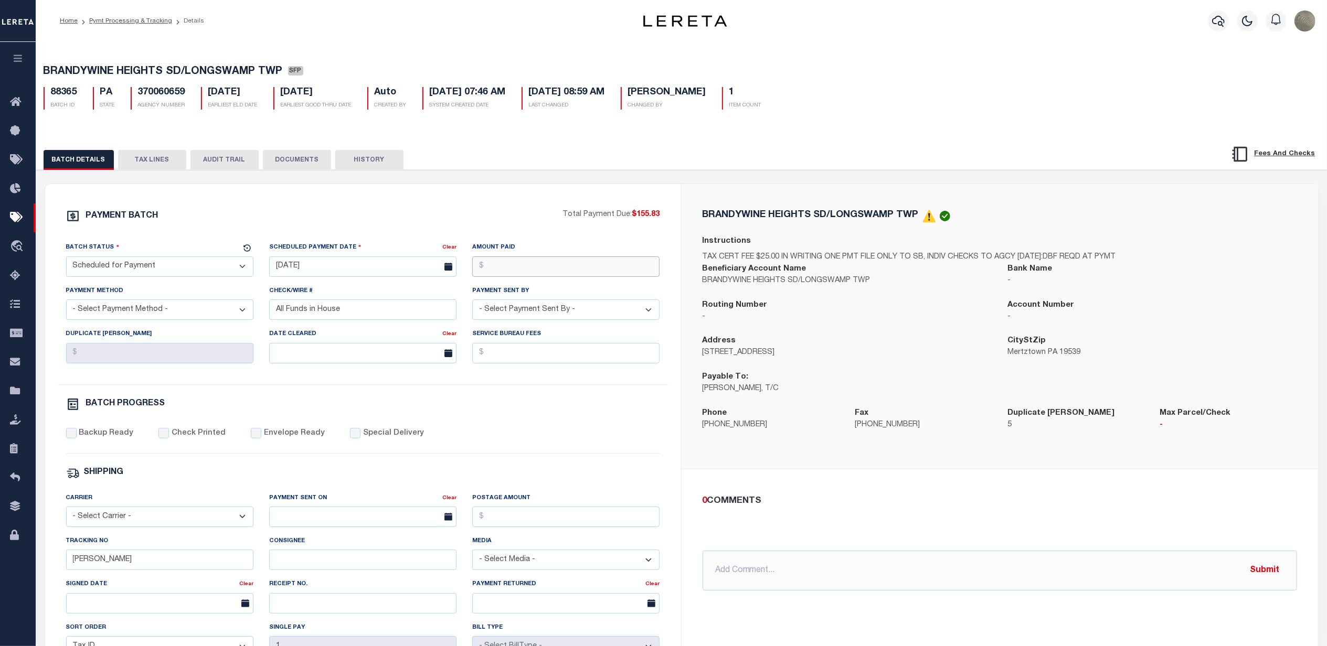
click at [557, 273] on input "Amount Paid" at bounding box center [565, 267] width 187 height 20
type input "$155.83"
click at [576, 311] on select "- Select Payment Sent By - Aakash Patel Abdul Muzain Adams, Pamela S Agustin Fe…" at bounding box center [565, 310] width 187 height 20
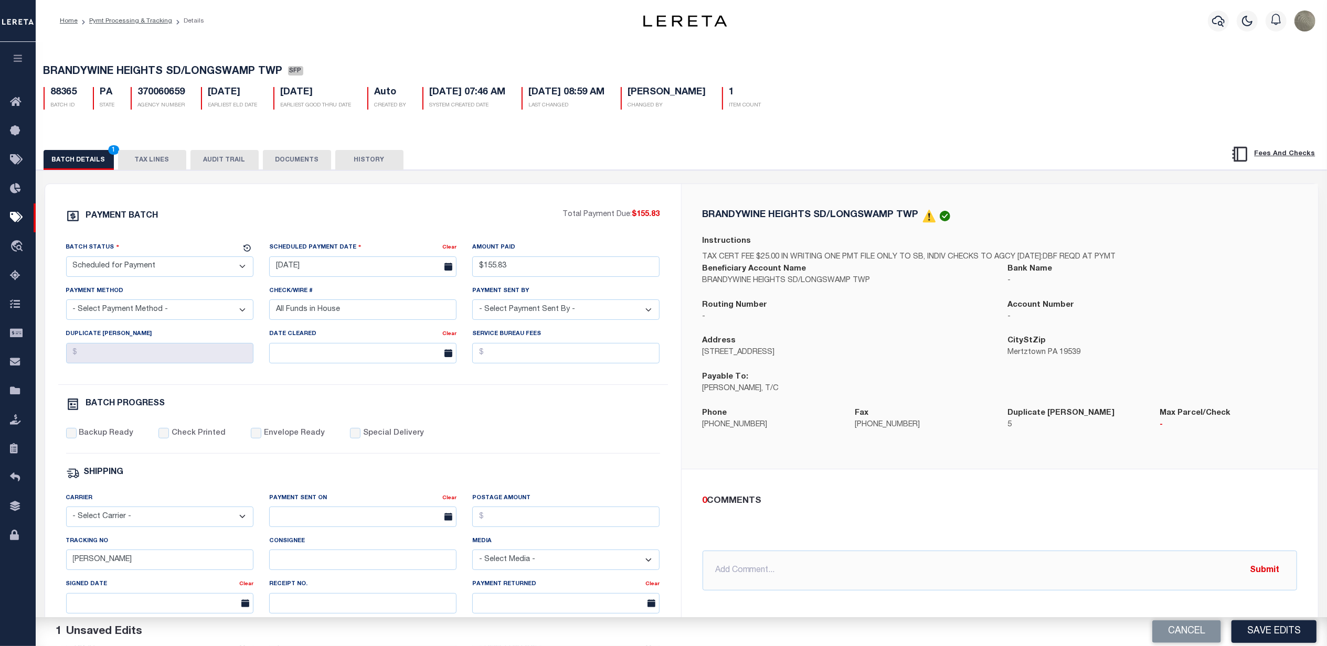
select select "Villatoro-Benitez, Andres"
click at [472, 304] on select "- Select Payment Sent By - Aakash Patel Abdul Muzain Adams, Pamela S Agustin Fe…" at bounding box center [565, 310] width 187 height 20
drag, startPoint x: 412, startPoint y: 318, endPoint x: 194, endPoint y: 317, distance: 218.2
click at [208, 318] on div "Batch Status - Select Status - Scheduled for Payment Ready For Payment Payment …" at bounding box center [363, 313] width 610 height 143
click at [354, 271] on input "08/20/2025" at bounding box center [362, 267] width 187 height 20
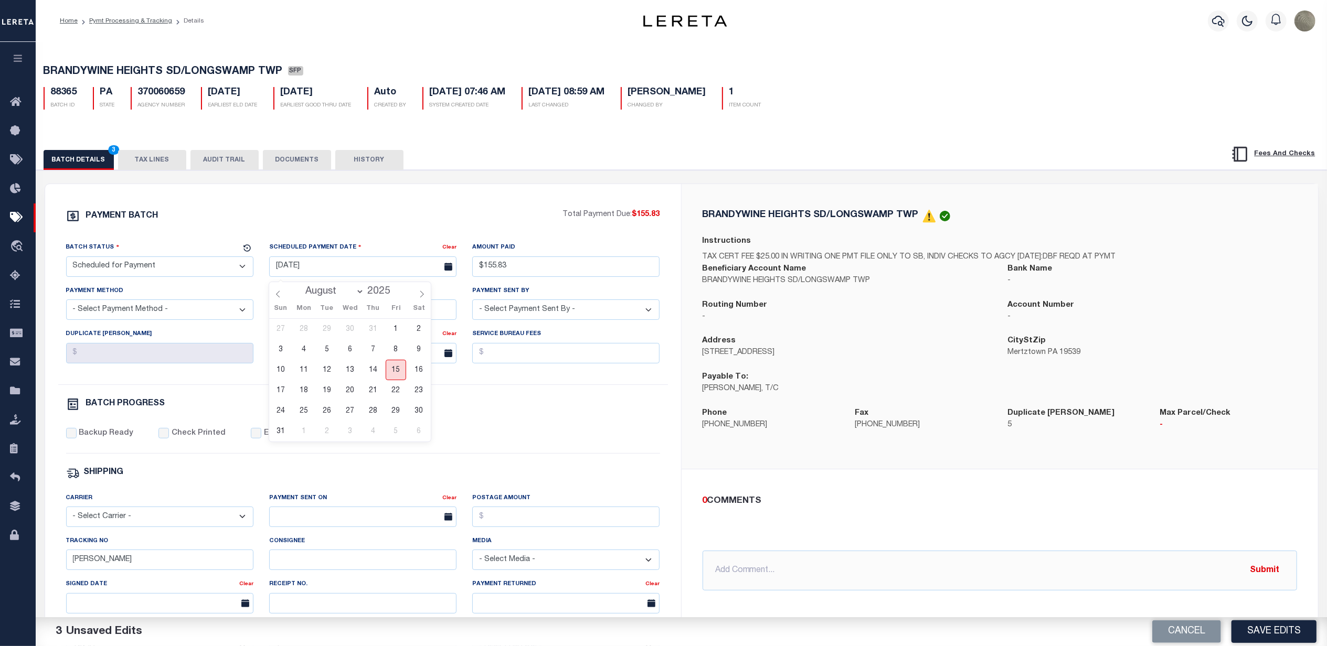
click at [391, 368] on span "15" at bounding box center [396, 370] width 20 height 20
type input "[DATE]"
click at [156, 266] on select "- Select Status - Scheduled for Payment Ready For Payment Payment Sent Cleared …" at bounding box center [159, 267] width 187 height 20
select select "RFP"
click at [66, 260] on select "- Select Status - Scheduled for Payment Ready For Payment Payment Sent Cleared …" at bounding box center [159, 267] width 187 height 20
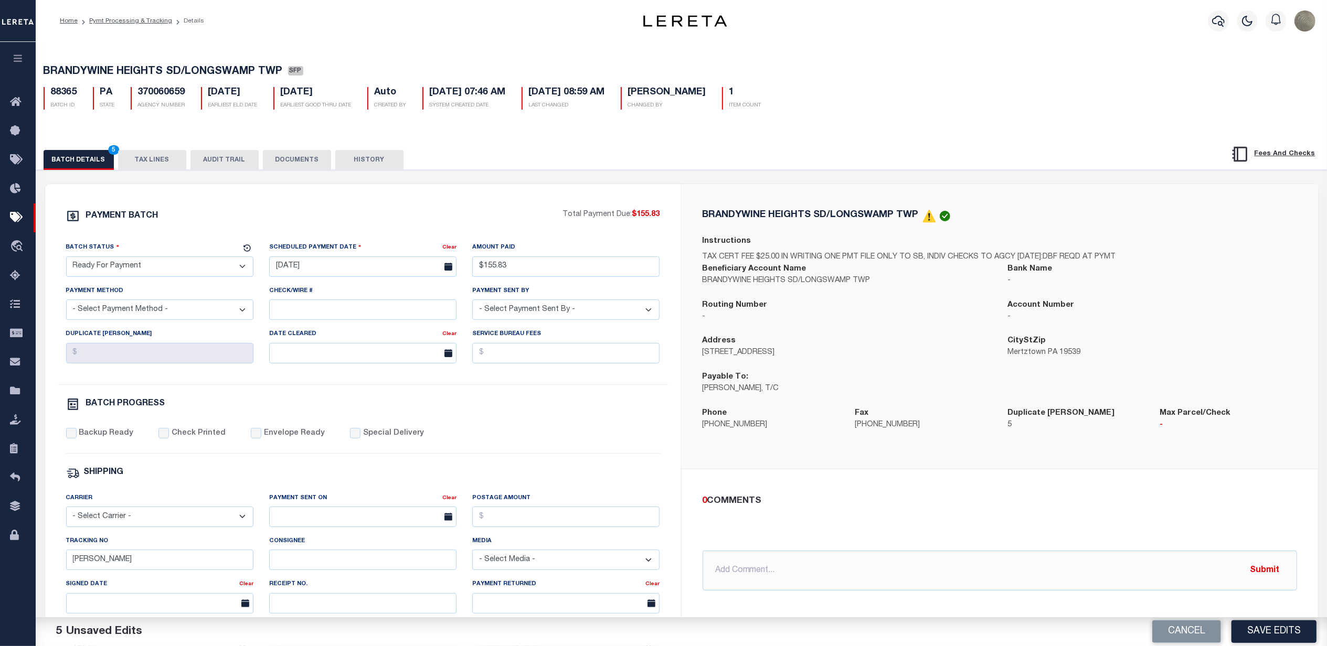
click at [152, 311] on select "- Select Payment Method - ACH Certified Check Check Direct Deposit Wire Transfer" at bounding box center [159, 310] width 187 height 20
select select "CHK"
click at [66, 304] on select "- Select Payment Method - ACH Certified Check Check Direct Deposit Wire Transfer" at bounding box center [159, 310] width 187 height 20
click at [68, 439] on input "Backup Ready" at bounding box center [71, 433] width 10 height 10
checkbox input "true"
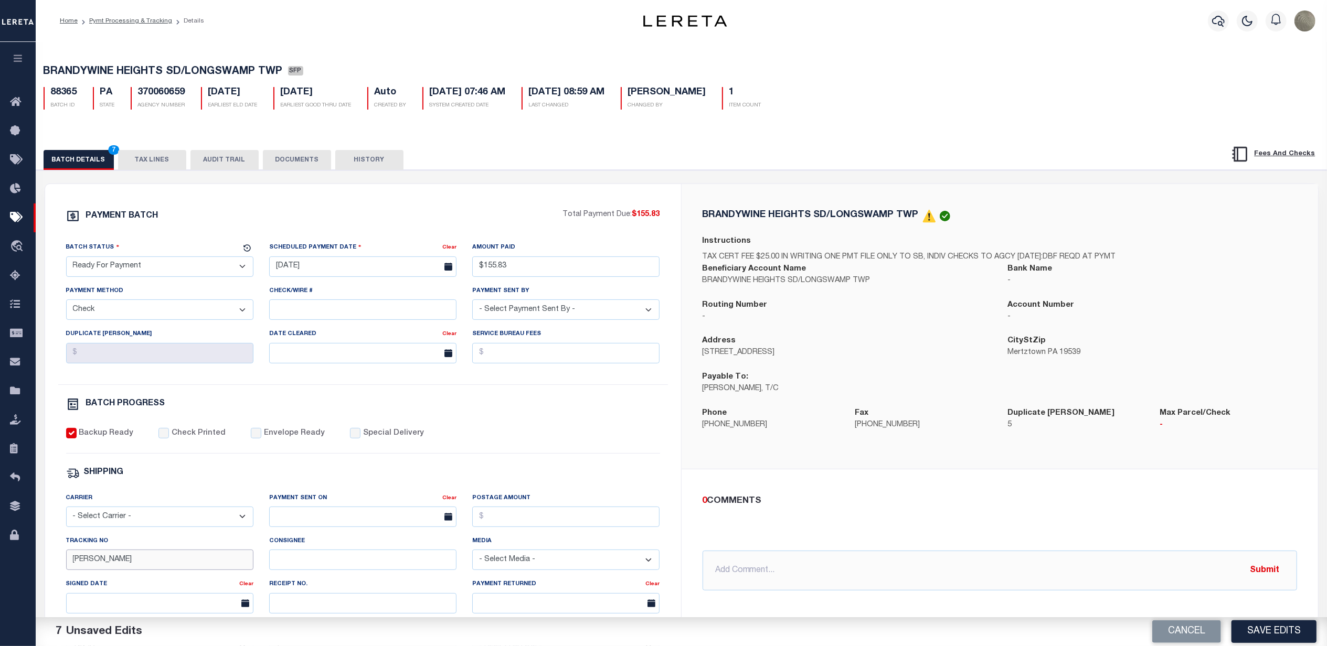
drag, startPoint x: 118, startPoint y: 568, endPoint x: 21, endPoint y: 570, distance: 96.5
click at [23, 571] on div "Home Pymt Processing & Tracking Details Profile Sign out" at bounding box center [663, 440] width 1327 height 881
click at [871, 440] on div "Fax 610-641-9116" at bounding box center [923, 426] width 153 height 36
click at [1270, 626] on button "Save Edits" at bounding box center [1273, 632] width 85 height 23
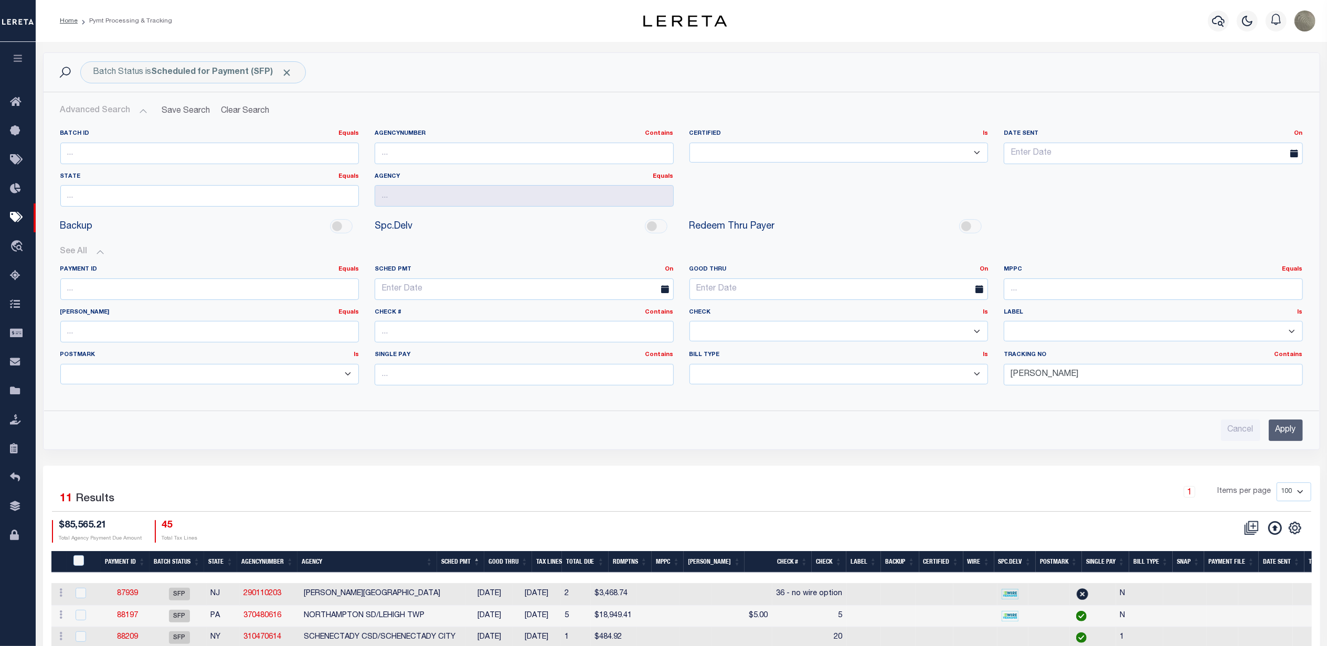
click at [829, 472] on div "1 Selected 11 Results 1 Items per page 100 200 500 1000 $85,565.21" at bounding box center [681, 651] width 1277 height 371
type input "$155.83"
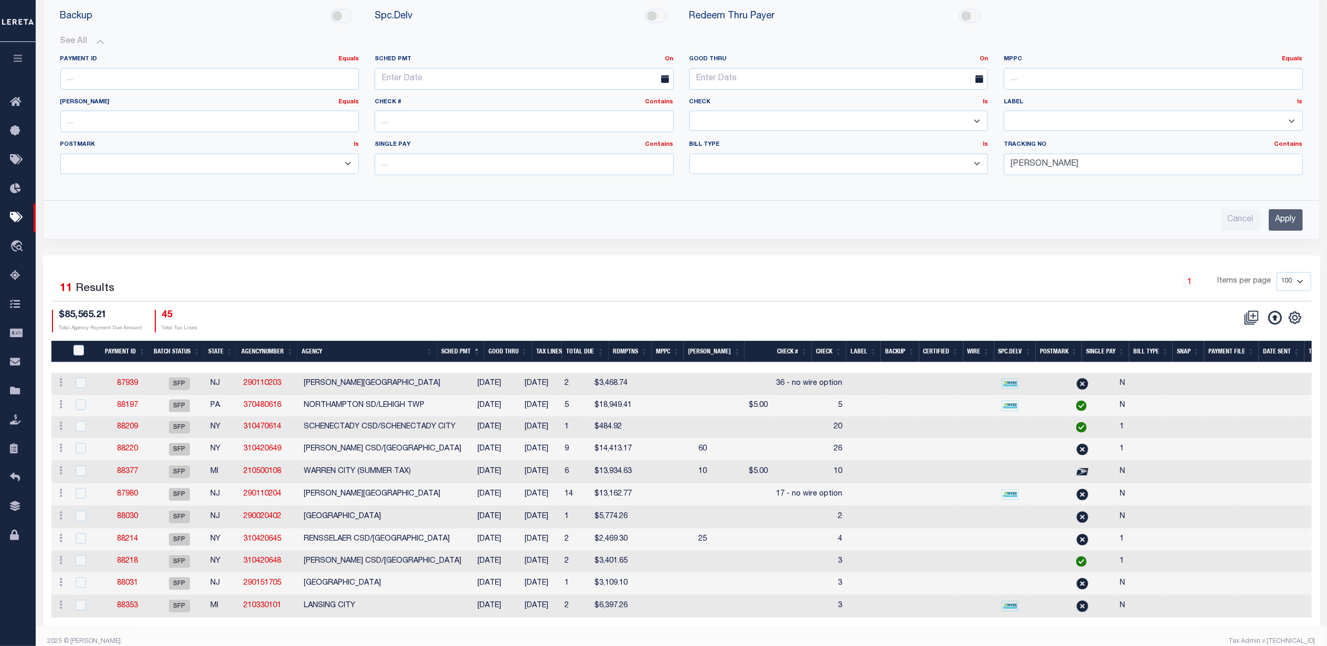
scroll to position [238, 0]
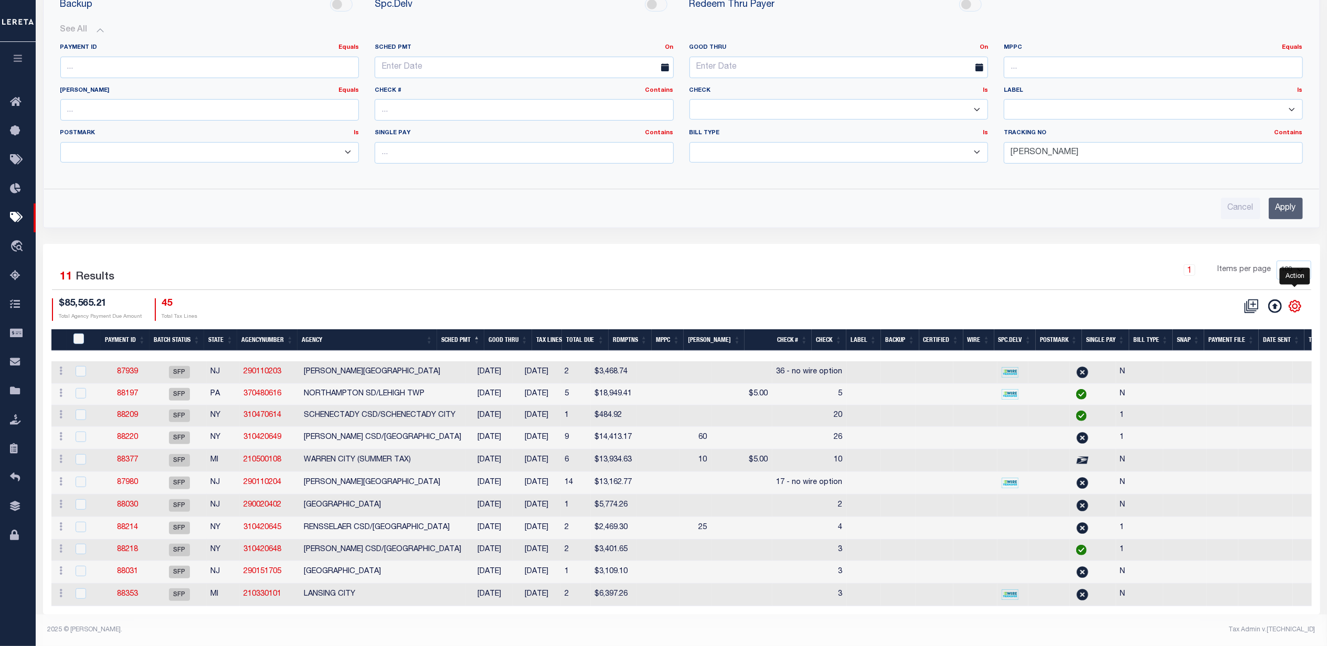
click at [1291, 301] on icon "" at bounding box center [1295, 307] width 12 height 12
click at [1237, 381] on span "Show Filter" at bounding box center [1230, 384] width 39 height 7
select select
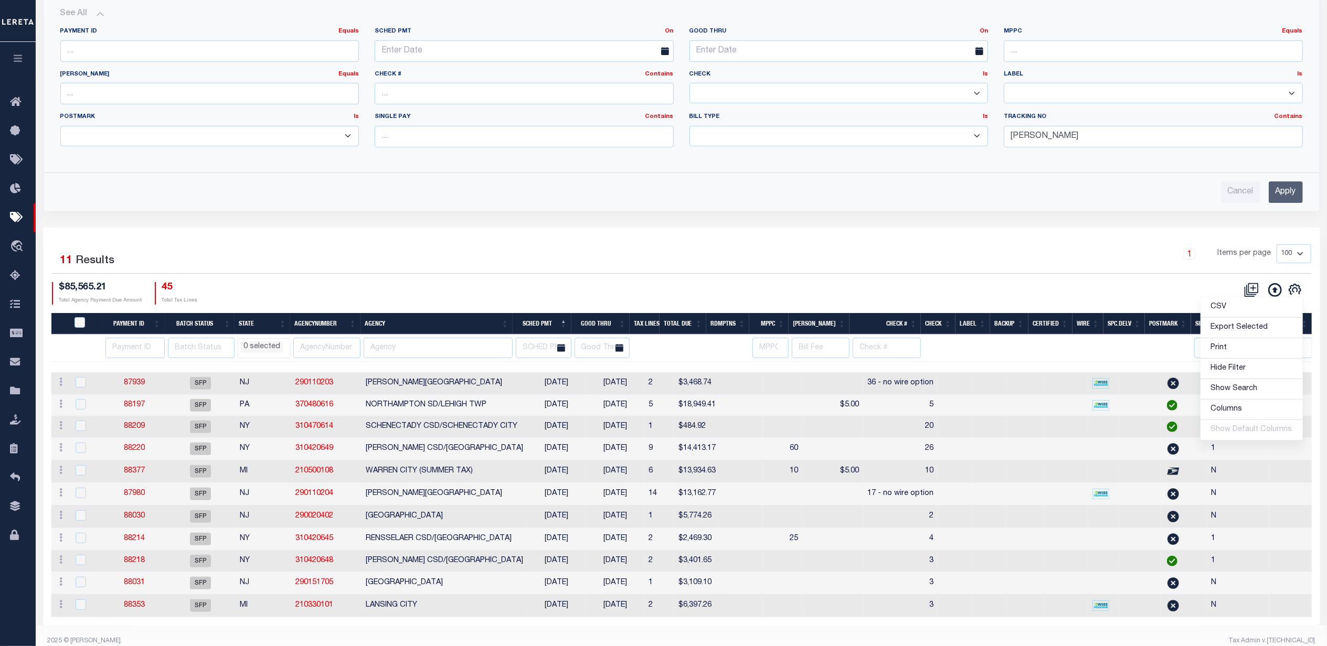
click at [418, 277] on div "1 Selected 11 Results 1 Items per page 100 200 500 1000 $85,565.21 Total Agency…" at bounding box center [682, 274] width 1276 height 60
click at [116, 356] on input "number" at bounding box center [134, 348] width 59 height 20
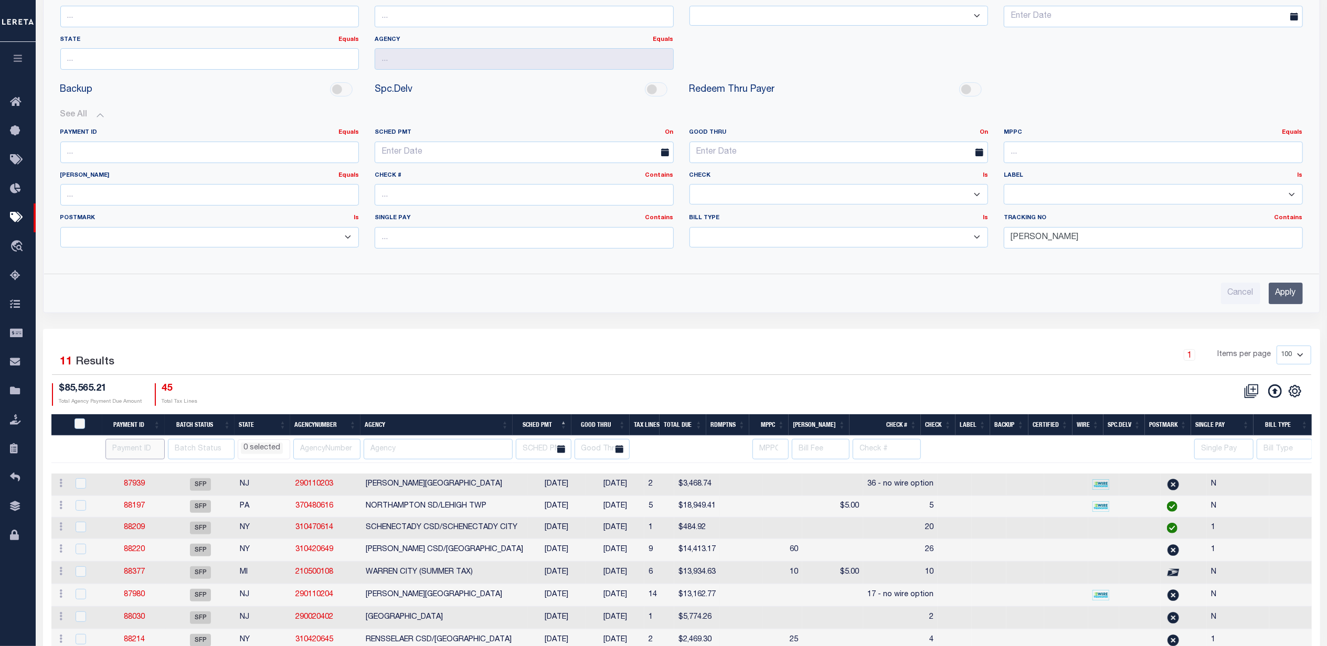
scroll to position [0, 0]
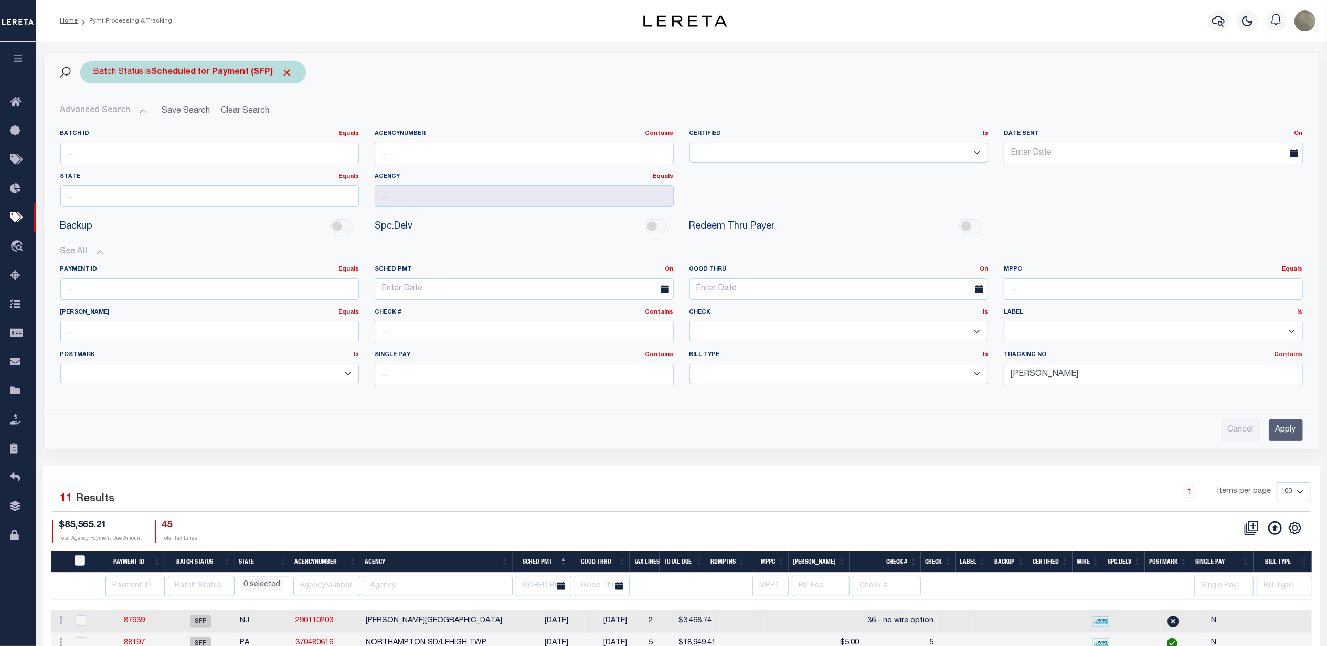
click at [190, 63] on div "Batch Status is Scheduled for Payment (SFP) Search" at bounding box center [682, 72] width 1276 height 39
click at [189, 63] on div "Batch Status is Scheduled for Payment (SFP)" at bounding box center [193, 72] width 226 height 22
click at [147, 124] on select "Awaiting Funds (AWF) Cleared and Complete (CAC) New Check Needed (NCN) Payment …" at bounding box center [171, 124] width 154 height 20
select select "RFP"
click at [94, 114] on select "Awaiting Funds (AWF) Cleared and Complete (CAC) New Check Needed (NCN) Payment …" at bounding box center [171, 124] width 154 height 20
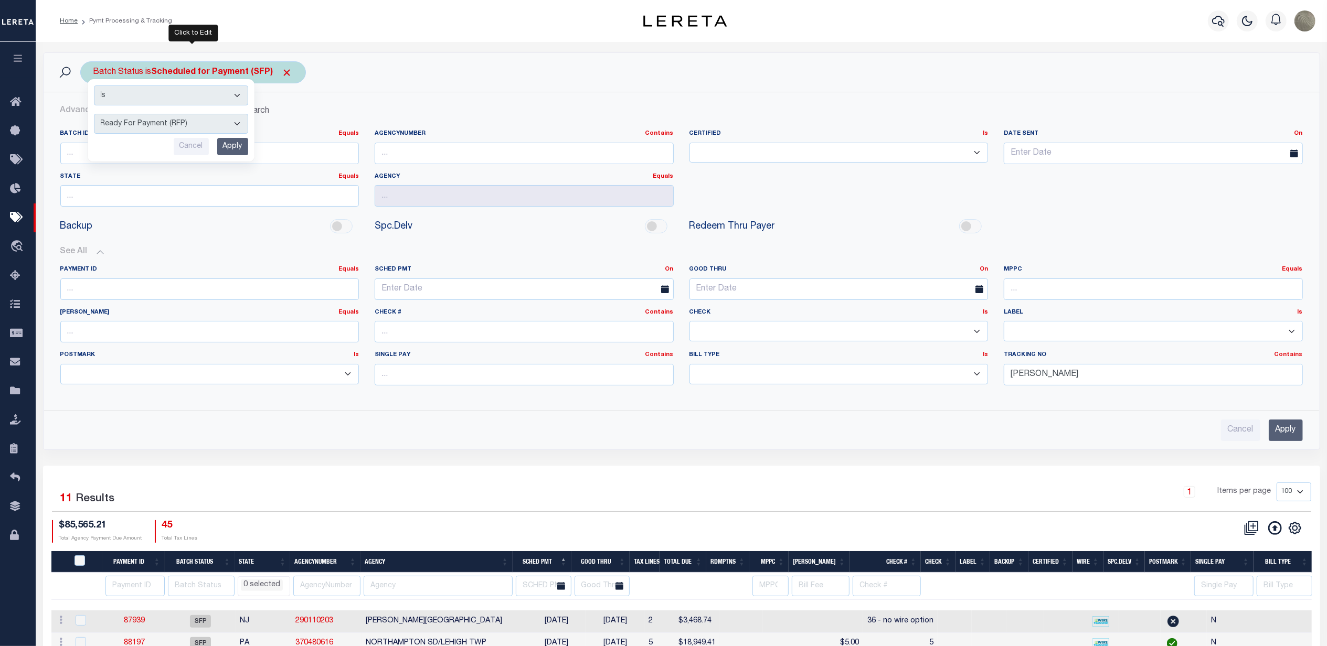
click at [232, 154] on input "Apply" at bounding box center [232, 146] width 31 height 17
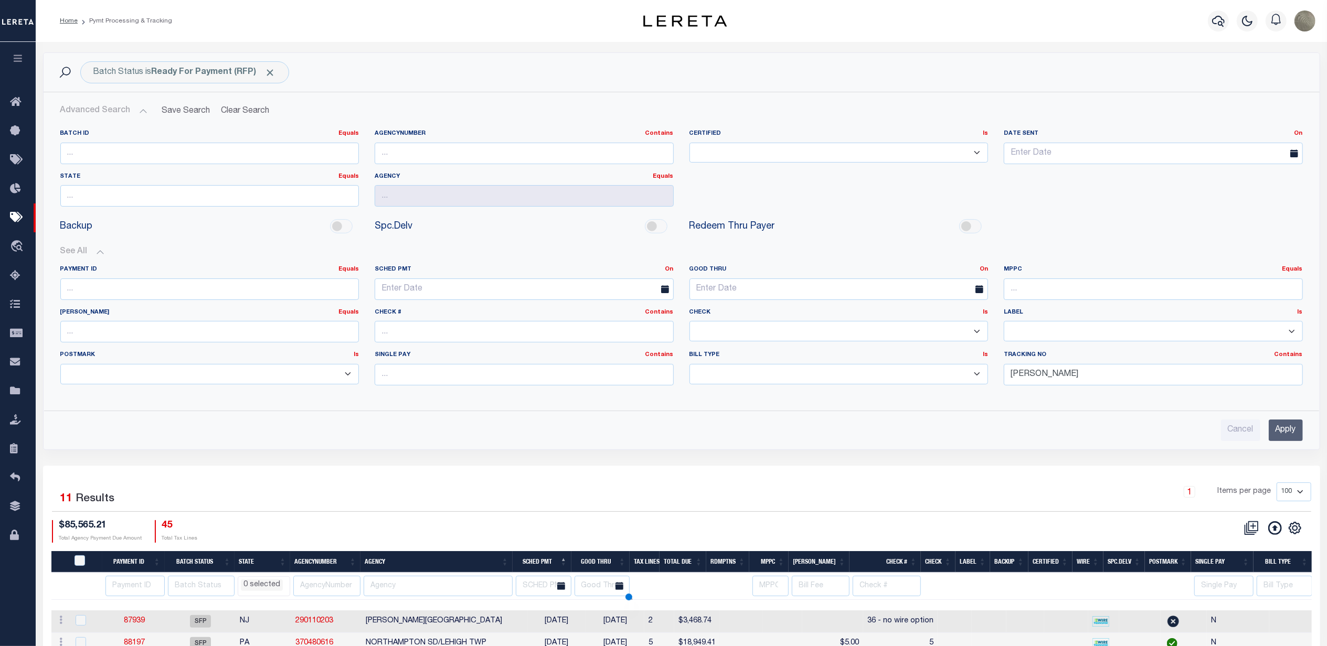
select select
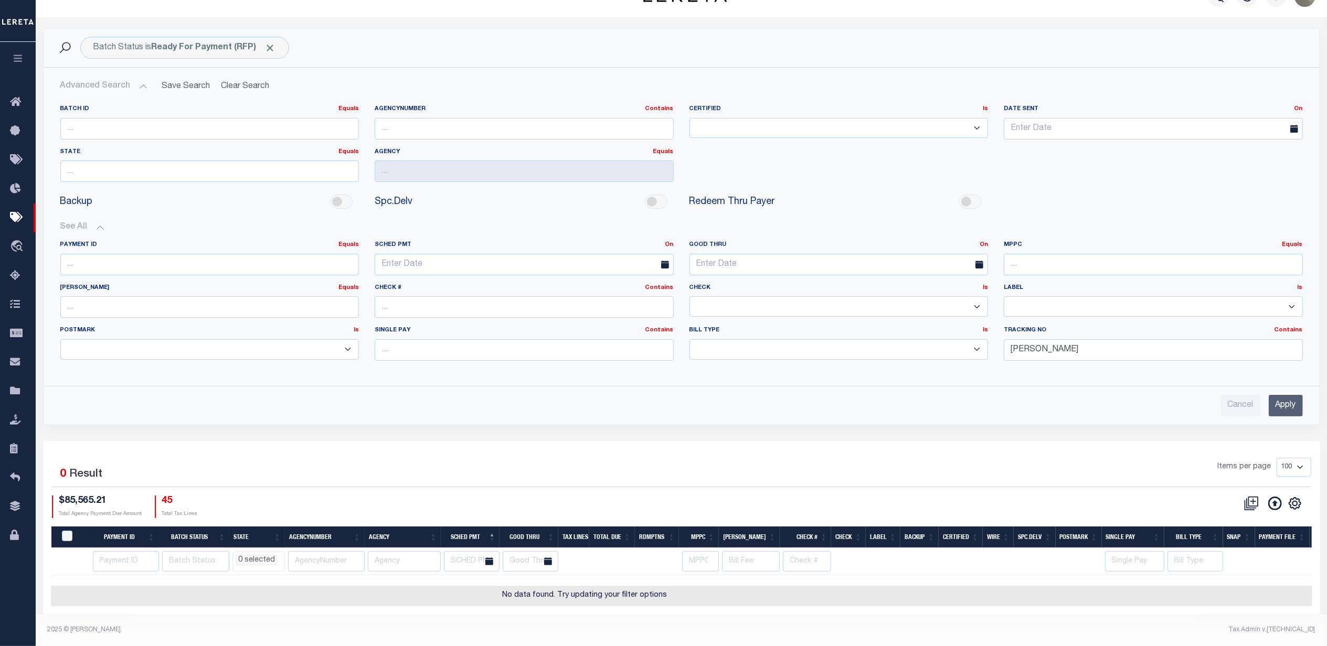
scroll to position [0, 195]
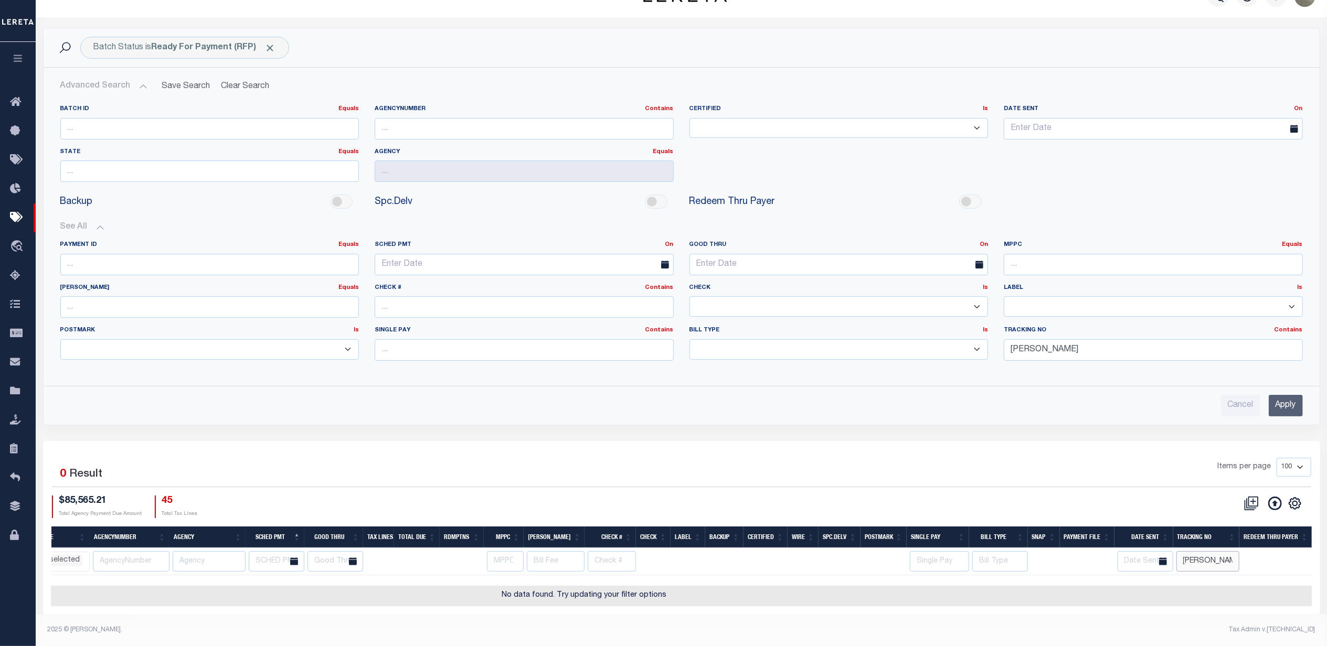
click at [1213, 560] on input "[PERSON_NAME]" at bounding box center [1207, 561] width 63 height 20
drag, startPoint x: 1213, startPoint y: 560, endPoint x: 1167, endPoint y: 552, distance: 46.9
click at [1169, 558] on tr "AK AL AR AZ CA CO CT DC DE FL GA GU HI IA ID IL IN KS KY LA MA MD ME MI MN MO M…" at bounding box center [584, 561] width 1456 height 27
click at [1031, 466] on div "Items per page 100 200 500 1000" at bounding box center [840, 471] width 941 height 27
select select
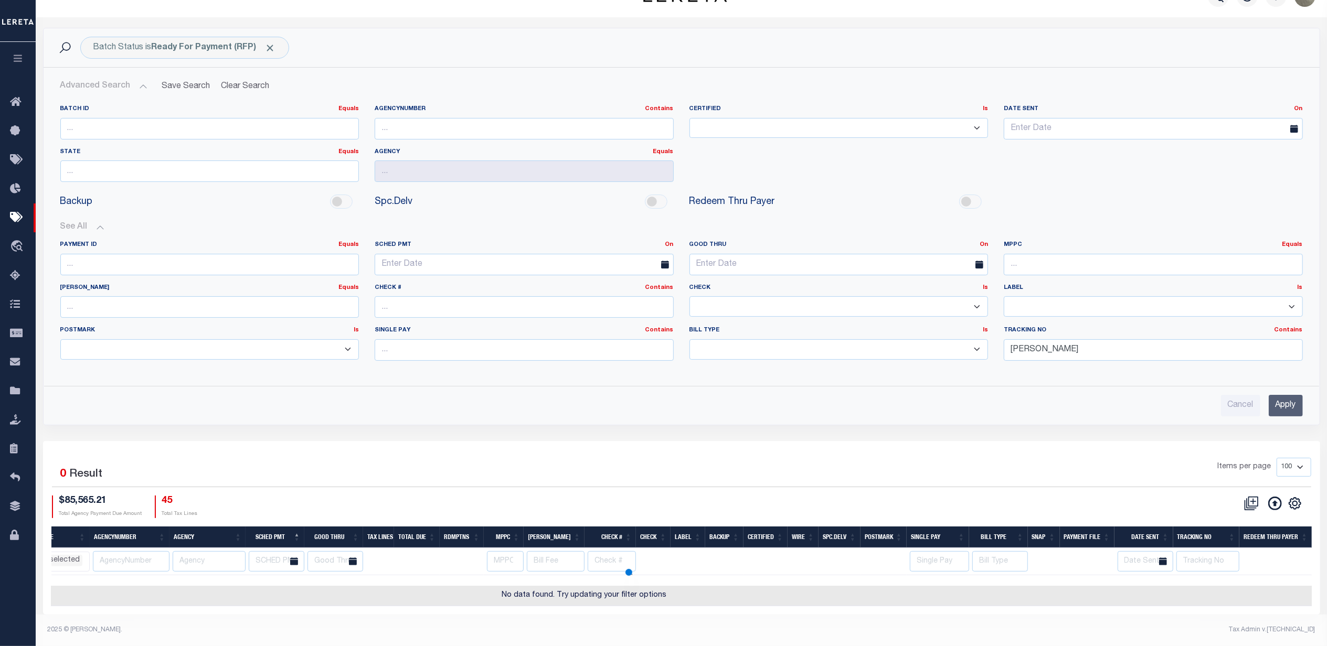
select select
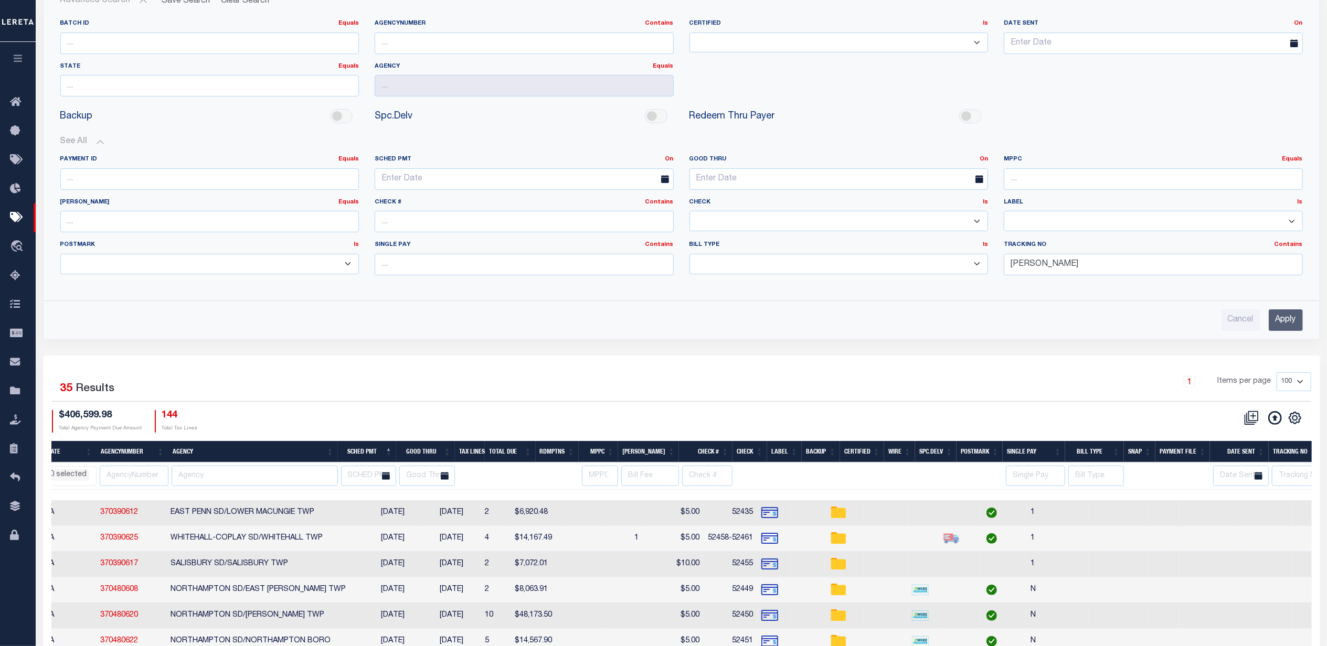
scroll to position [175, 0]
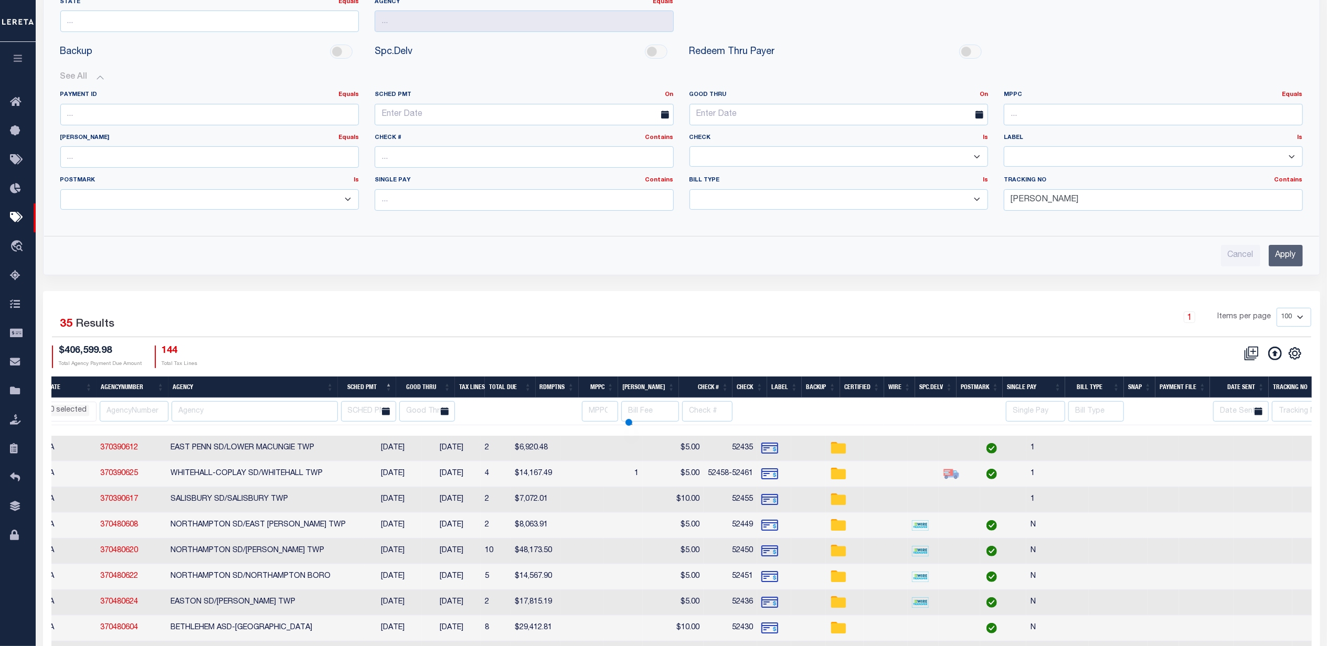
select select
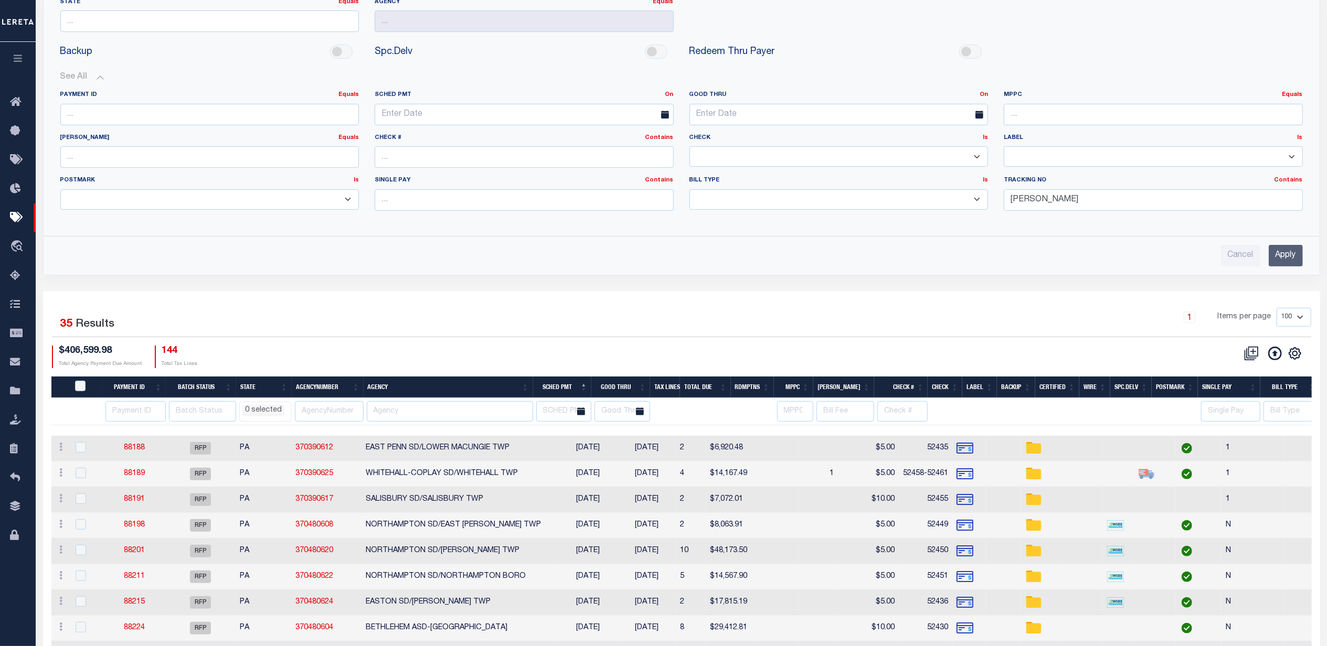
scroll to position [0, 0]
click at [128, 416] on input "number" at bounding box center [135, 411] width 60 height 20
type input "88357"
select select
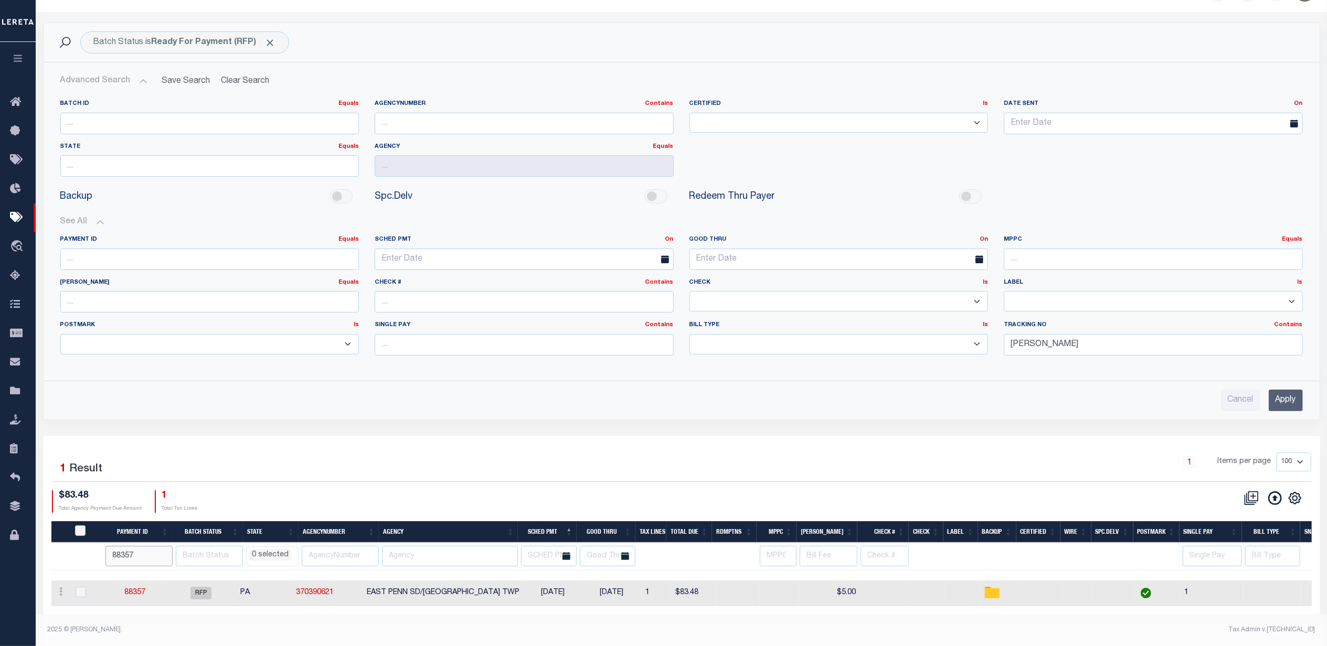
scroll to position [40, 0]
drag, startPoint x: 824, startPoint y: 573, endPoint x: 1246, endPoint y: 573, distance: 422.8
click at [1246, 581] on tr "ACTIONS Delete Batch 88357 RFP PA 370390621 EAST PENN SD/UPPER MILFORD TWP 08/1…" at bounding box center [817, 594] width 1533 height 26
click at [1026, 472] on div "1 Items per page 100 200 500 1000" at bounding box center [840, 466] width 941 height 27
drag, startPoint x: 1025, startPoint y: 567, endPoint x: 1262, endPoint y: 573, distance: 237.2
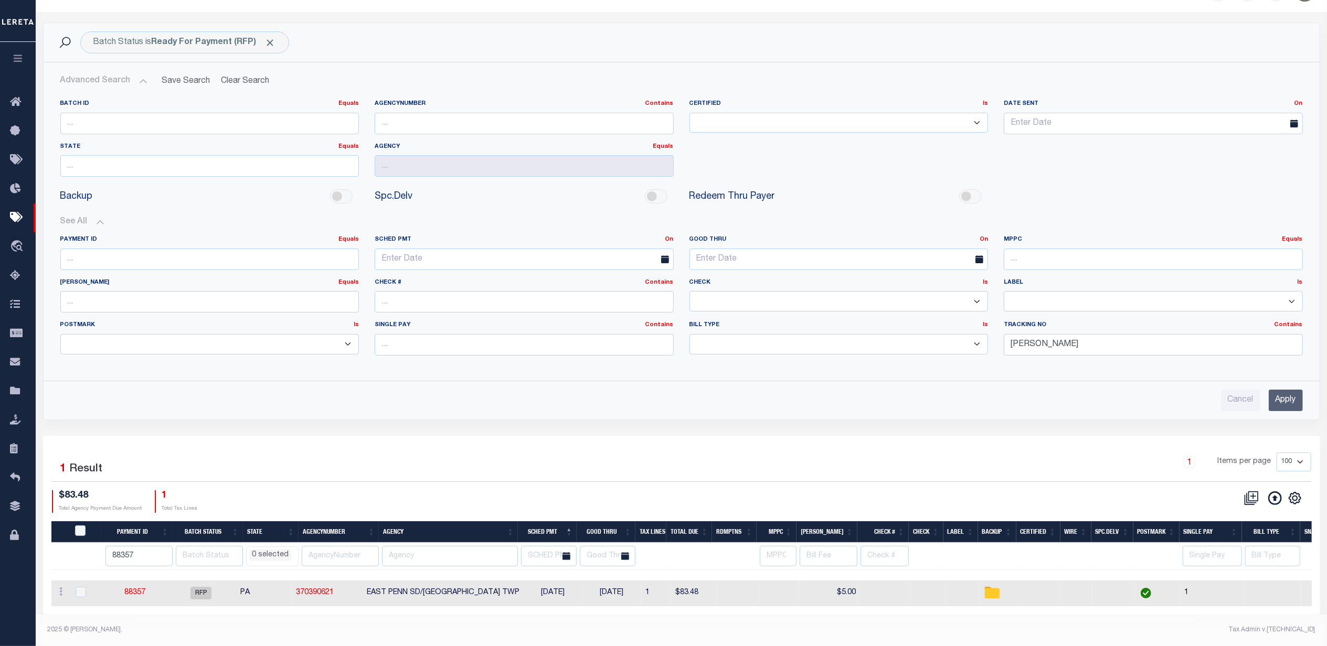
click at [1262, 573] on div at bounding box center [681, 575] width 1260 height 10
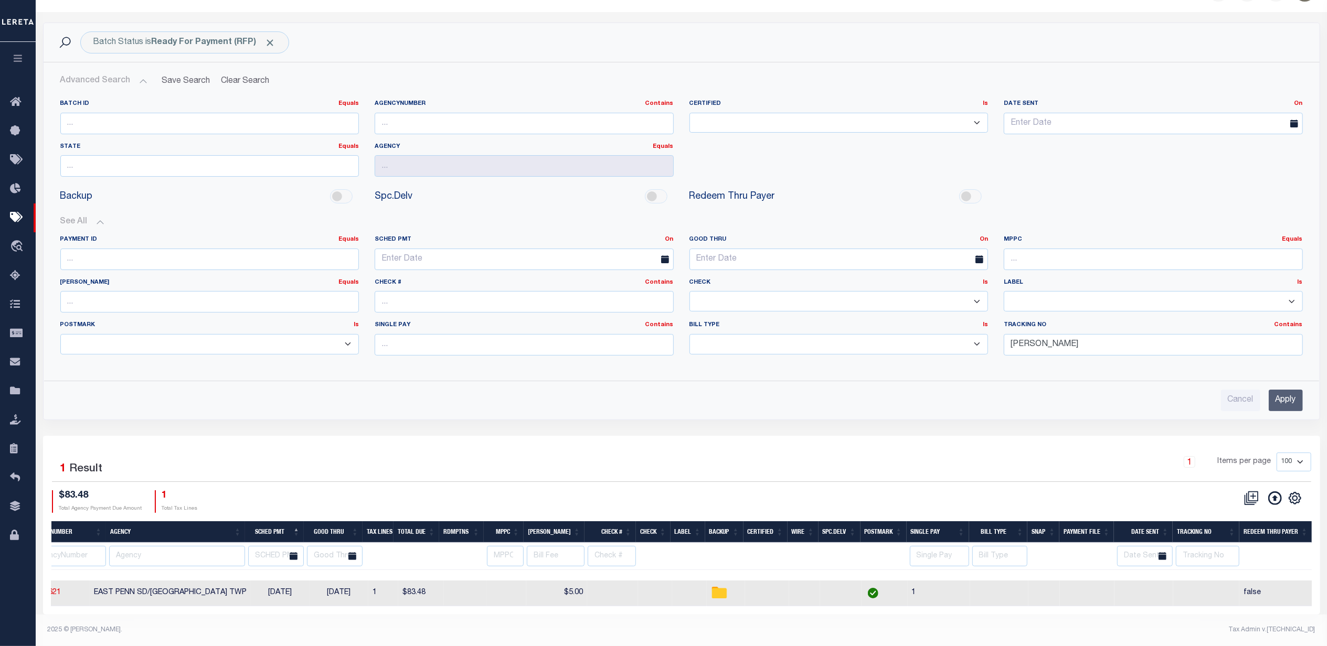
scroll to position [0, 0]
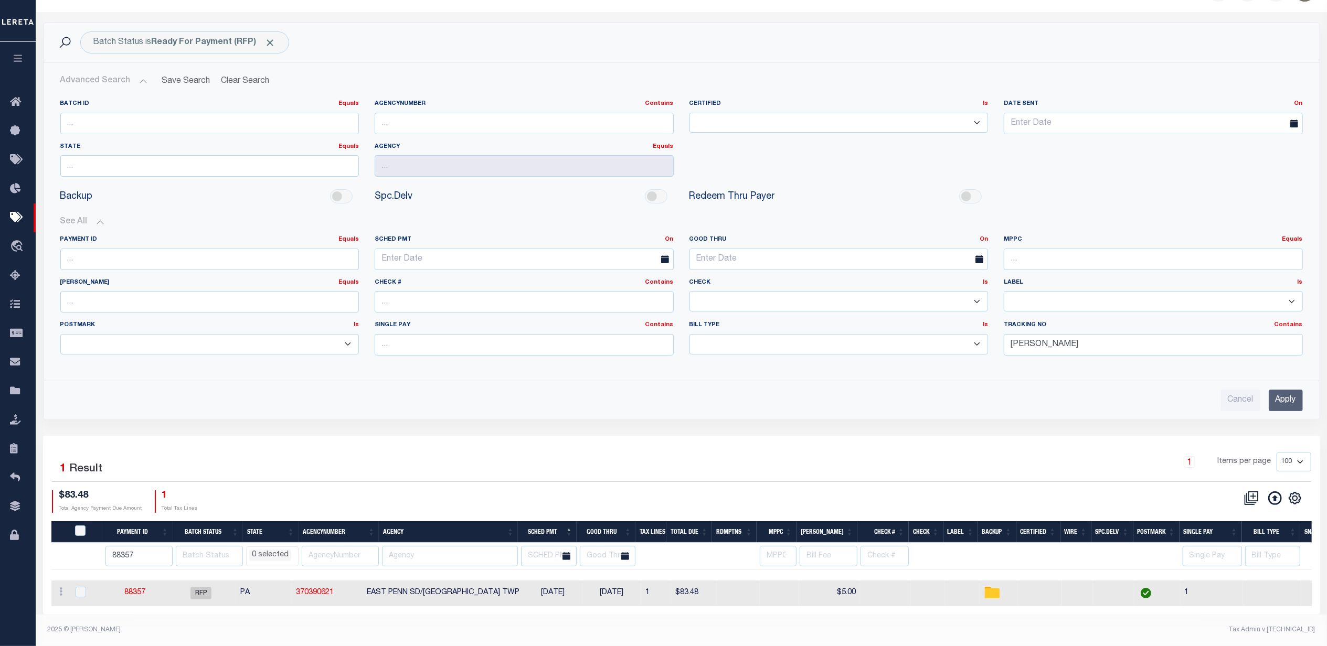
click at [251, 453] on div "1 Selected 1 Result" at bounding box center [203, 467] width 303 height 29
click at [615, 440] on div "1 Selected 1 Result 1 Items per page 100 200 500 1000 $83.48 1" at bounding box center [681, 525] width 1277 height 179
click at [9, 189] on link "Lender Disbursement" at bounding box center [18, 189] width 36 height 29
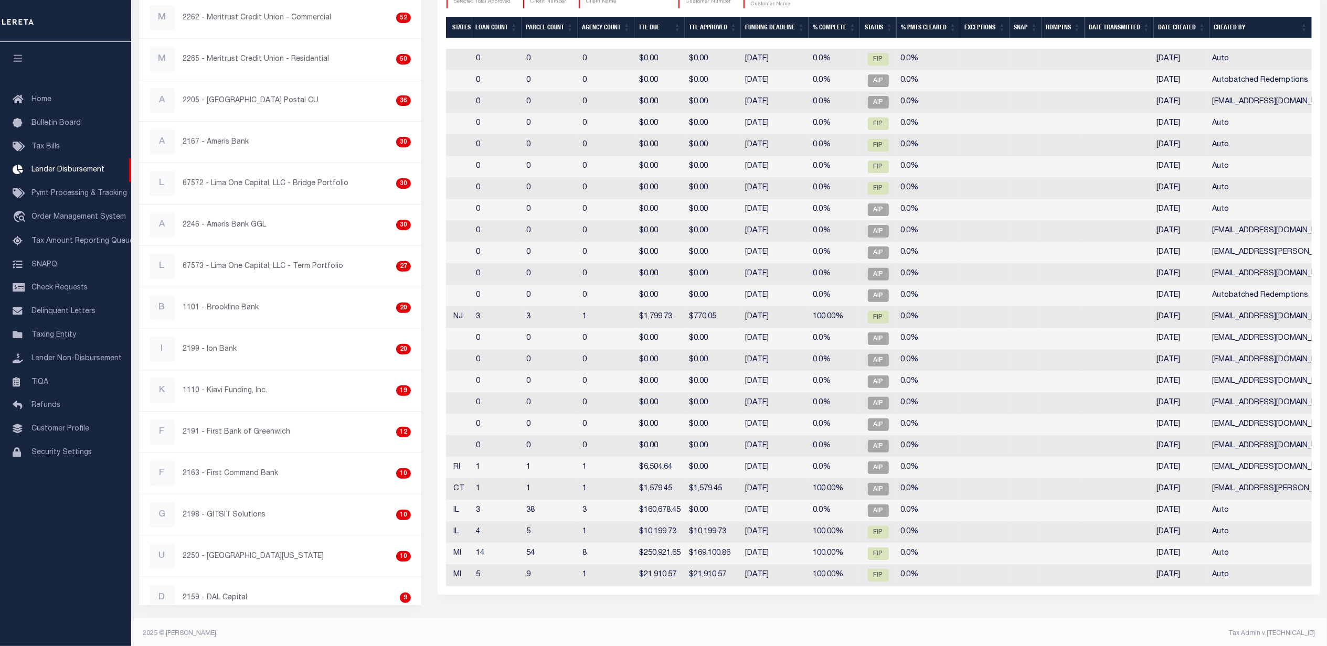
scroll to position [18, 0]
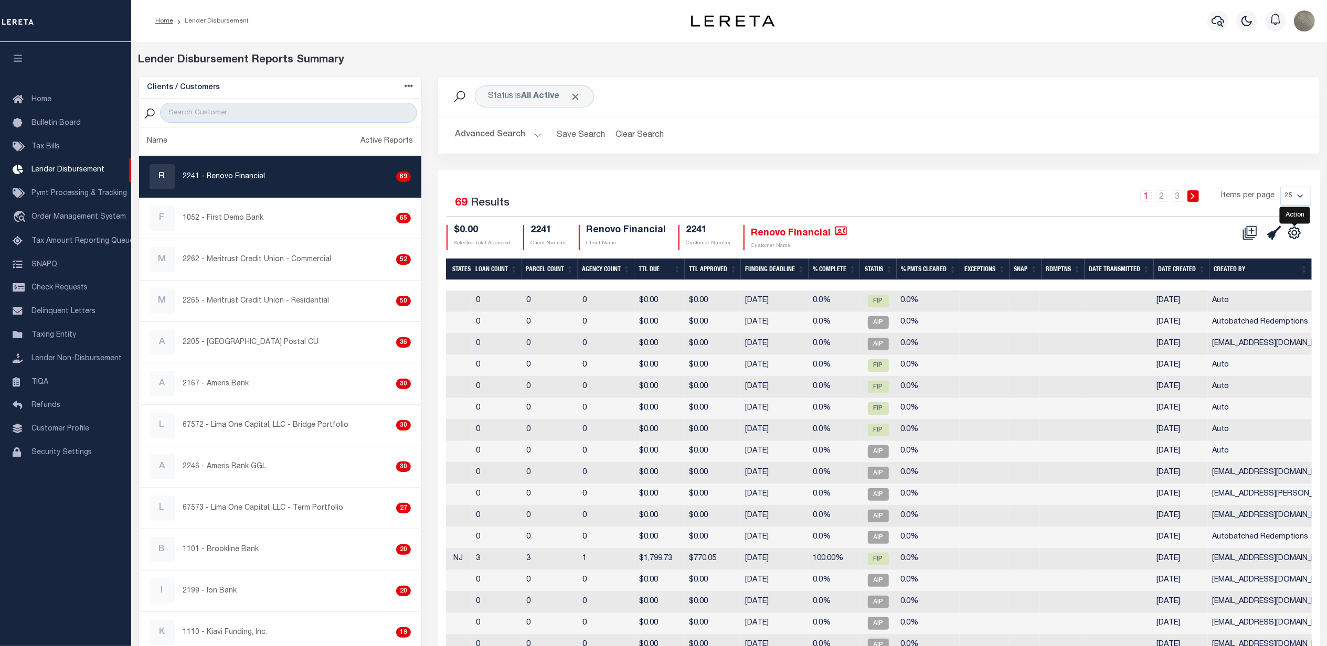
click at [1295, 238] on icon "" at bounding box center [1294, 233] width 14 height 14
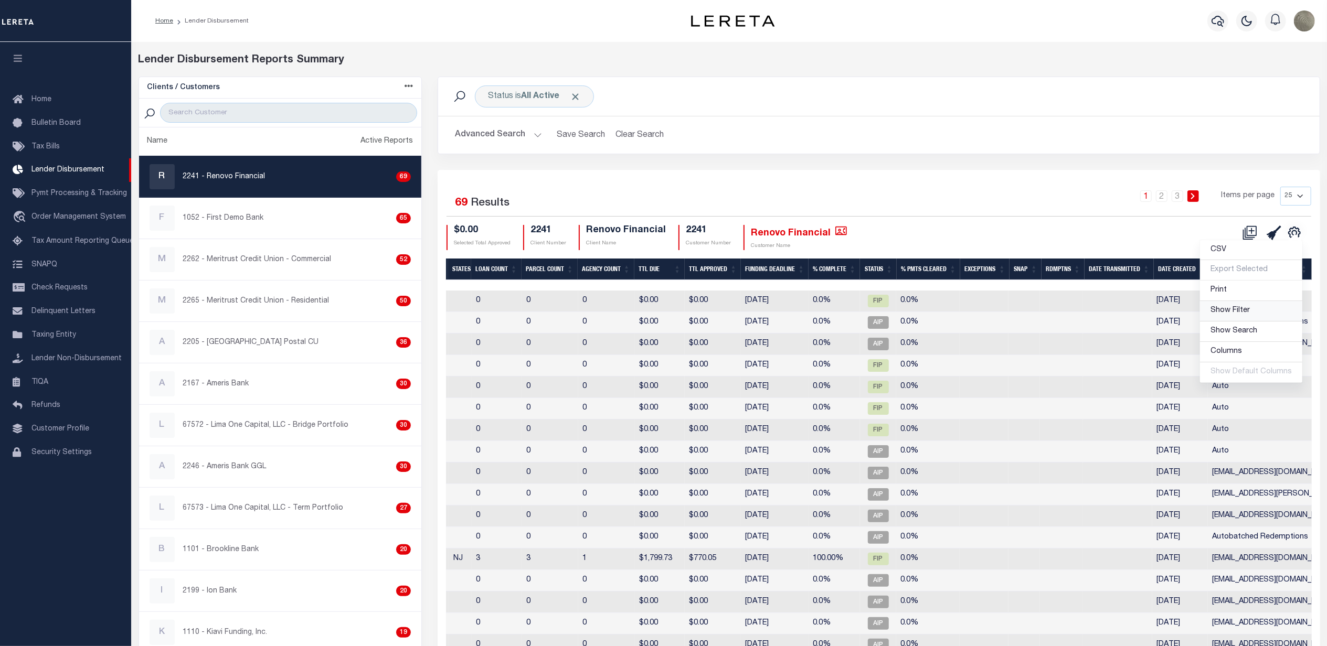
click at [1238, 313] on span "Show Filter" at bounding box center [1229, 310] width 39 height 7
select select
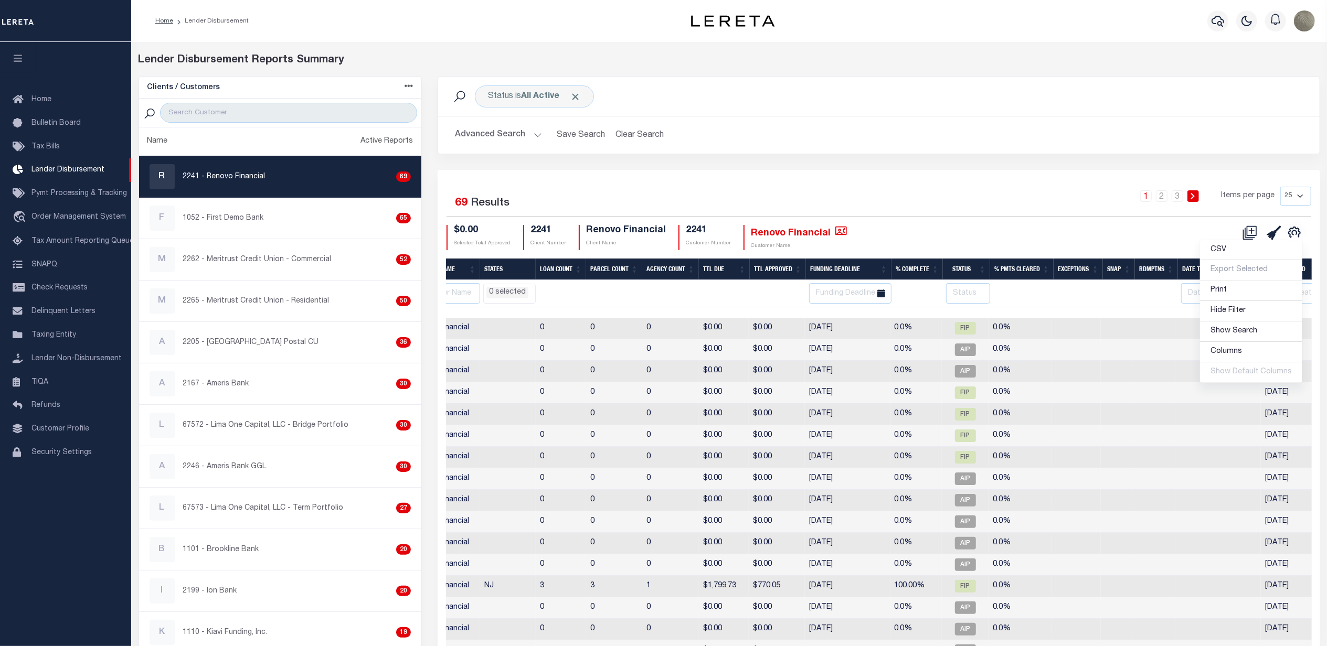
click at [722, 189] on div "1 2 3 Items per page 25 50 100 200" at bounding box center [988, 200] width 644 height 27
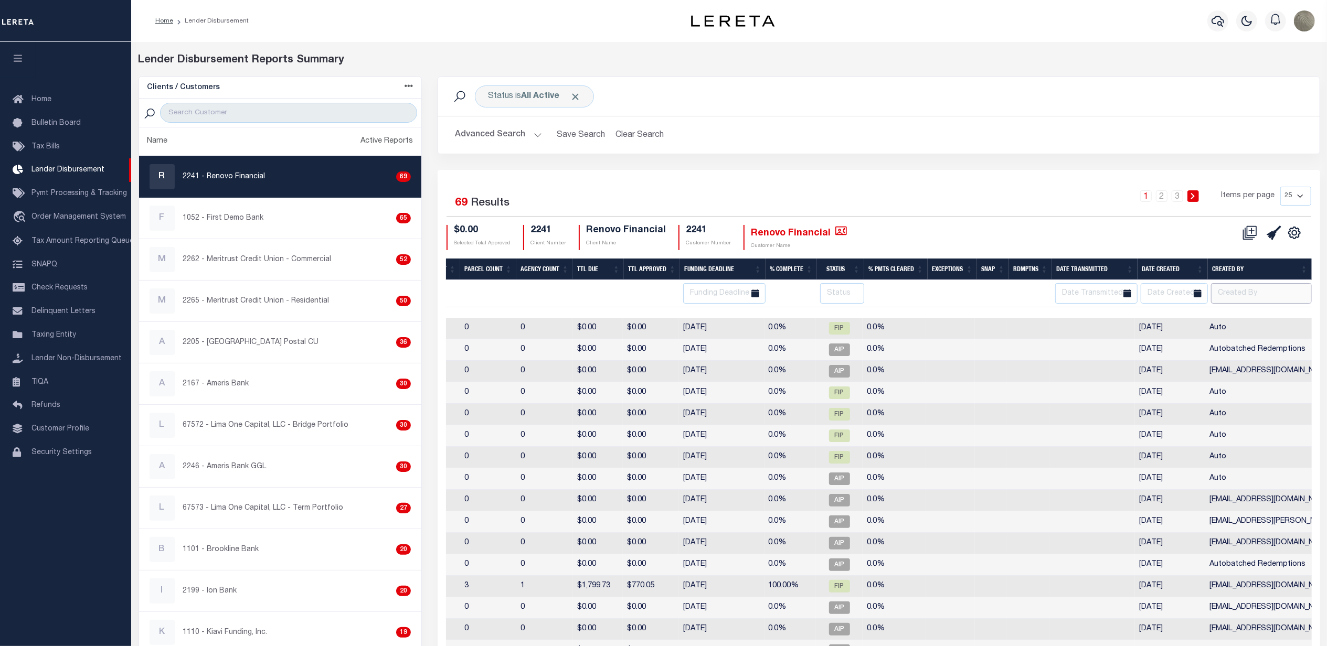
click at [1224, 292] on input "text" at bounding box center [1261, 293] width 101 height 20
type input "avillatoro"
click at [983, 202] on div "1 2 3 Items per page 25 50 100 200" at bounding box center [988, 200] width 644 height 27
select select
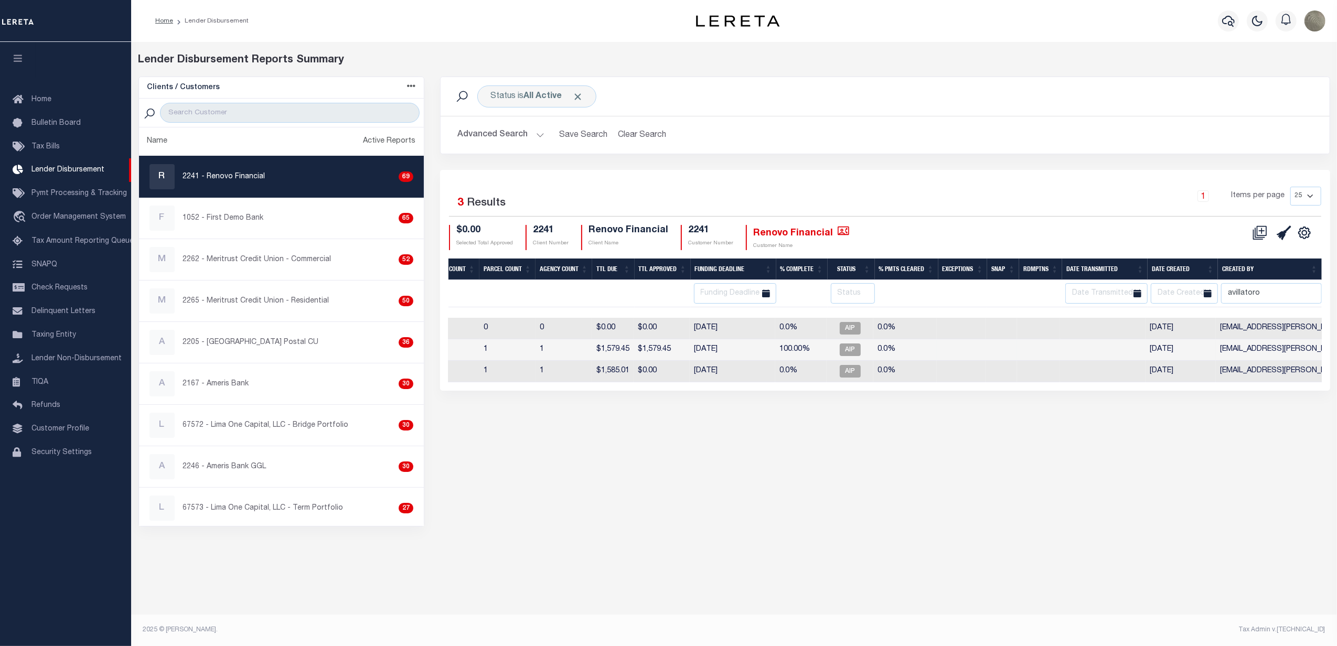
click at [729, 349] on td "[DATE]" at bounding box center [733, 350] width 86 height 22
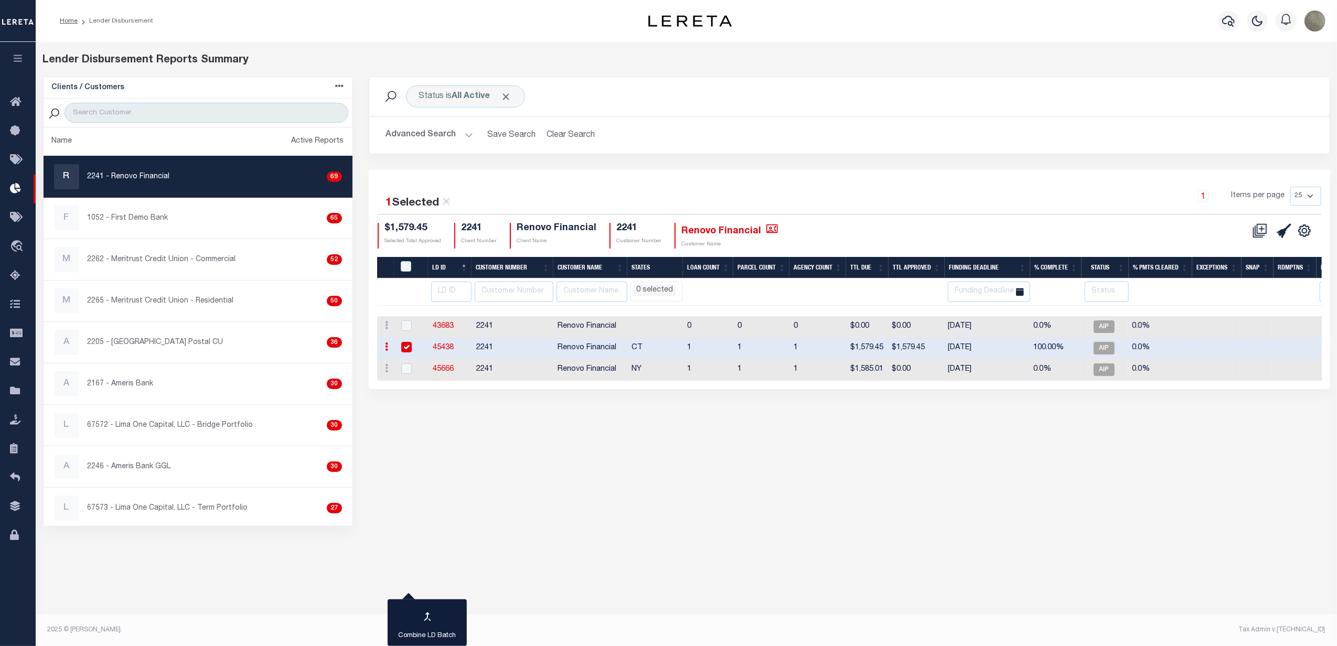
click at [739, 346] on td "1" at bounding box center [761, 349] width 56 height 22
checkbox input "false"
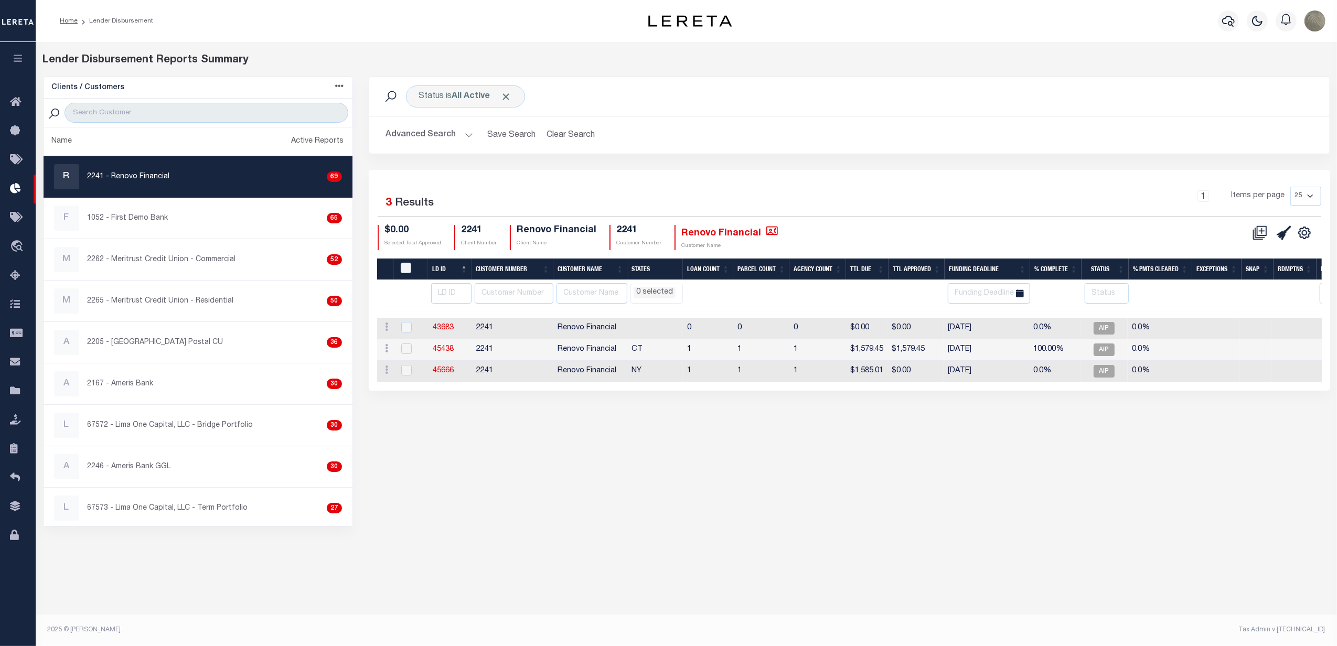
click at [662, 197] on div "1 Items per page 25 50 100 200" at bounding box center [969, 200] width 704 height 27
click at [913, 150] on div "Advanced Search Save Search Clear Search LD ID Equals Equals Is Not Equal To Is…" at bounding box center [849, 134] width 961 height 37
click at [18, 217] on icon at bounding box center [18, 217] width 17 height 13
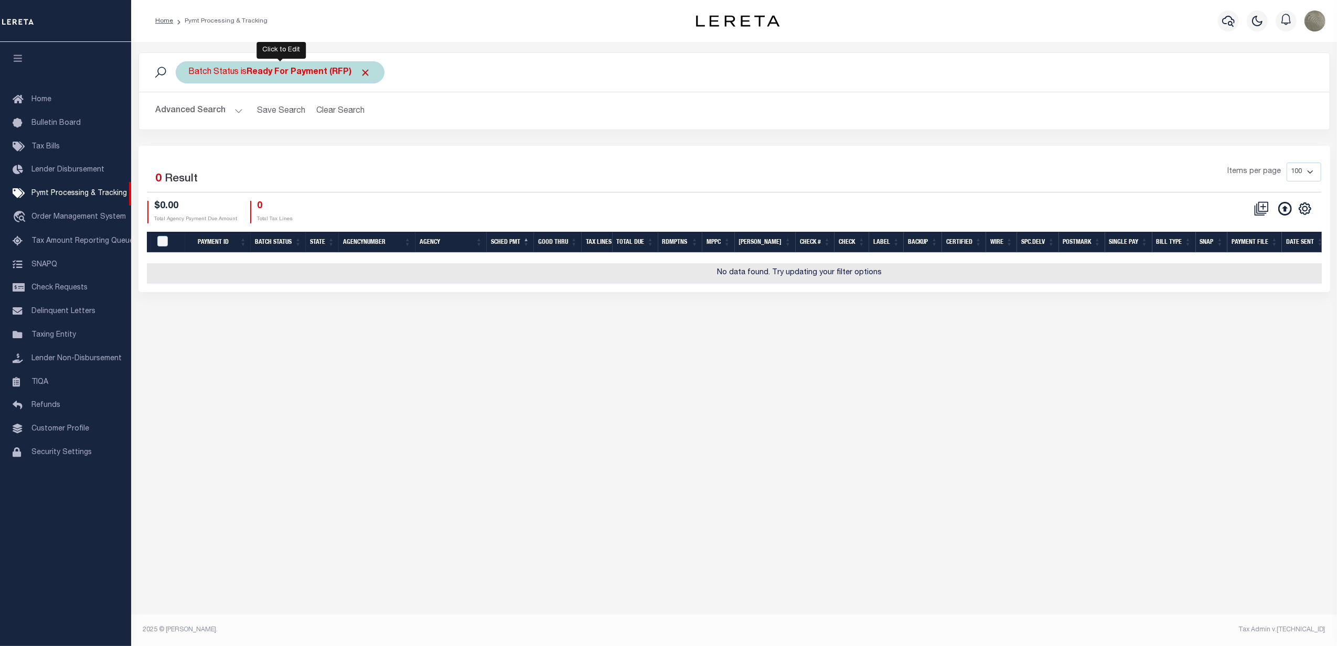
click at [276, 72] on b "Ready For Payment (RFP)" at bounding box center [309, 72] width 124 height 8
drag, startPoint x: 266, startPoint y: 106, endPoint x: 259, endPoint y: 120, distance: 16.2
click at [265, 106] on div "Is Contains Awaiting Funds (AWF) Cleared and Complete (CAC) New Check Needed (N…" at bounding box center [266, 120] width 167 height 82
click at [258, 123] on select "Awaiting Funds (AWF) Cleared and Complete (CAC) New Check Needed (NCN) Payment …" at bounding box center [266, 124] width 154 height 20
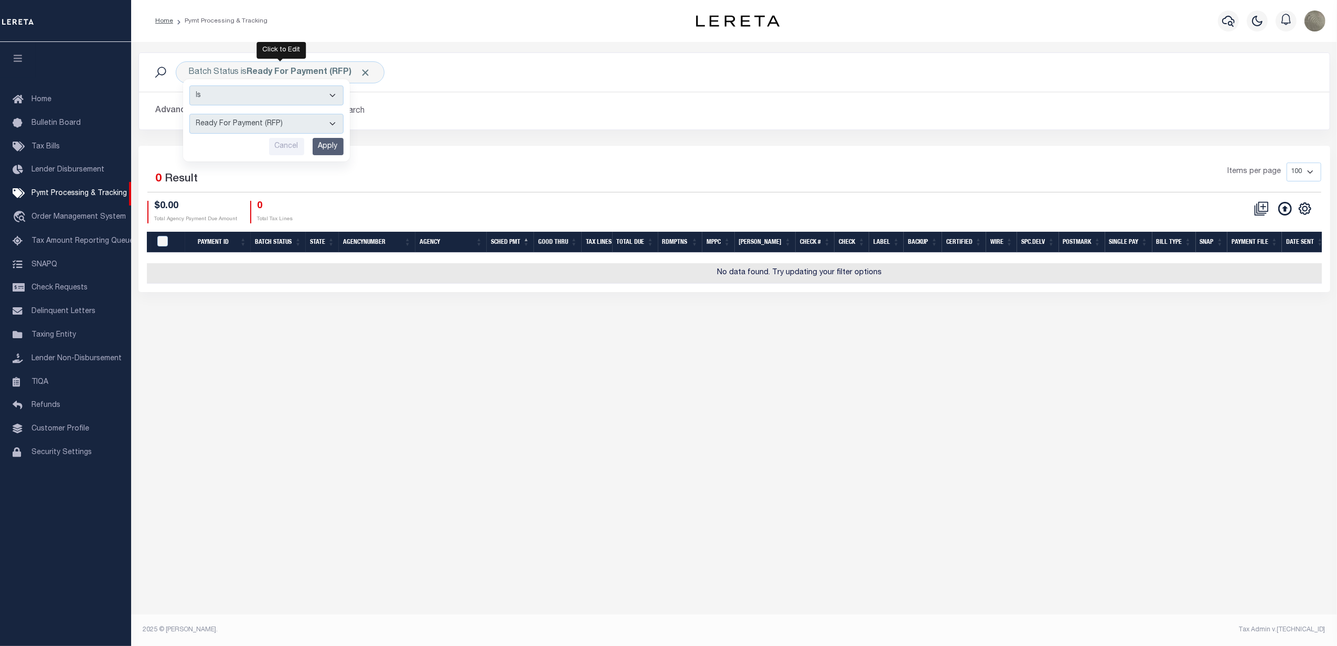
select select "SFP"
click at [189, 114] on select "Awaiting Funds (AWF) Cleared and Complete (CAC) New Check Needed (NCN) Payment …" at bounding box center [266, 124] width 154 height 20
click at [319, 148] on input "Apply" at bounding box center [328, 146] width 31 height 17
select select
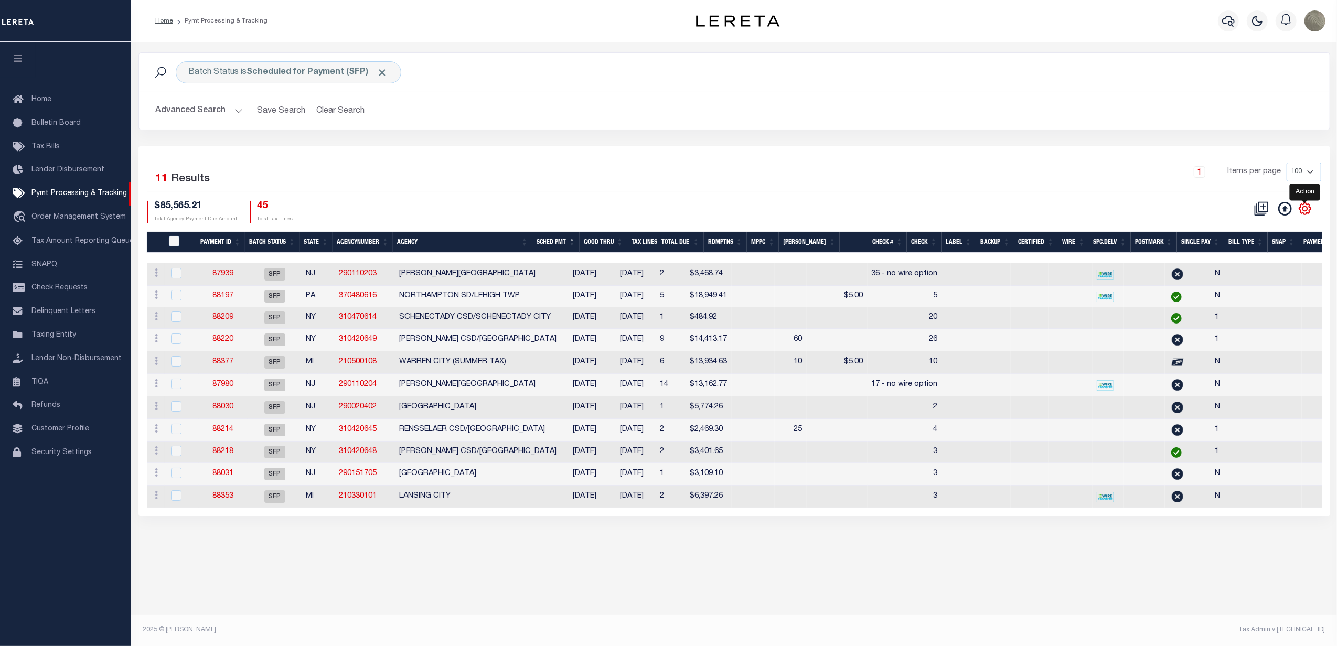
click at [1307, 210] on icon "" at bounding box center [1305, 208] width 5 height 5
click at [1250, 290] on span "Show Filter" at bounding box center [1240, 286] width 39 height 7
select select
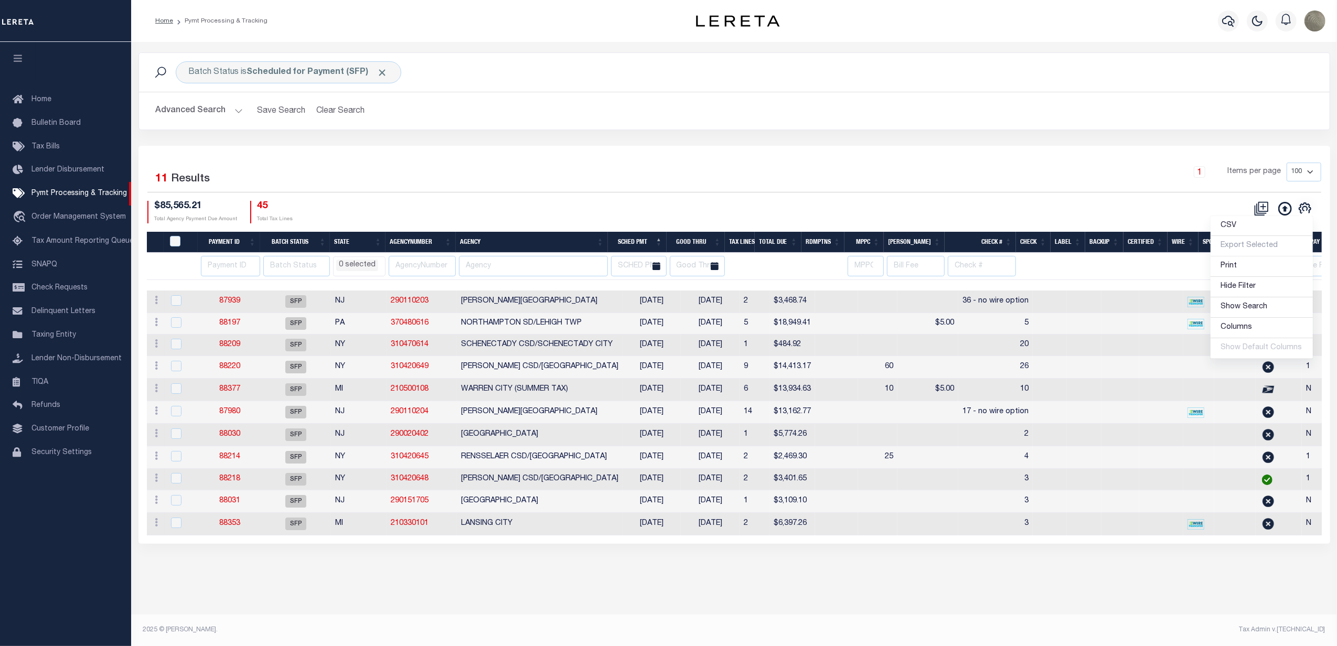
drag, startPoint x: 753, startPoint y: 149, endPoint x: 745, endPoint y: 151, distance: 8.7
click at [753, 148] on div "Selected 11 Results 1 Items per page 100 200 500 1000 $85,565.21" at bounding box center [734, 345] width 1192 height 398
click at [518, 253] on th "Agency" at bounding box center [532, 243] width 152 height 22
click at [508, 271] on input "text" at bounding box center [533, 266] width 149 height 20
select select
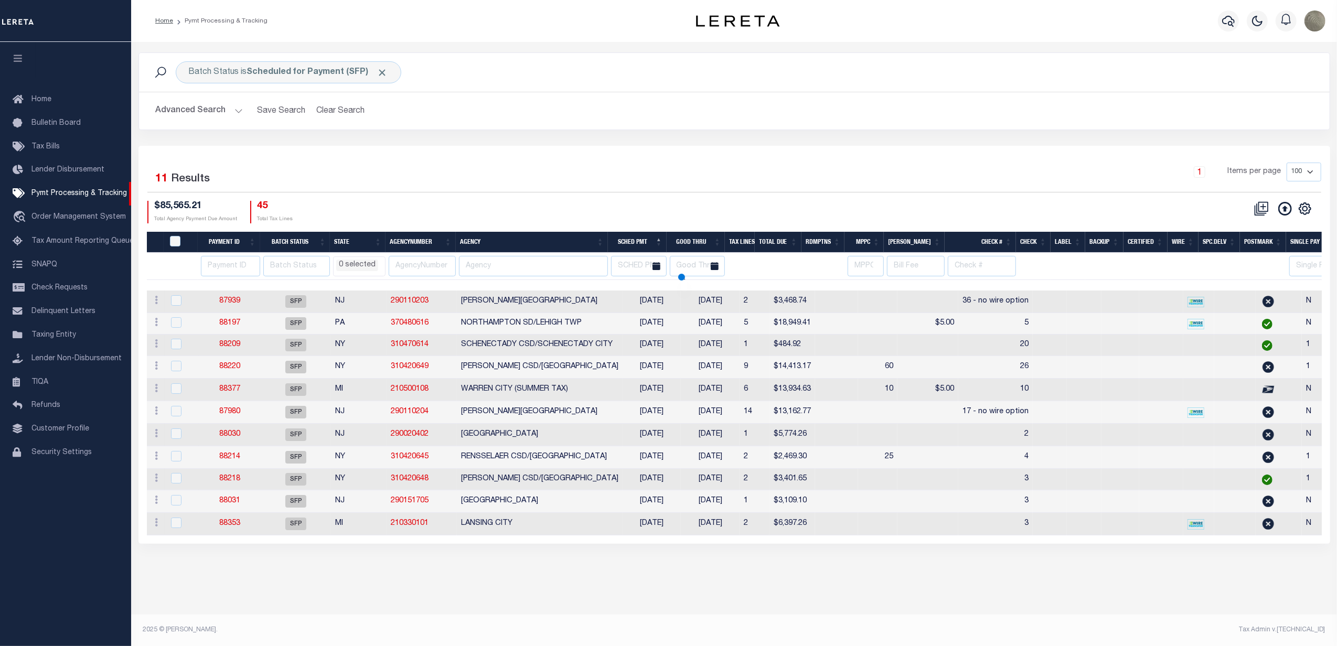
select select
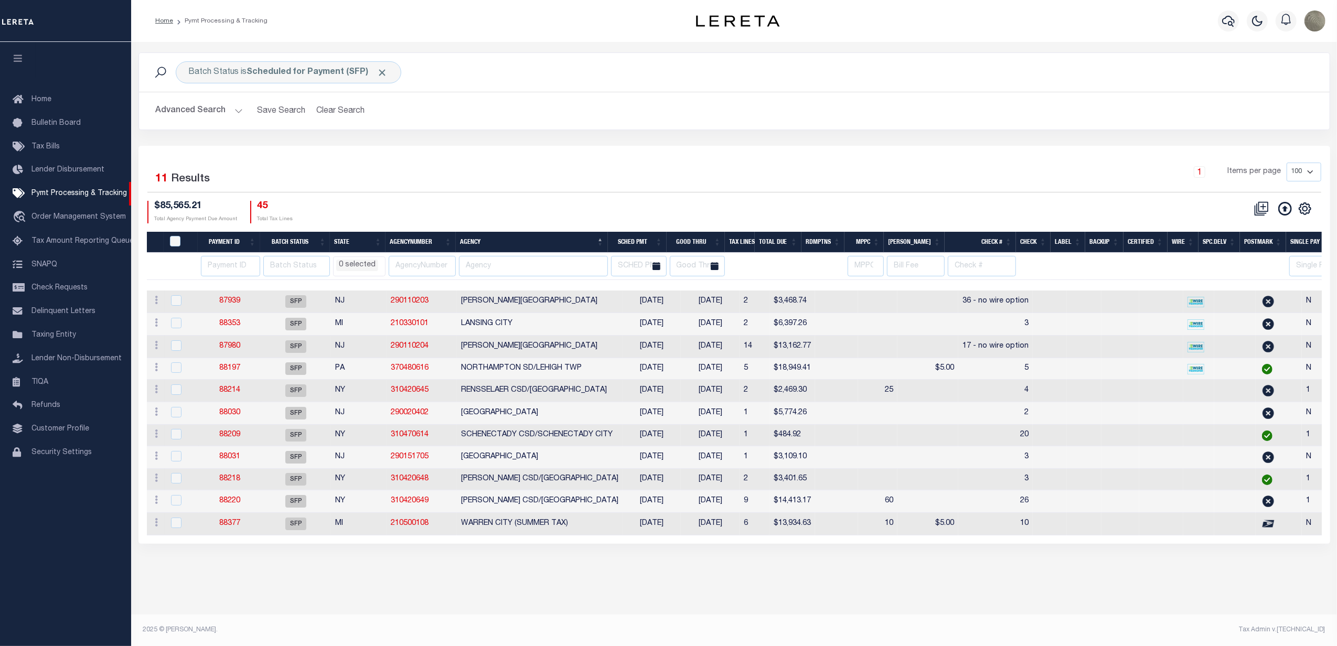
select select
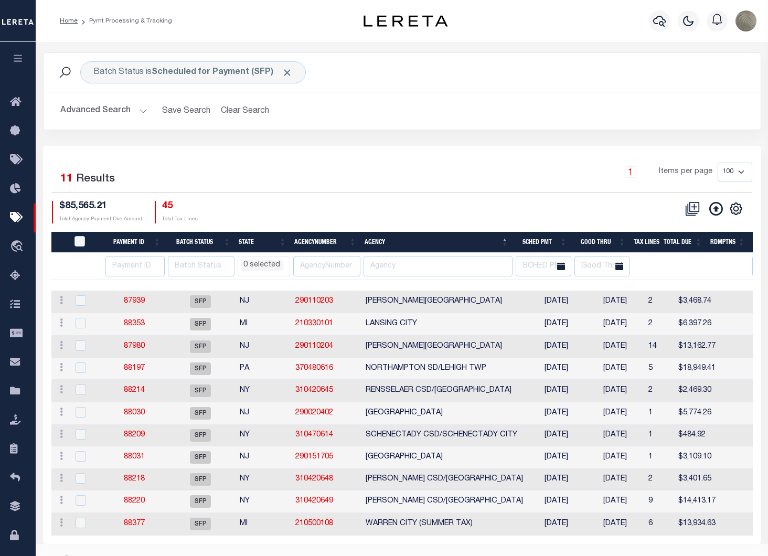
select select
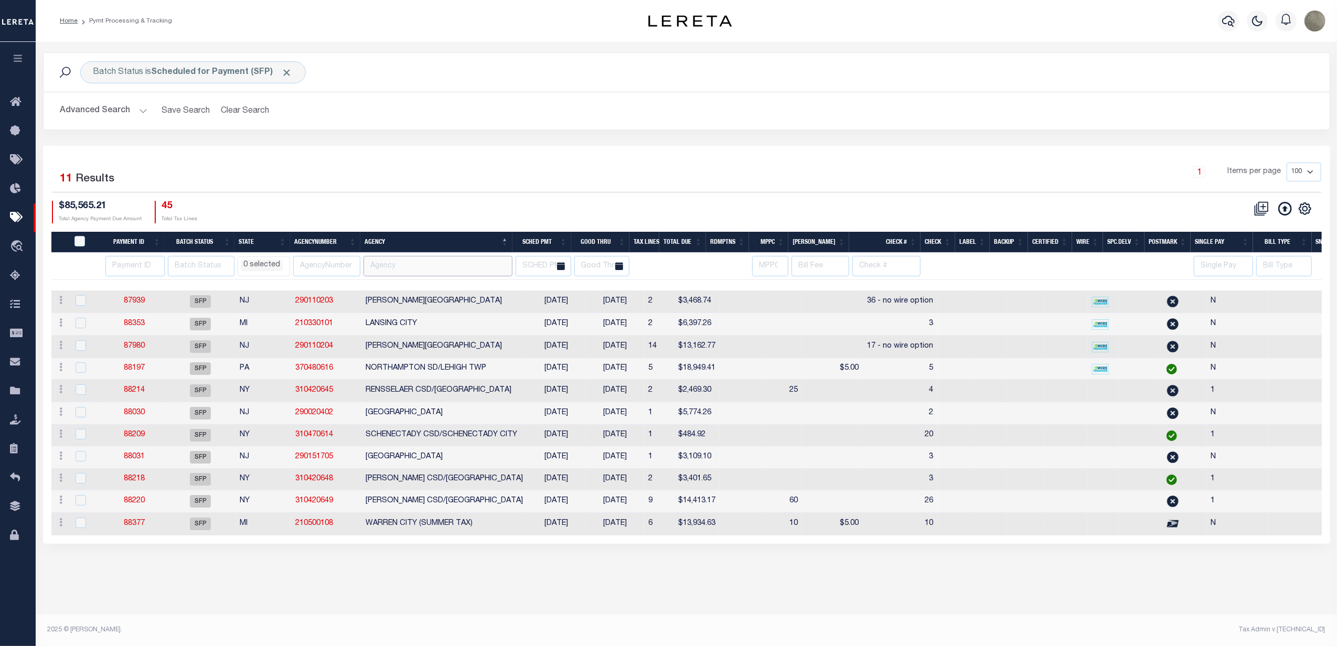
select select
click at [425, 170] on div "1 Items per page 100 200 500 1000" at bounding box center [847, 176] width 948 height 27
click at [186, 78] on div "Batch Status is Scheduled for Payment (SFP)" at bounding box center [193, 72] width 226 height 22
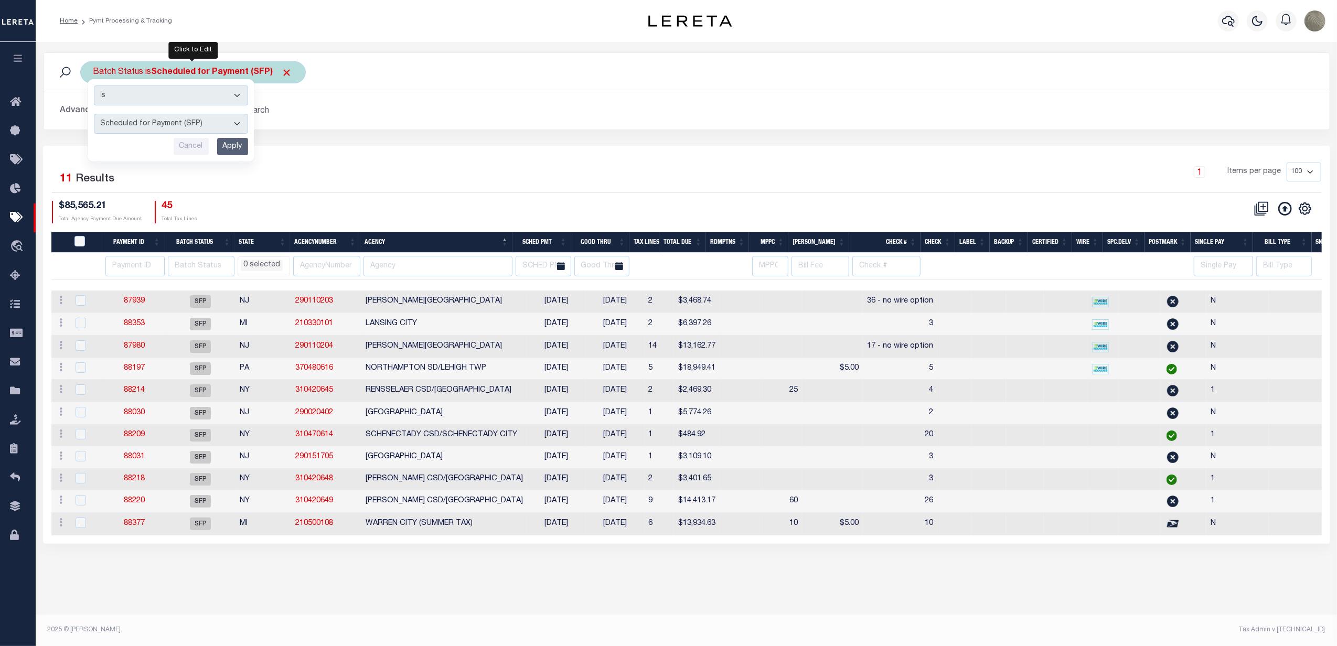
click at [162, 123] on select "Awaiting Funds (AWF) Cleared and Complete (CAC) New Check Needed (NCN) Payment …" at bounding box center [171, 124] width 154 height 20
select select "SNT"
click at [94, 114] on select "Awaiting Funds (AWF) Cleared and Complete (CAC) New Check Needed (NCN) Payment …" at bounding box center [171, 124] width 154 height 20
click at [392, 261] on input "text" at bounding box center [438, 266] width 149 height 20
type input "clark"
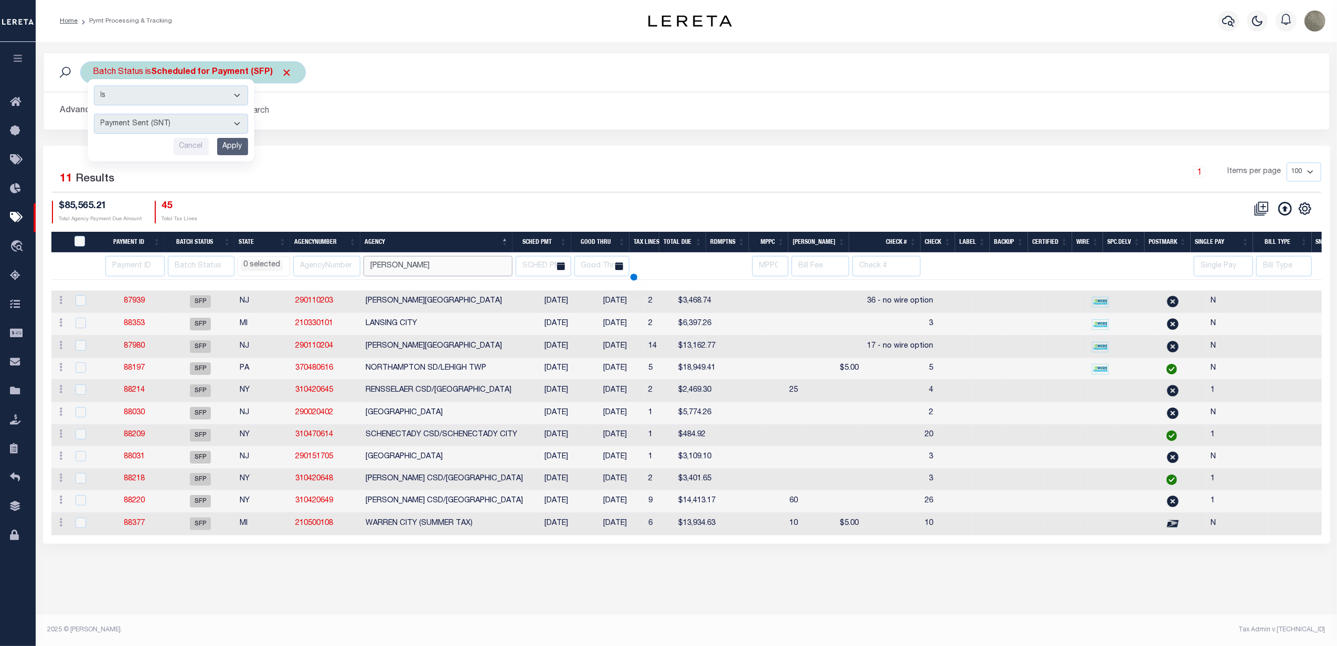
select select
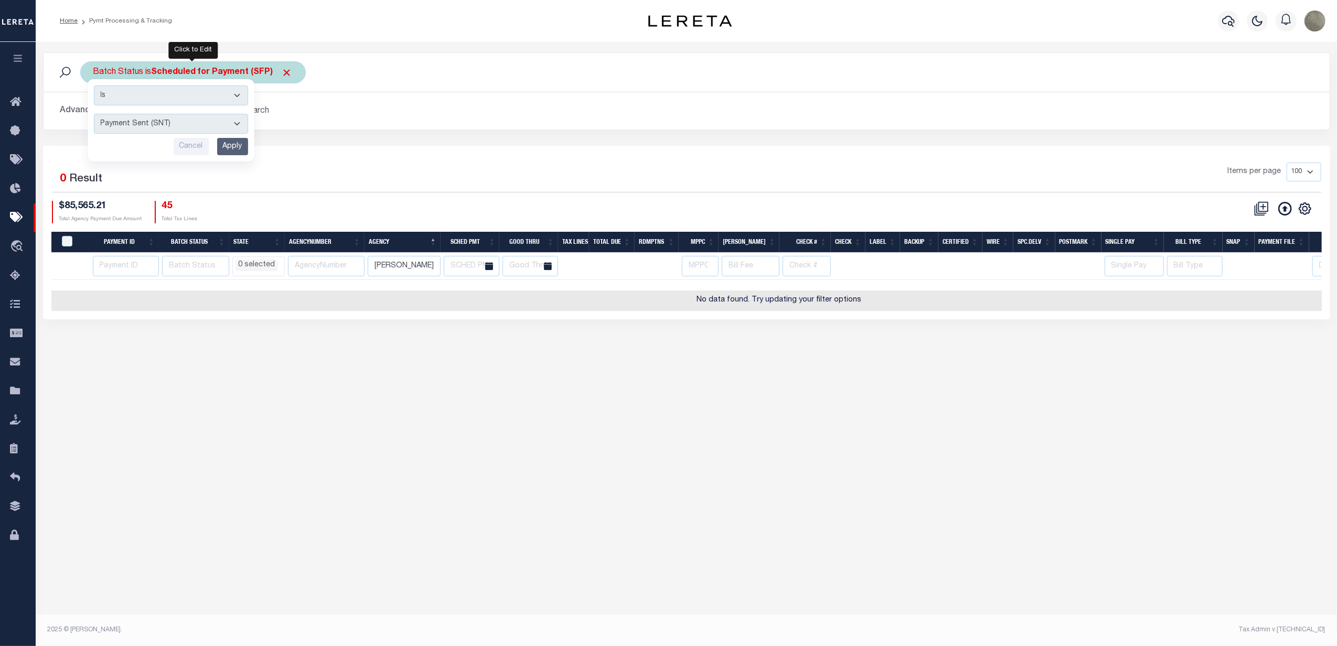
click at [236, 150] on input "Apply" at bounding box center [232, 146] width 31 height 17
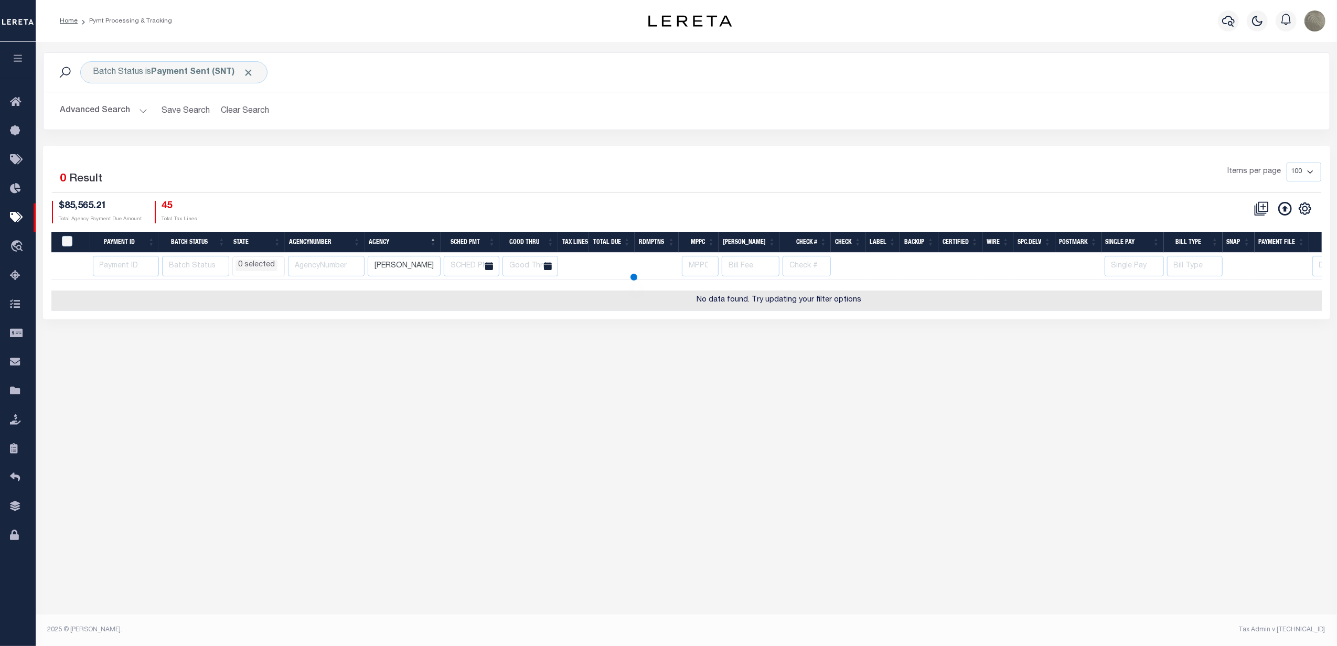
select select
click at [406, 271] on input "clark" at bounding box center [404, 266] width 73 height 20
click at [178, 74] on b "Payment Sent (SNT)" at bounding box center [203, 72] width 103 height 8
select select "SNT"
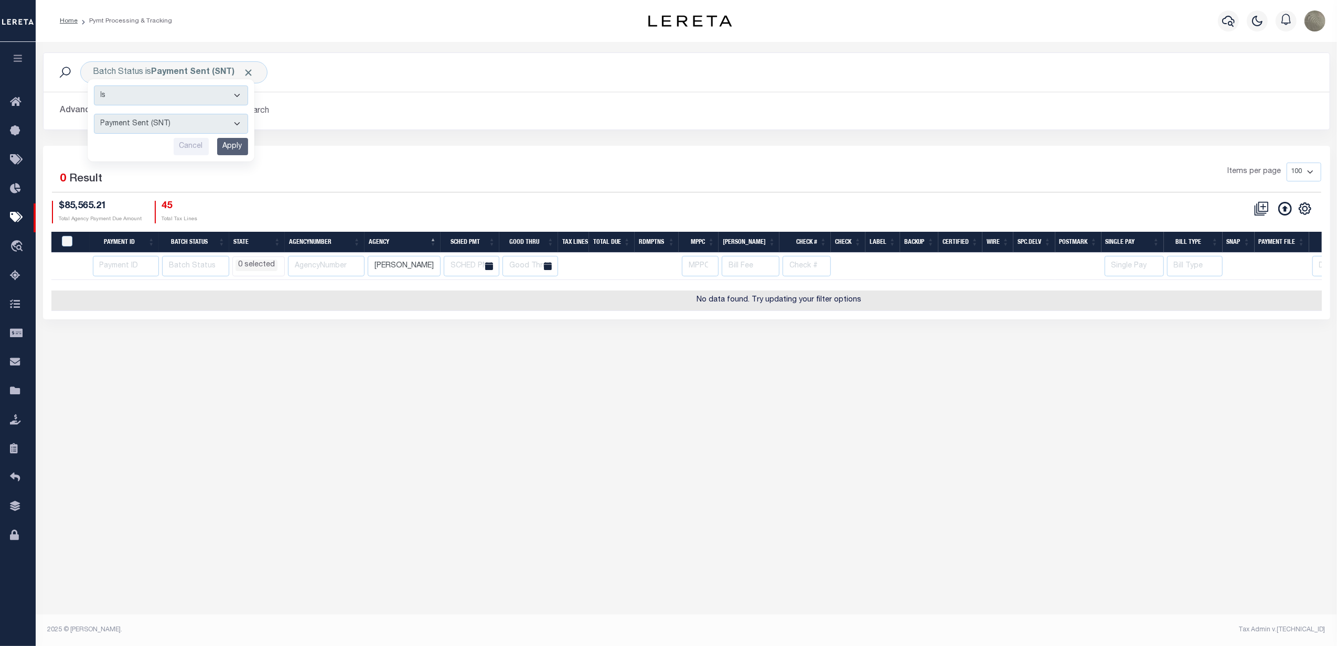
click at [334, 172] on div "Selected 0 Result" at bounding box center [205, 177] width 306 height 29
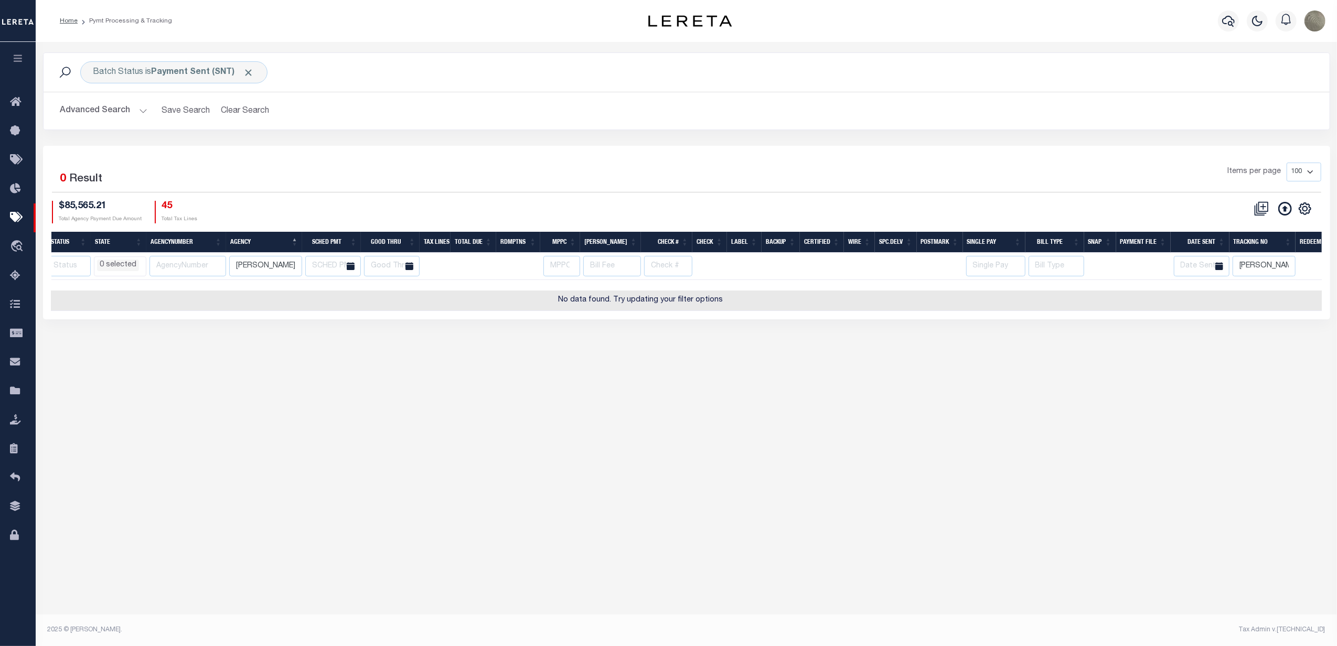
scroll to position [0, 185]
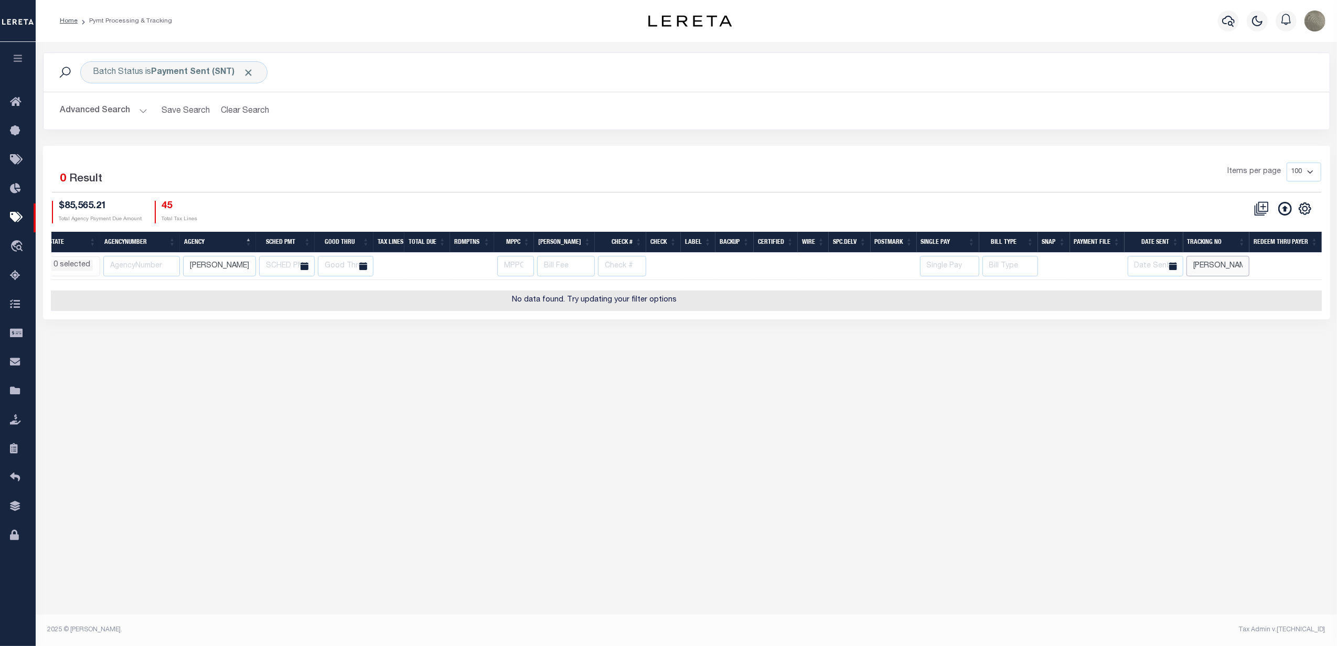
click at [1233, 266] on input "Andres" at bounding box center [1218, 266] width 63 height 20
click at [955, 175] on div "Items per page 100 200 500 1000" at bounding box center [847, 176] width 948 height 27
select select
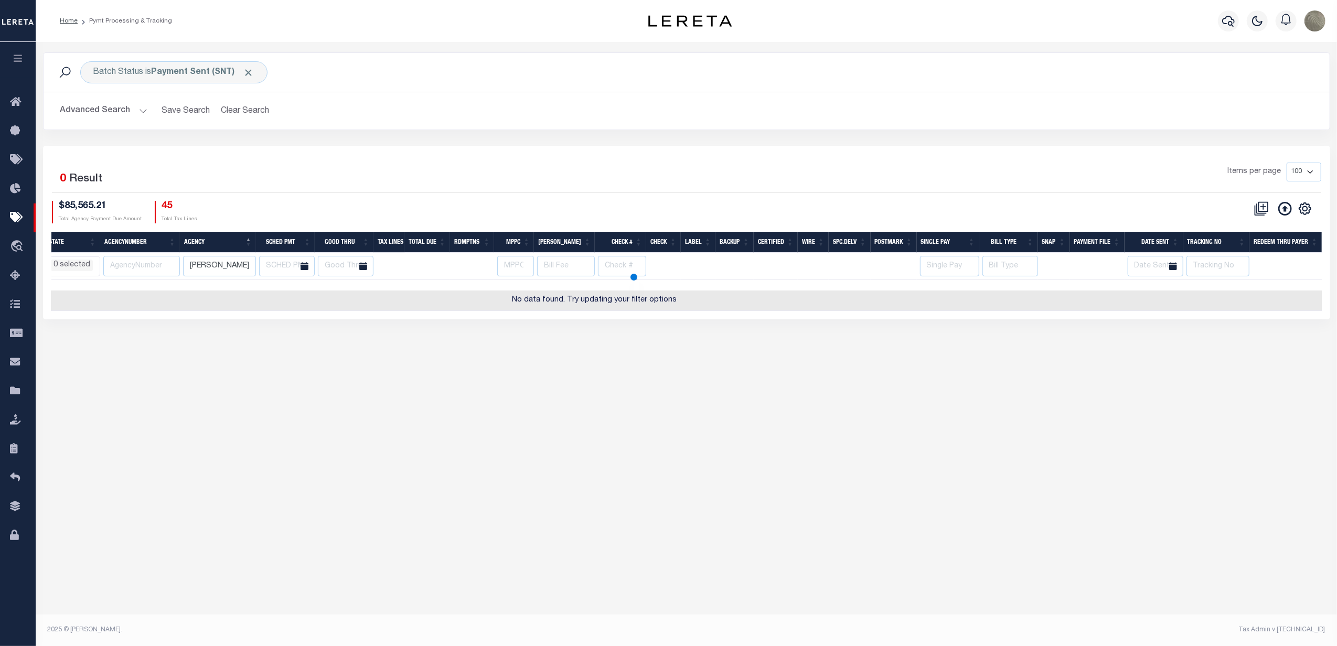
select select
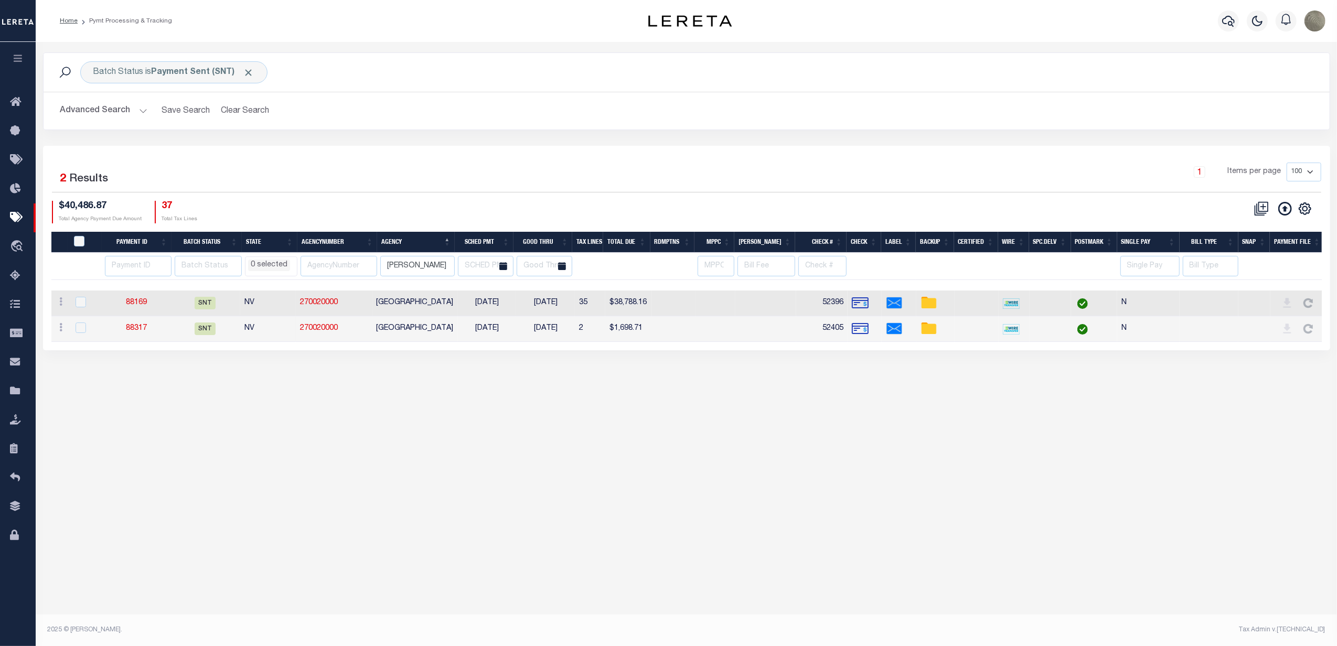
scroll to position [0, 0]
click at [81, 303] on input "checkbox" at bounding box center [81, 302] width 10 height 10
checkbox input "true"
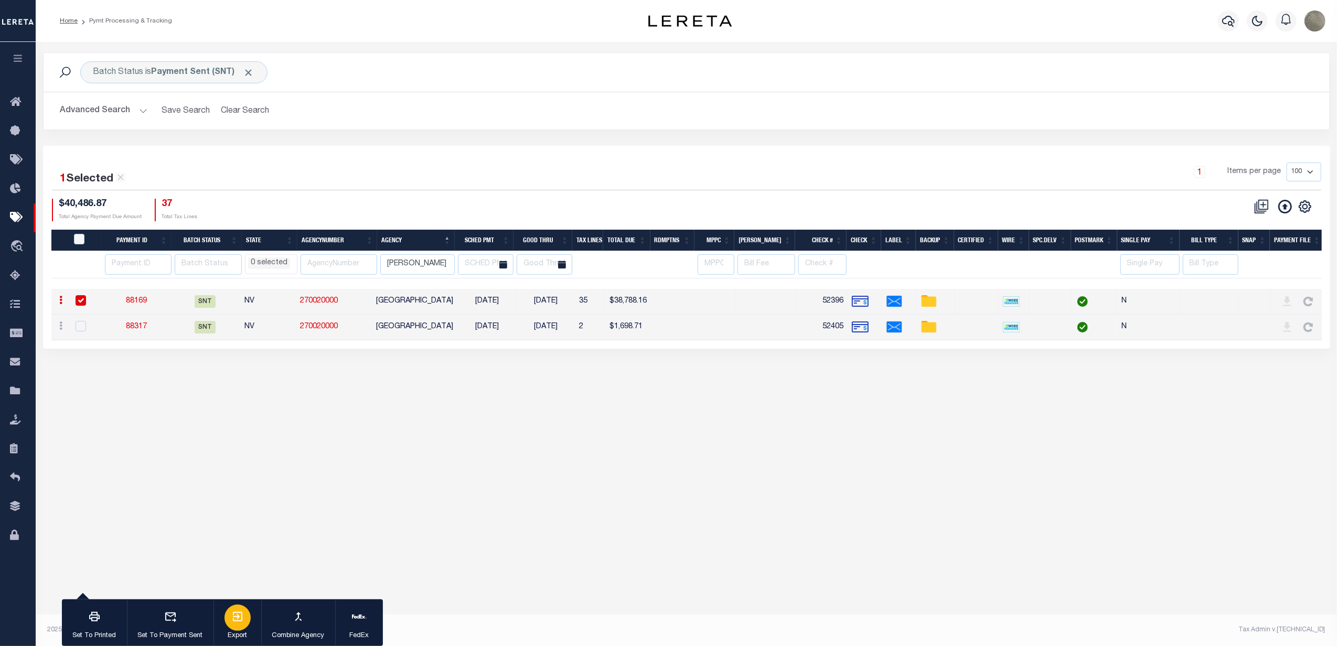
click at [247, 623] on div "button" at bounding box center [238, 618] width 26 height 26
click at [434, 154] on div "1 Selected 2 Results 1 Items per page 100 200 500 1000 $40,486.87" at bounding box center [686, 247] width 1287 height 203
drag, startPoint x: 355, startPoint y: 297, endPoint x: 296, endPoint y: 308, distance: 59.9
click at [296, 308] on tr "ACTIONS Delete Batch 88169 SNT NV 270020000 CLARK COUNTY 08/11/2025 08/18/2025 …" at bounding box center [786, 302] width 1471 height 26
copy tr "270020000"
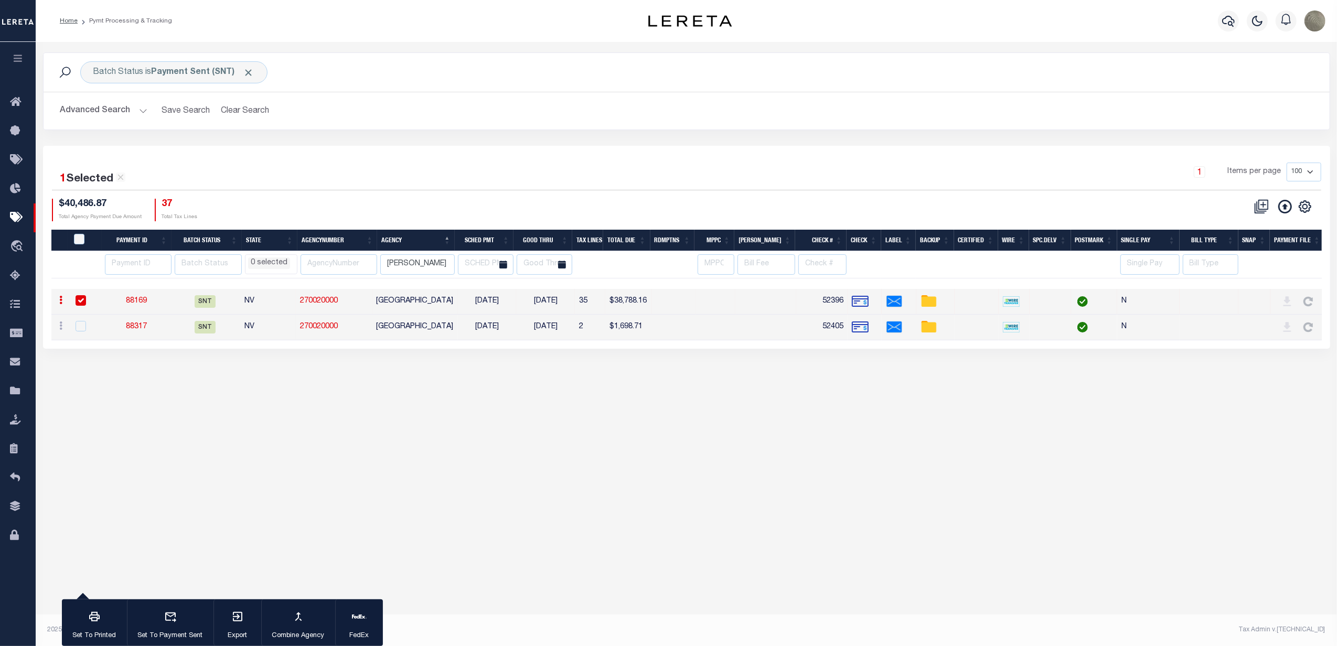
click at [385, 178] on div "1 Items per page 100 200 500 1000" at bounding box center [847, 176] width 948 height 27
click at [410, 173] on div "1 Items per page 100 200 500 1000" at bounding box center [847, 176] width 948 height 27
click at [584, 179] on div "1 Items per page 100 200 500 1000" at bounding box center [847, 176] width 948 height 27
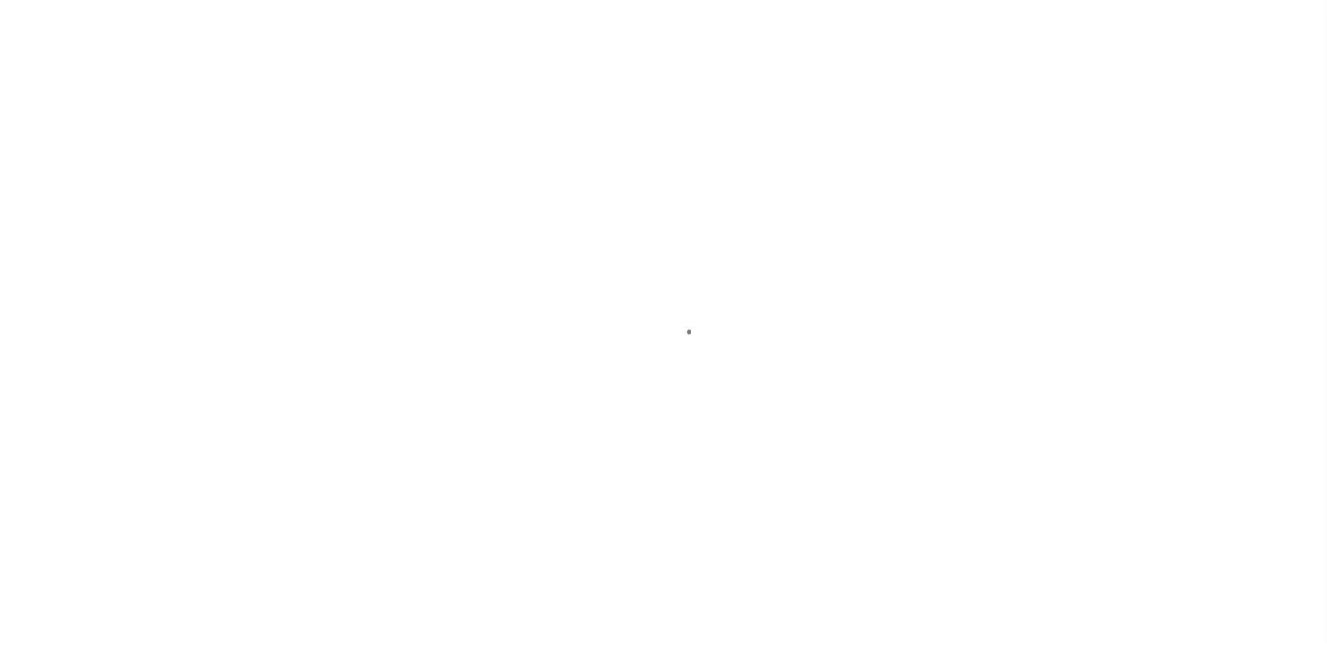
select select "SNT"
select select "CHK"
select select "[PERSON_NAME]"
select select "FDX"
